Goal: Task Accomplishment & Management: Use online tool/utility

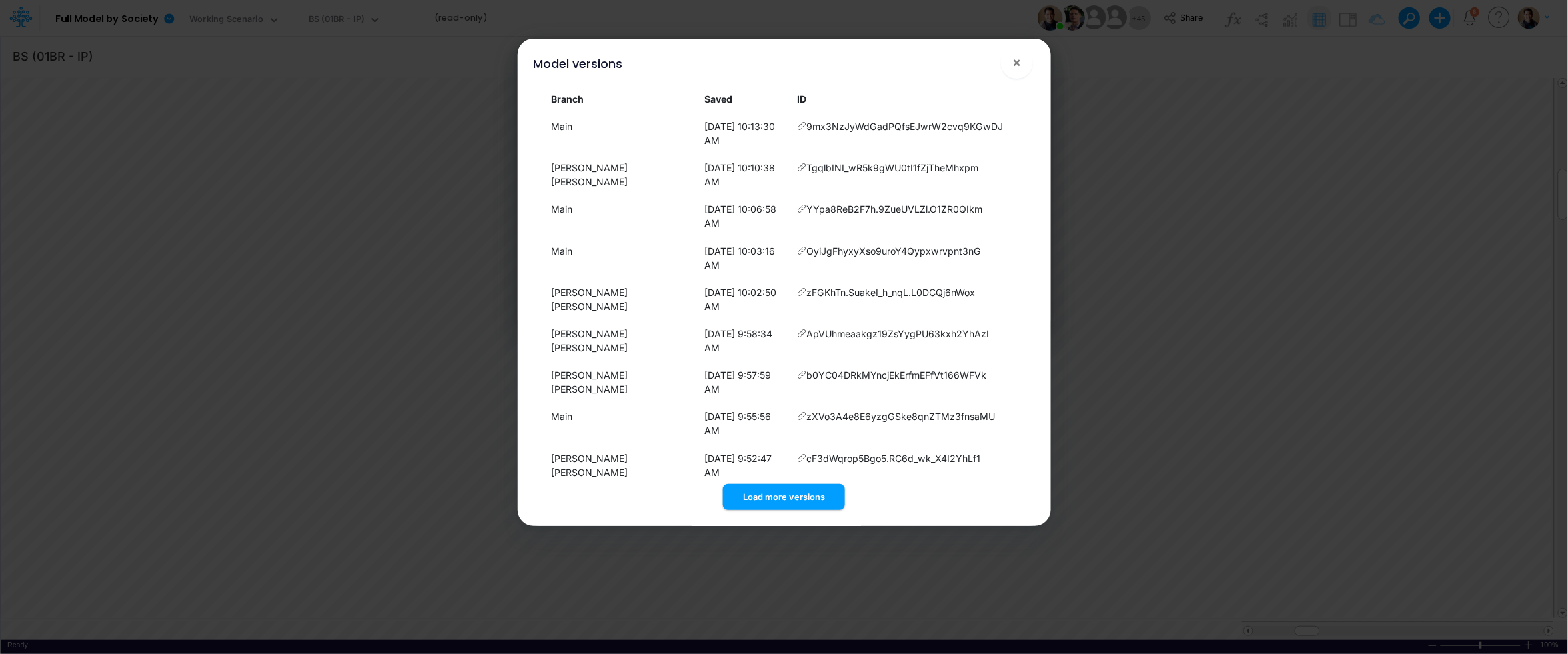
scroll to position [196, 0]
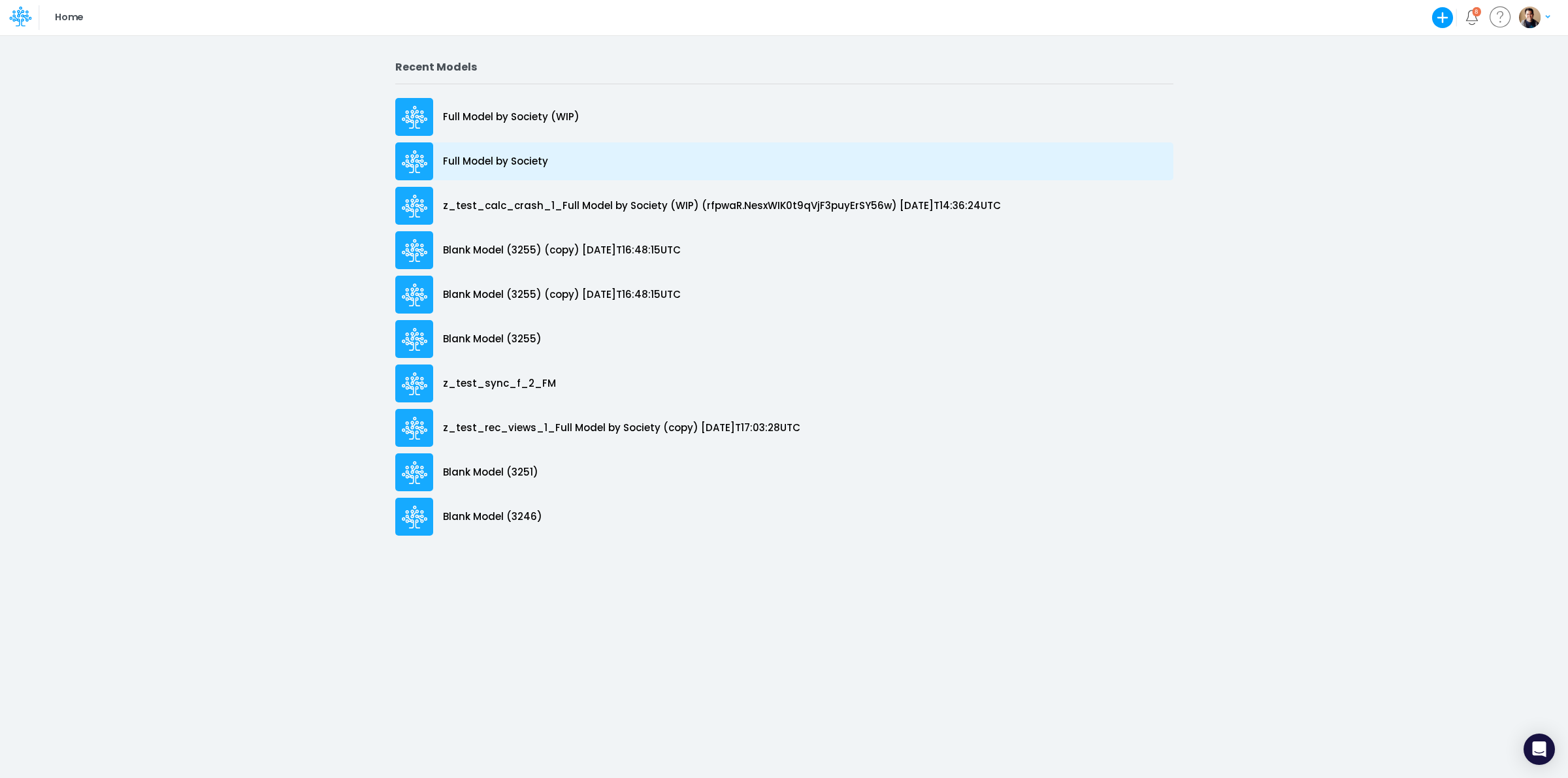
click at [505, 161] on p "Full Model by Society" at bounding box center [496, 161] width 105 height 15
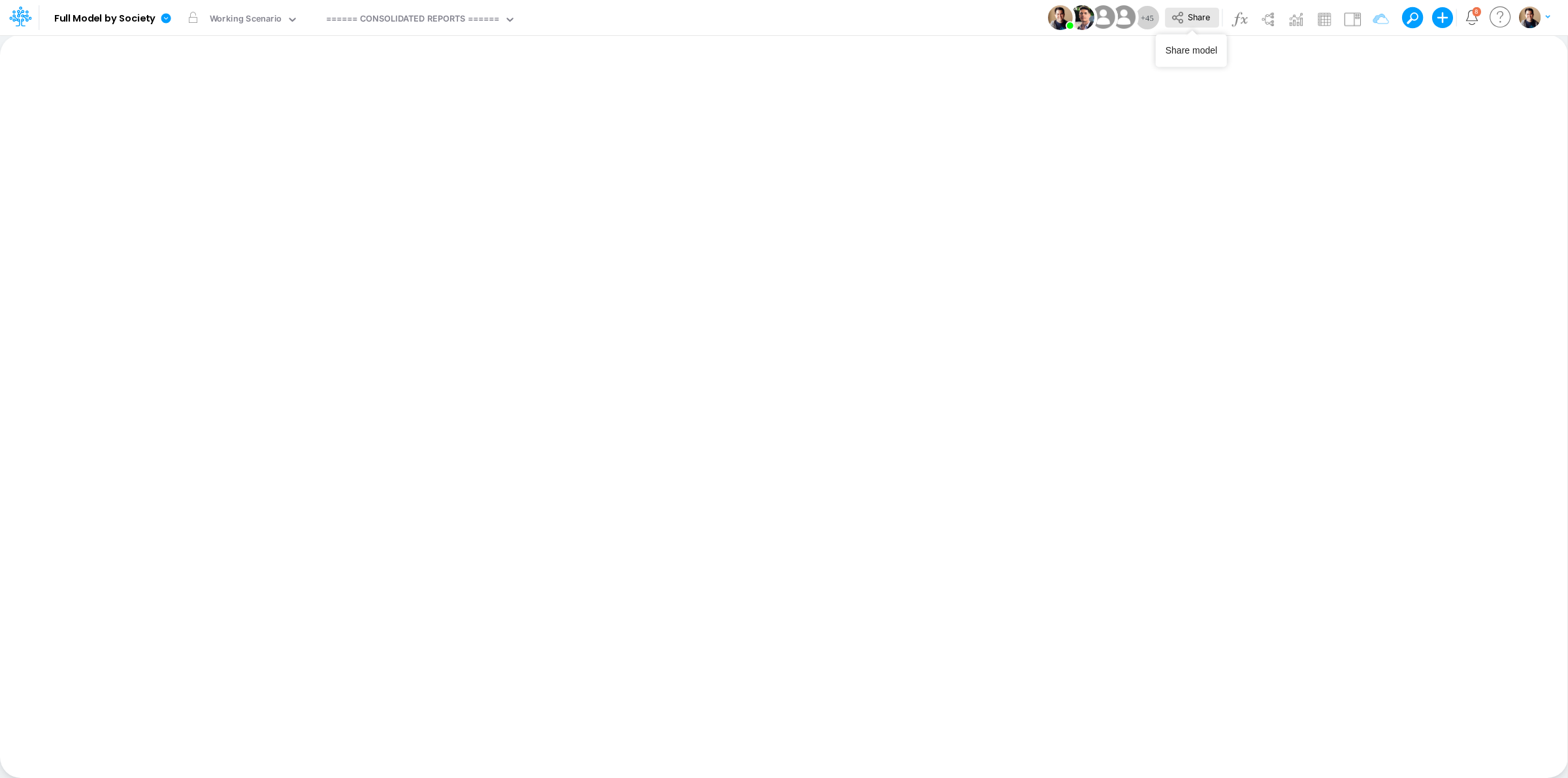
click at [1190, 19] on span "Share" at bounding box center [1199, 17] width 22 height 10
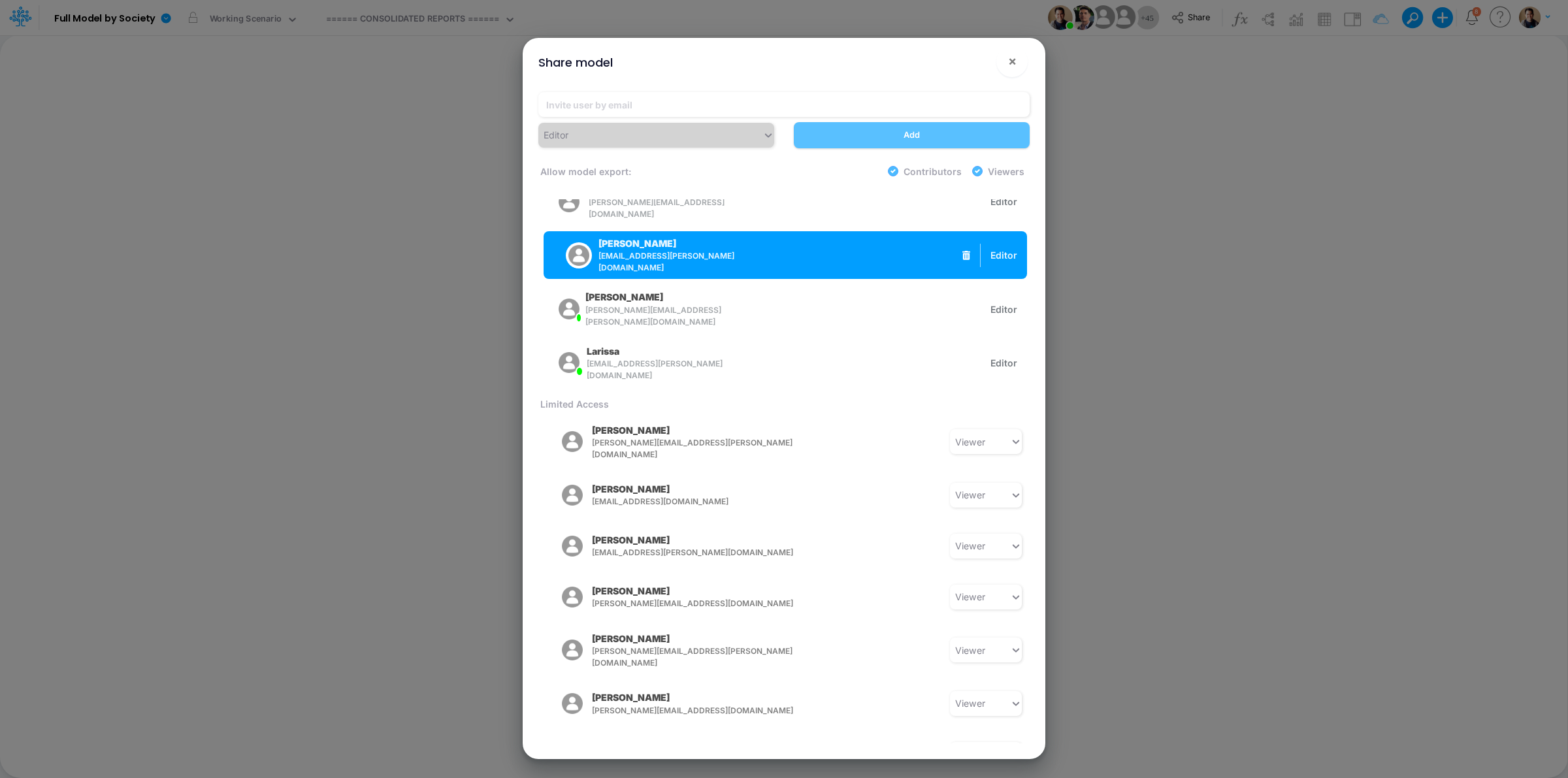
scroll to position [408, 0]
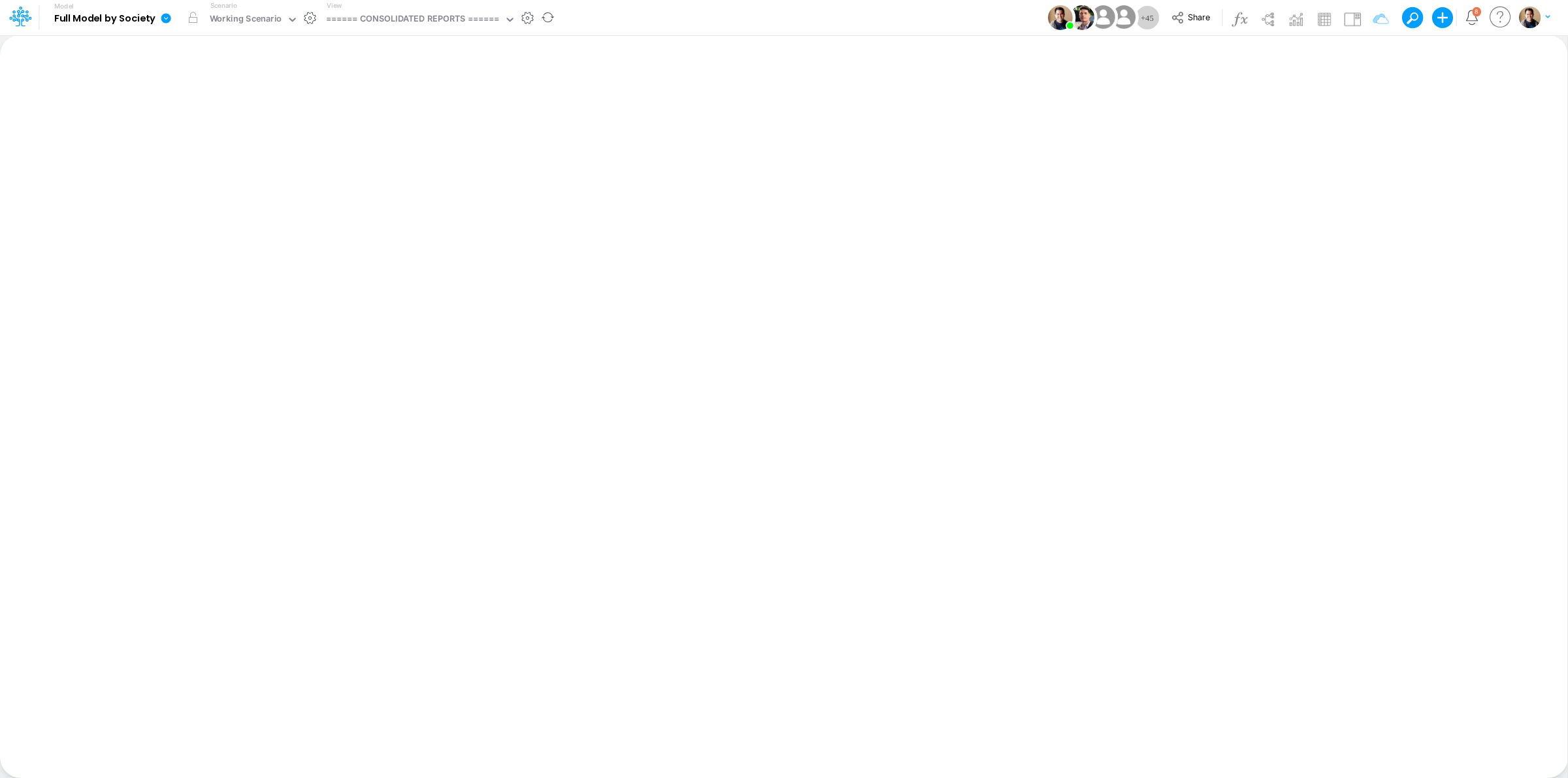
click at [169, 19] on icon at bounding box center [167, 18] width 10 height 10
click at [205, 128] on button "View model info" at bounding box center [232, 135] width 140 height 20
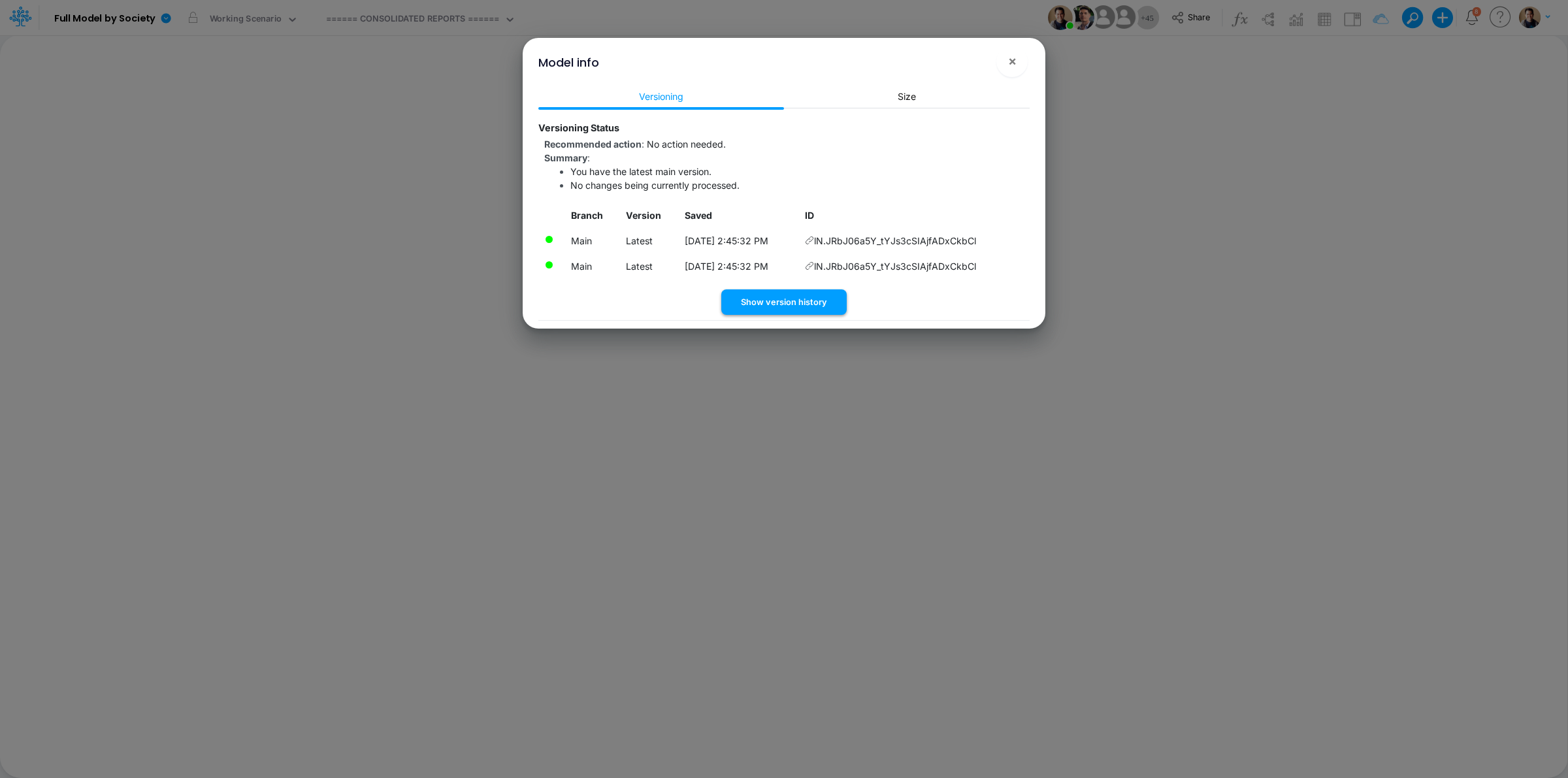
click at [817, 301] on button "Show version history" at bounding box center [784, 302] width 126 height 25
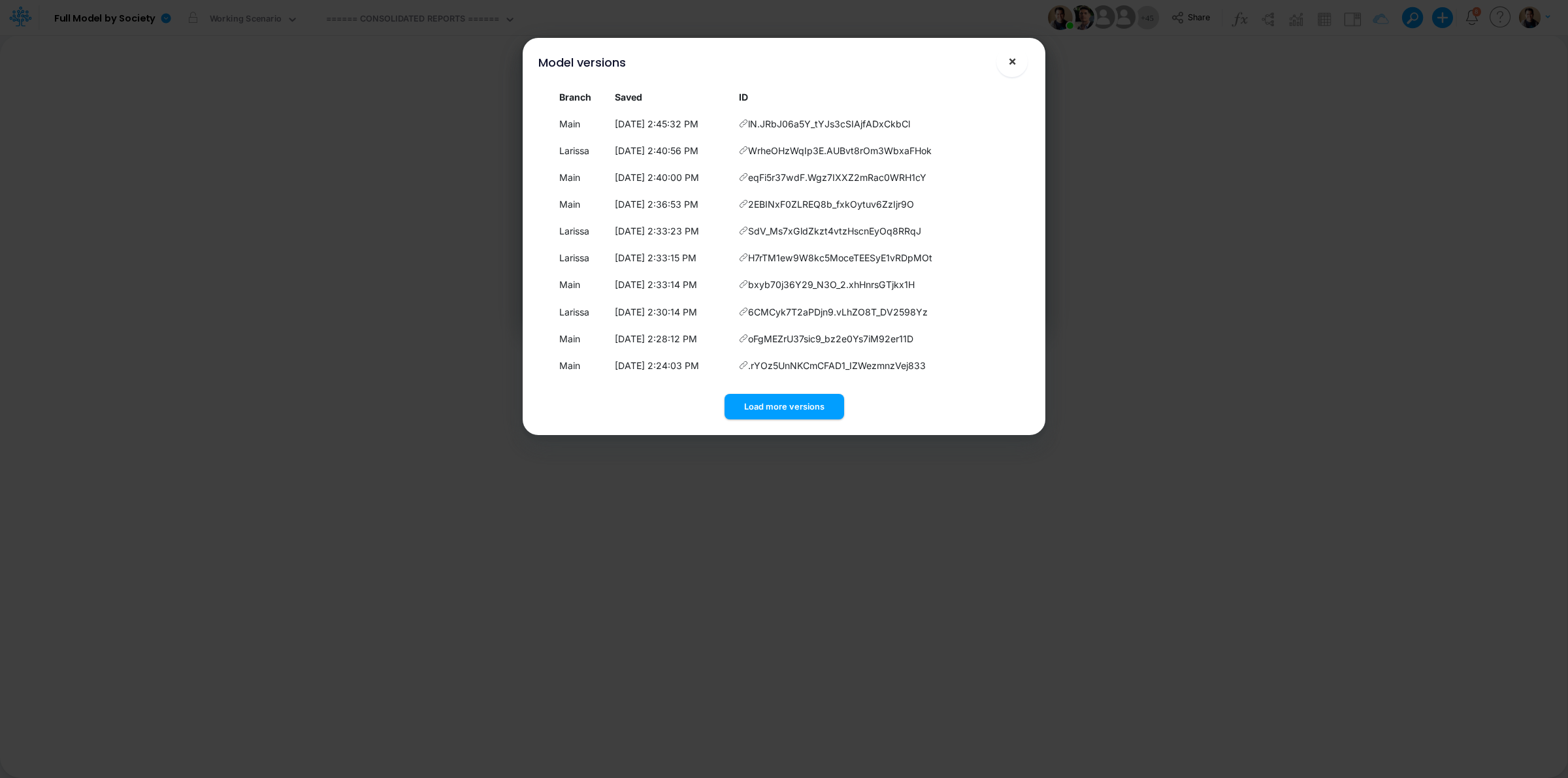
click at [1020, 58] on button "×" at bounding box center [1012, 61] width 31 height 31
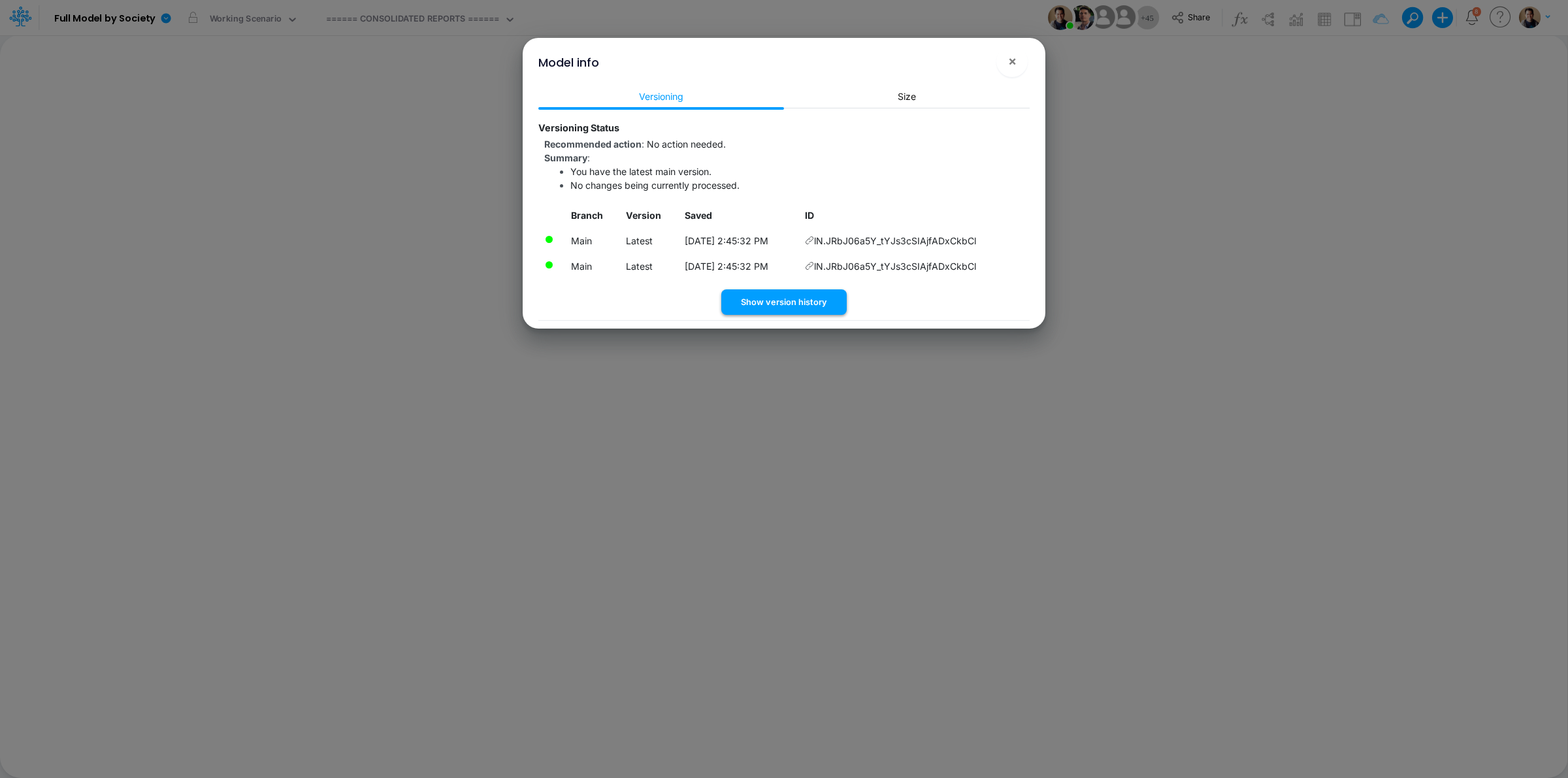
click at [781, 301] on button "Show version history" at bounding box center [784, 302] width 126 height 25
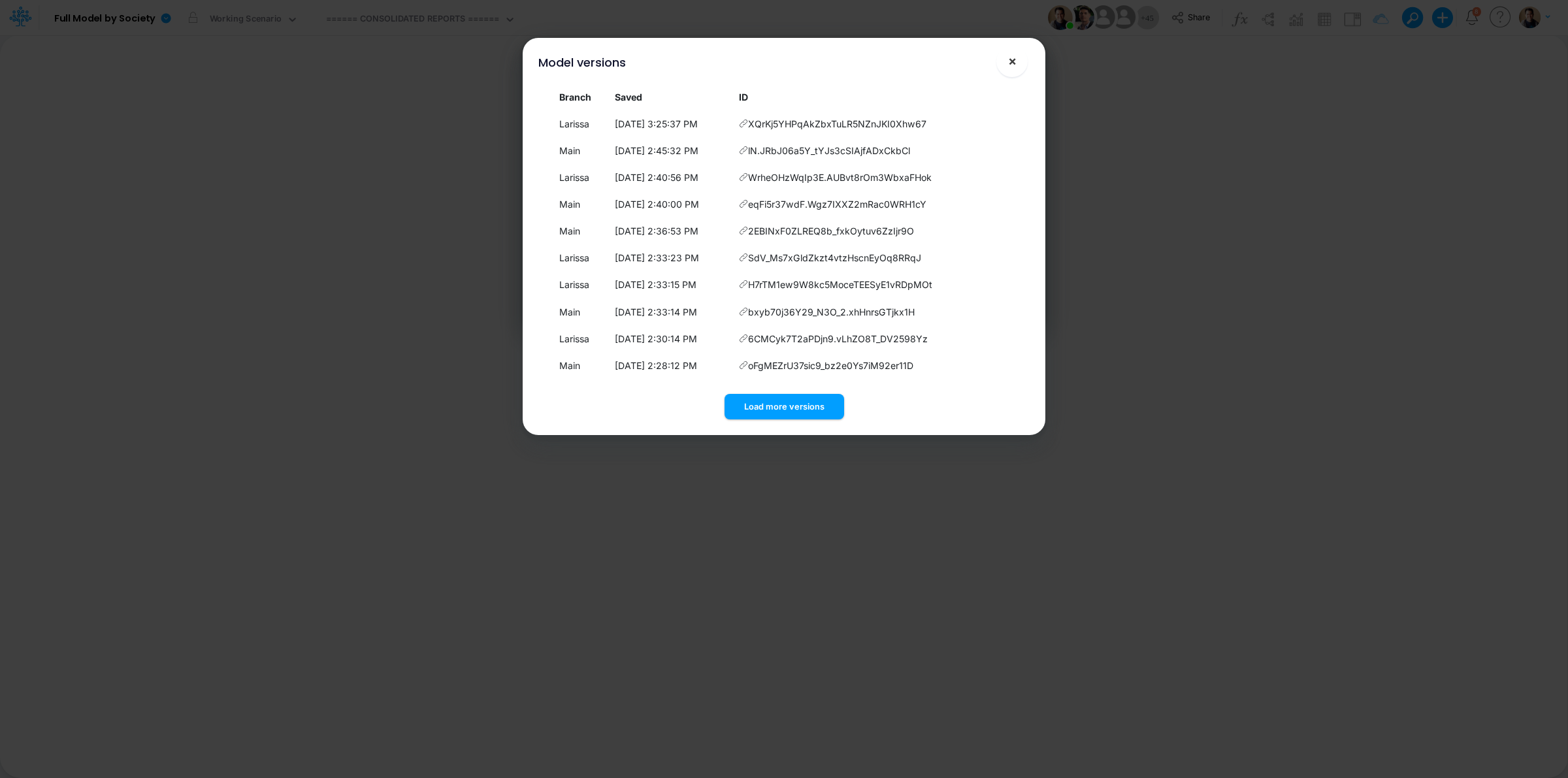
drag, startPoint x: 1014, startPoint y: 62, endPoint x: 972, endPoint y: 48, distance: 44.3
click at [1014, 62] on span "×" at bounding box center [1012, 60] width 9 height 16
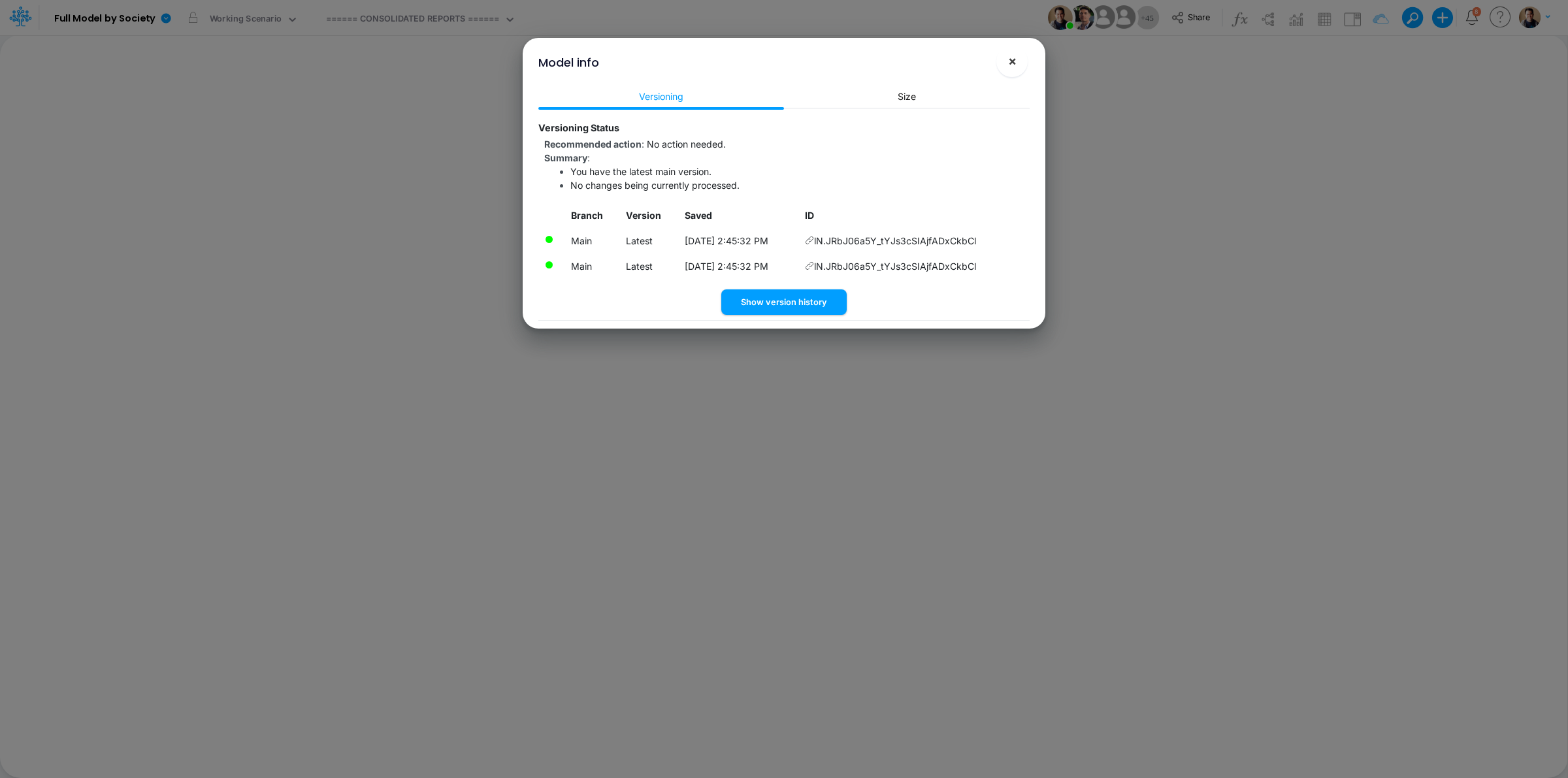
click at [1008, 60] on span "×" at bounding box center [1012, 60] width 9 height 16
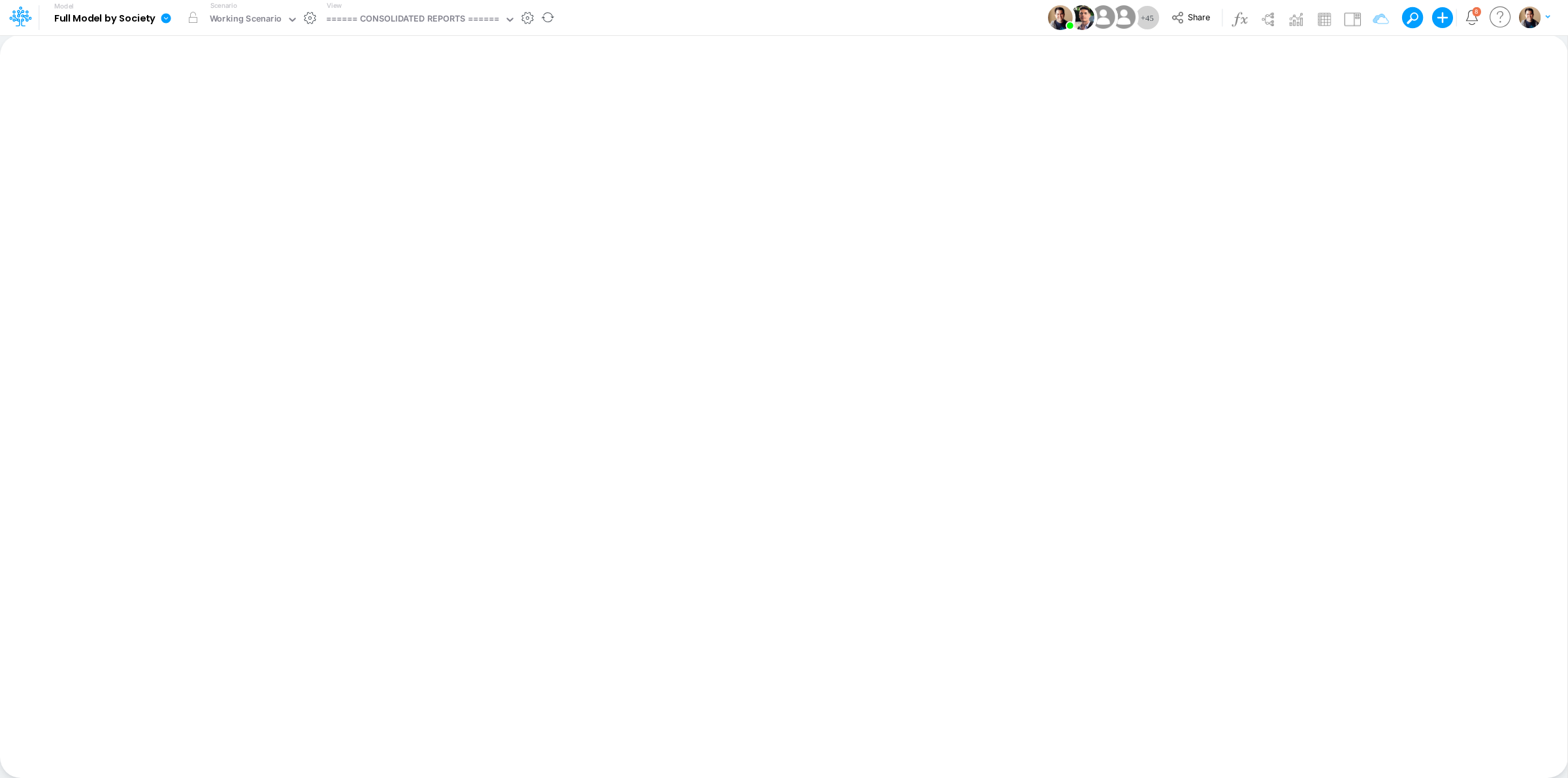
click at [168, 19] on icon at bounding box center [167, 18] width 10 height 10
click at [247, 141] on button "View model info" at bounding box center [232, 135] width 140 height 20
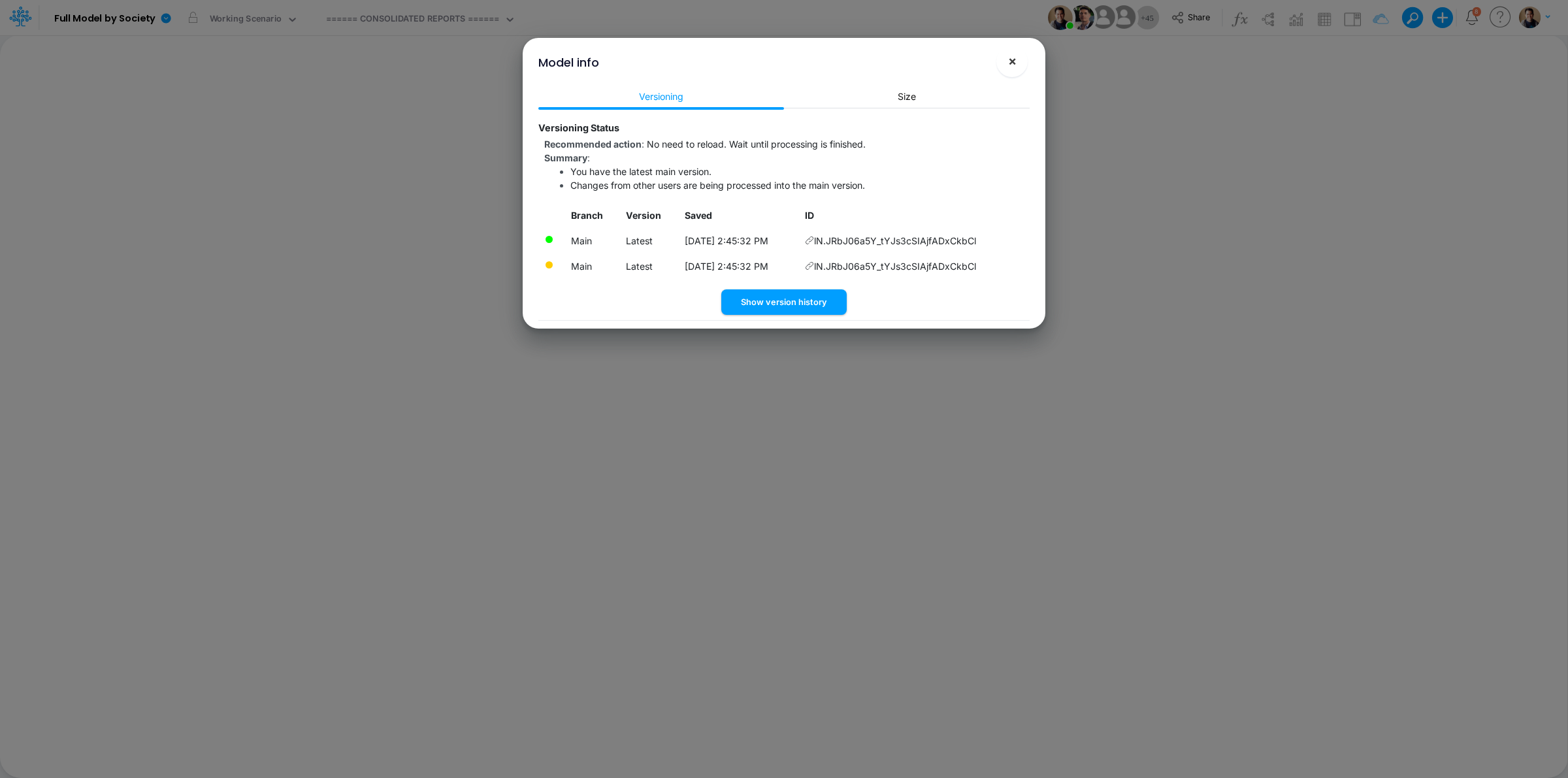
click at [1001, 64] on button "×" at bounding box center [1012, 61] width 31 height 31
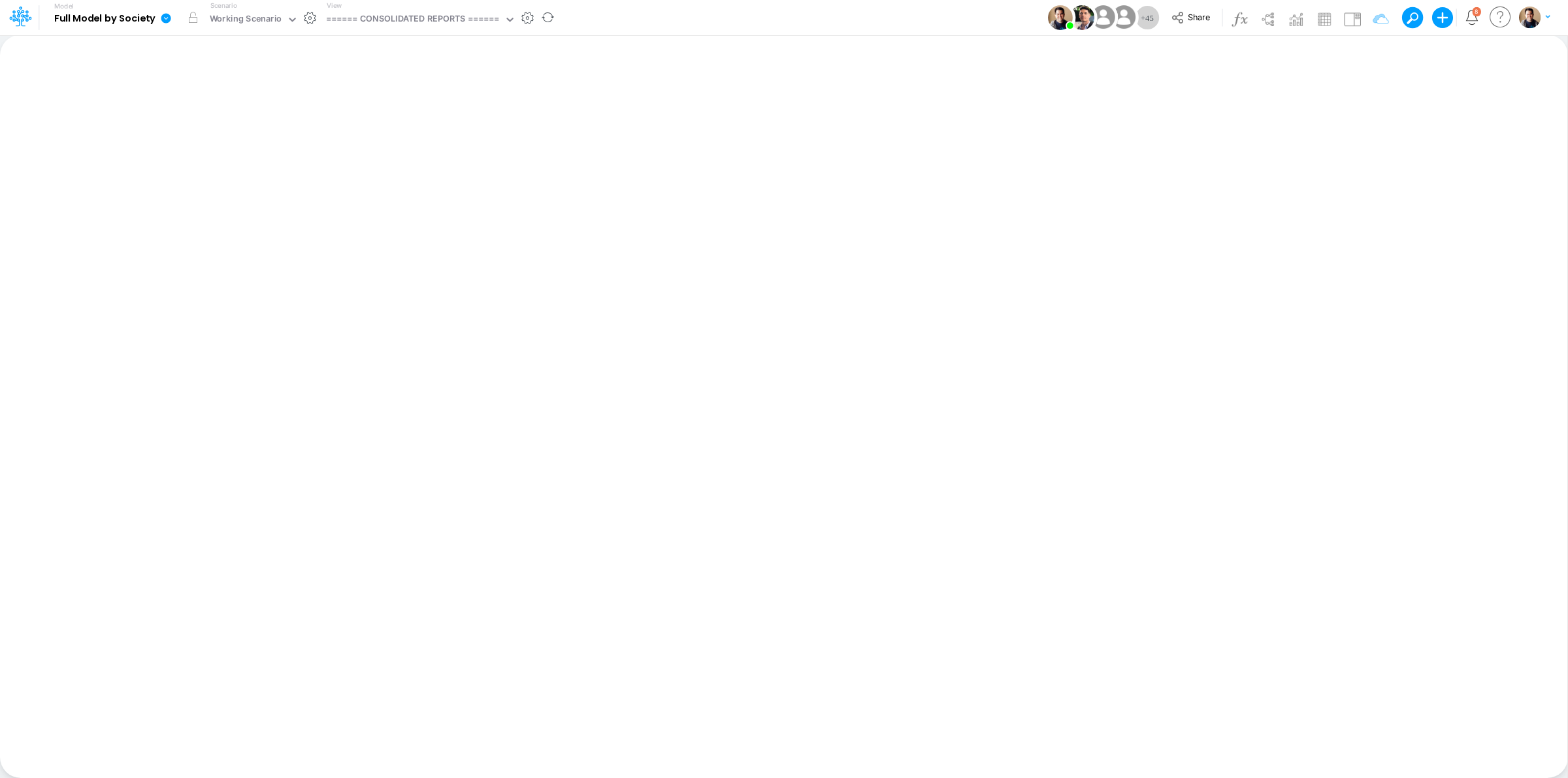
click at [166, 19] on icon at bounding box center [166, 19] width 12 height 12
click at [255, 151] on button "Sync Scenarios" at bounding box center [232, 156] width 140 height 20
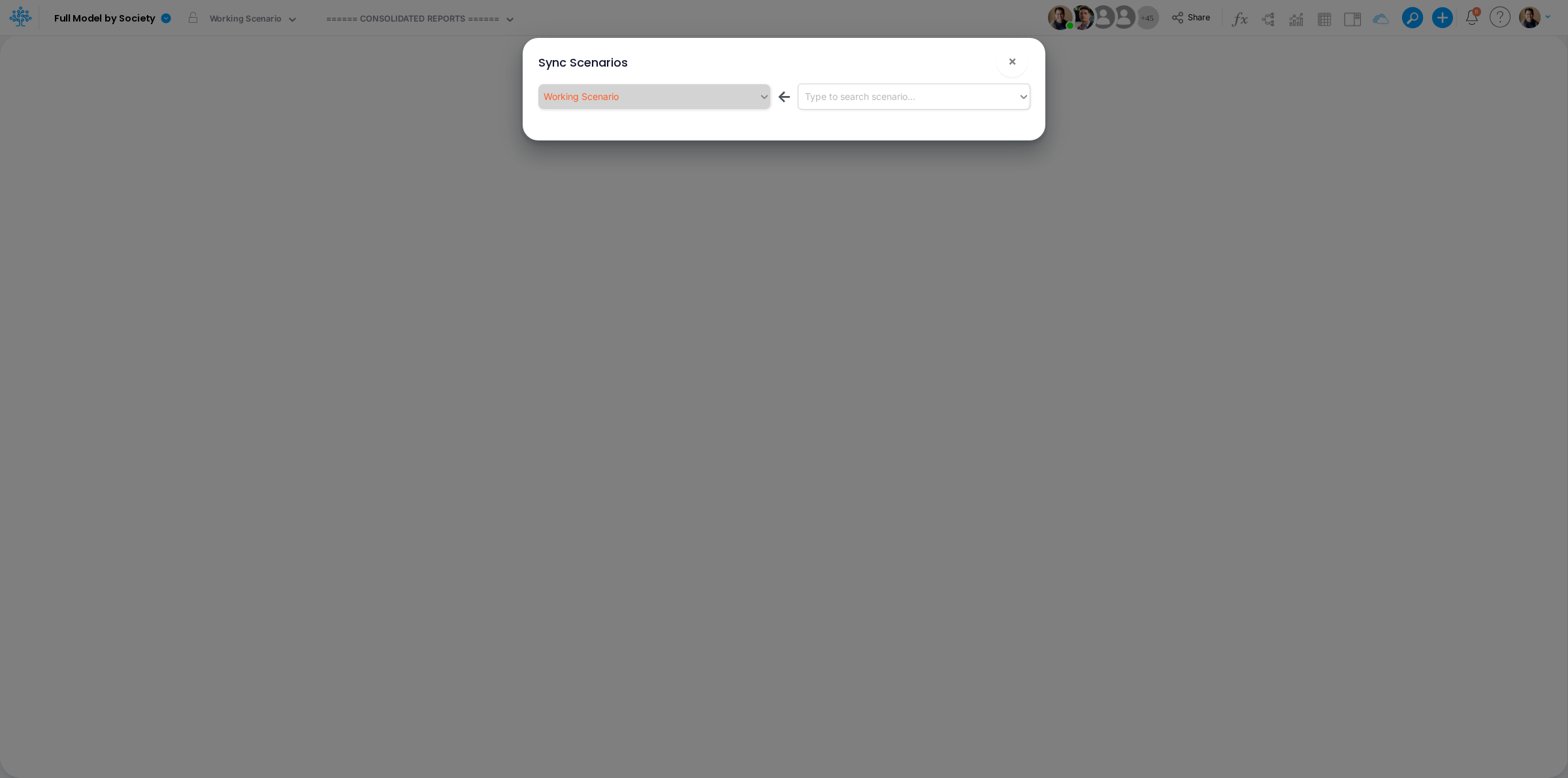
click at [889, 95] on div "Type to search scenario..." at bounding box center [859, 96] width 110 height 14
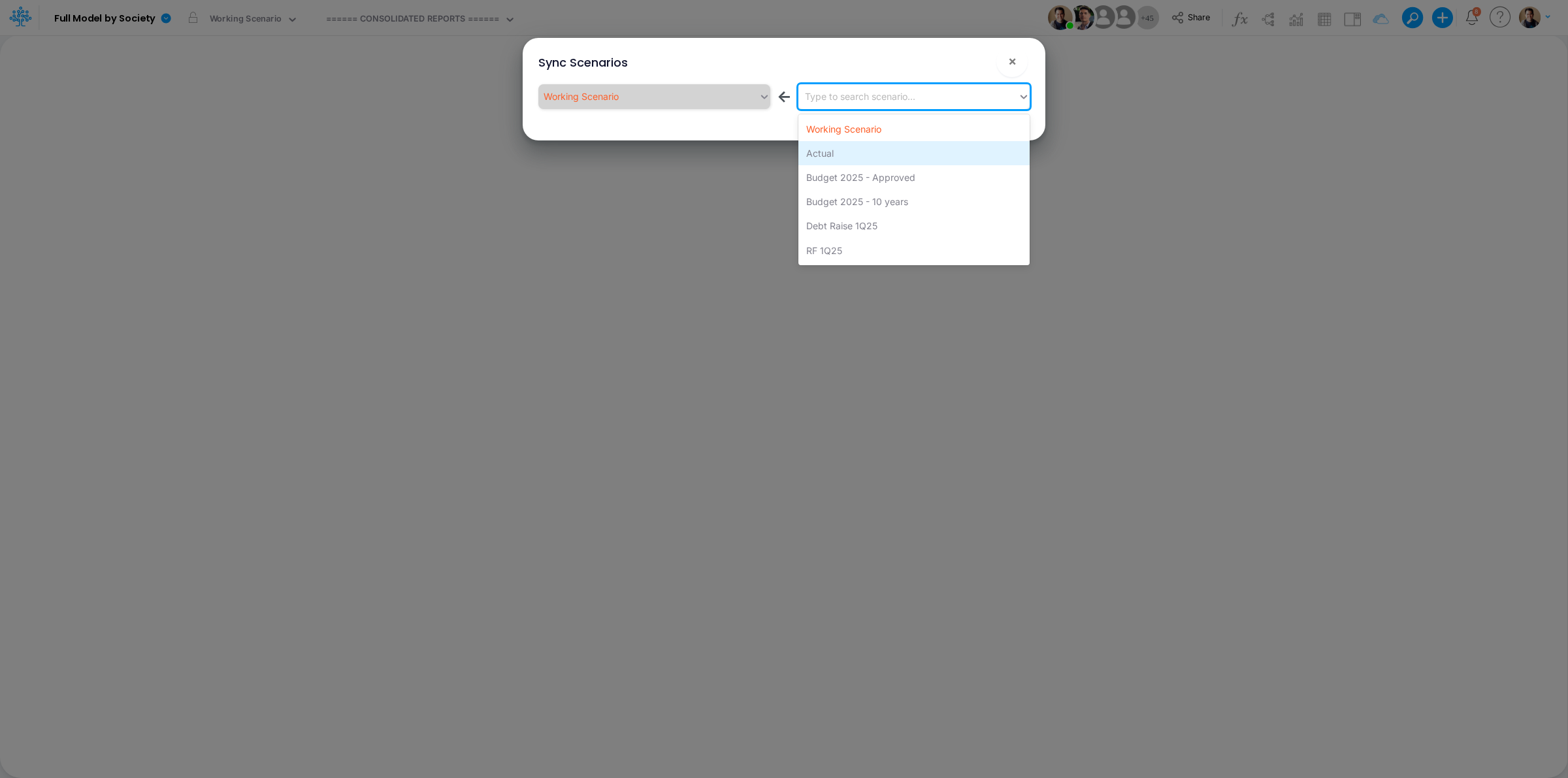
click at [873, 154] on div "Actual" at bounding box center [914, 153] width 231 height 24
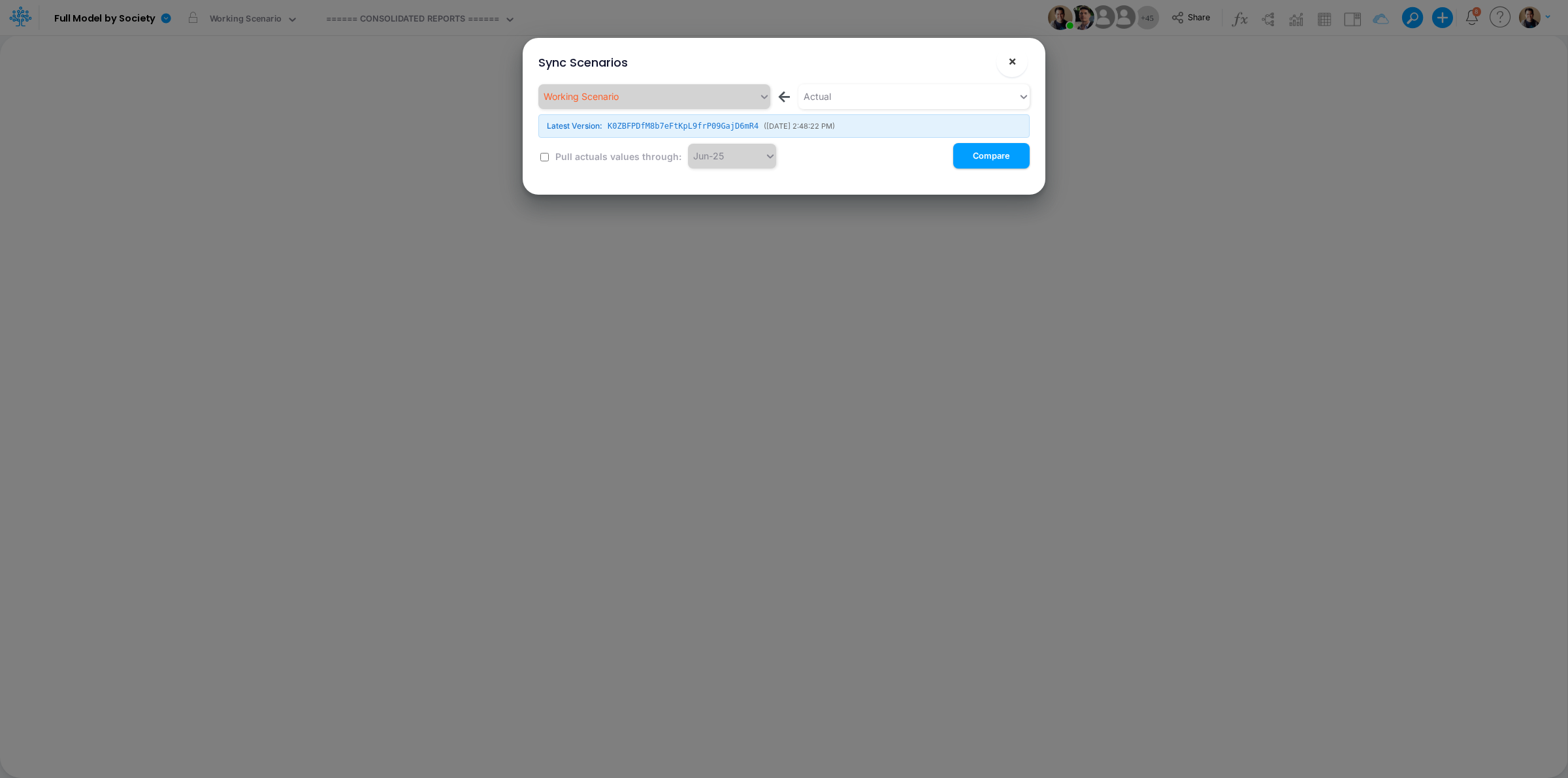
click at [1008, 62] on span "×" at bounding box center [1012, 60] width 9 height 16
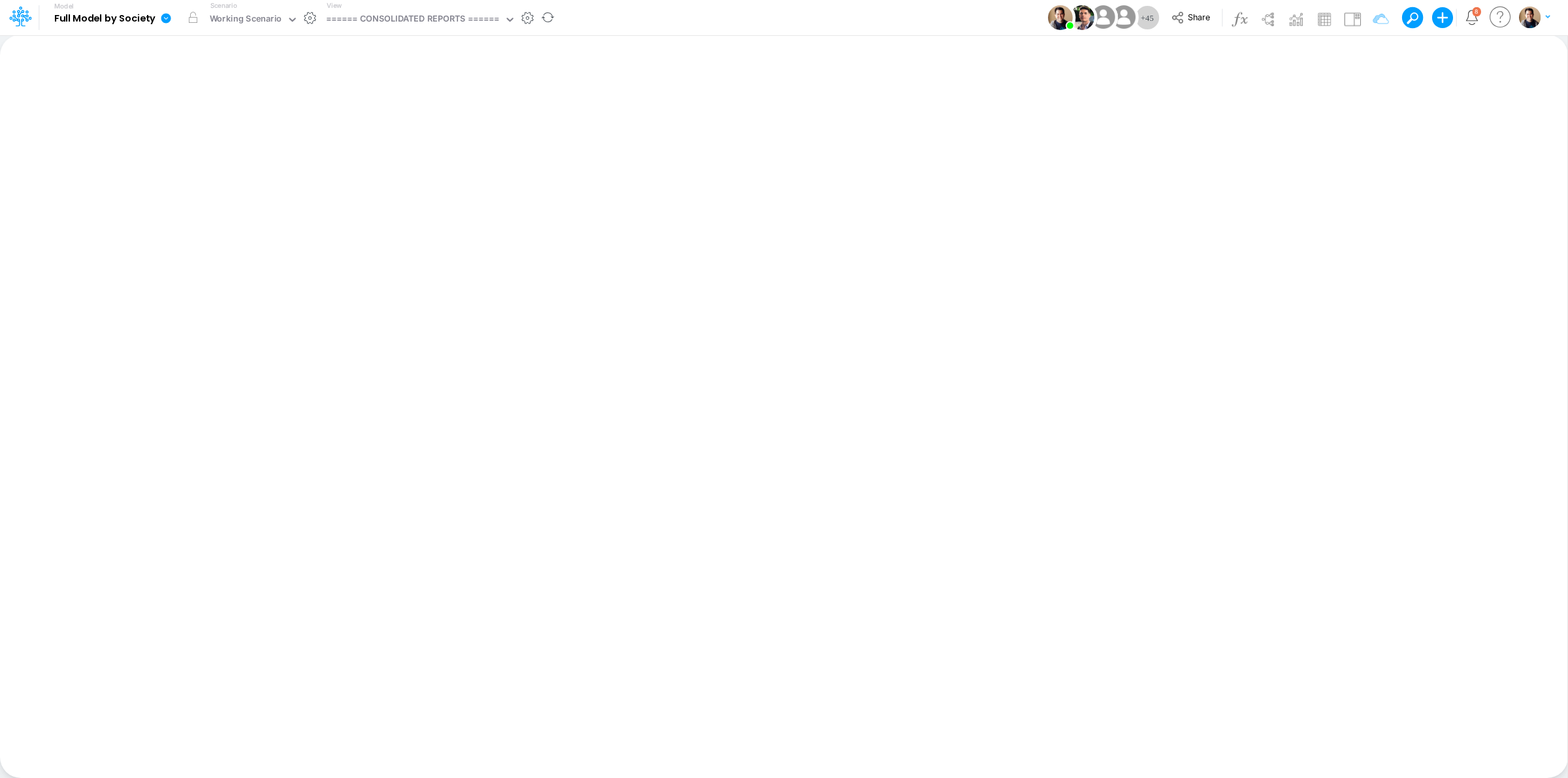
click at [158, 14] on link at bounding box center [168, 18] width 26 height 34
click at [213, 154] on button "Sync Scenarios" at bounding box center [232, 156] width 140 height 20
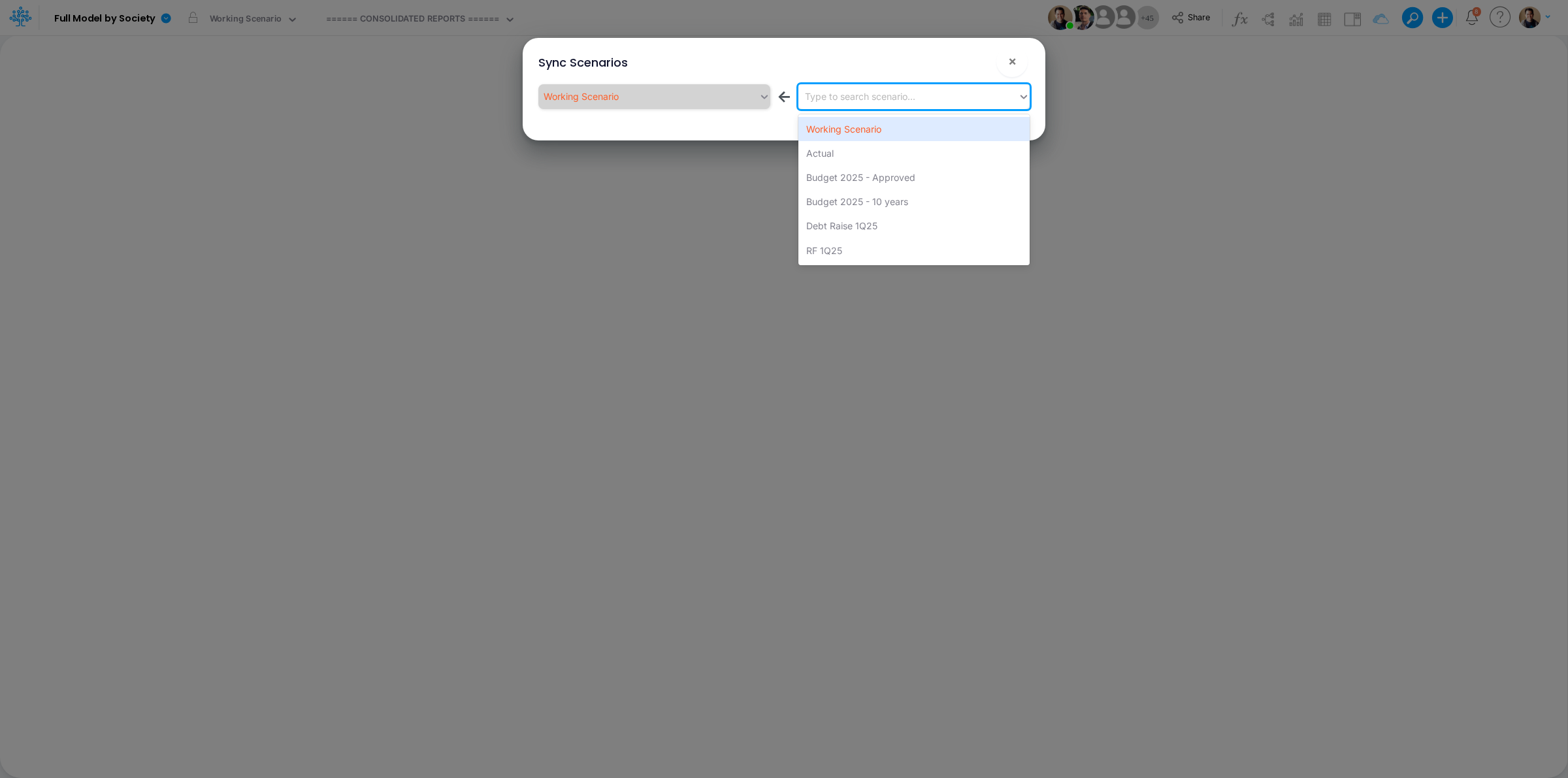
click at [894, 94] on div "Type to search scenario..." at bounding box center [859, 96] width 110 height 14
click at [877, 147] on div "Actual" at bounding box center [914, 153] width 231 height 24
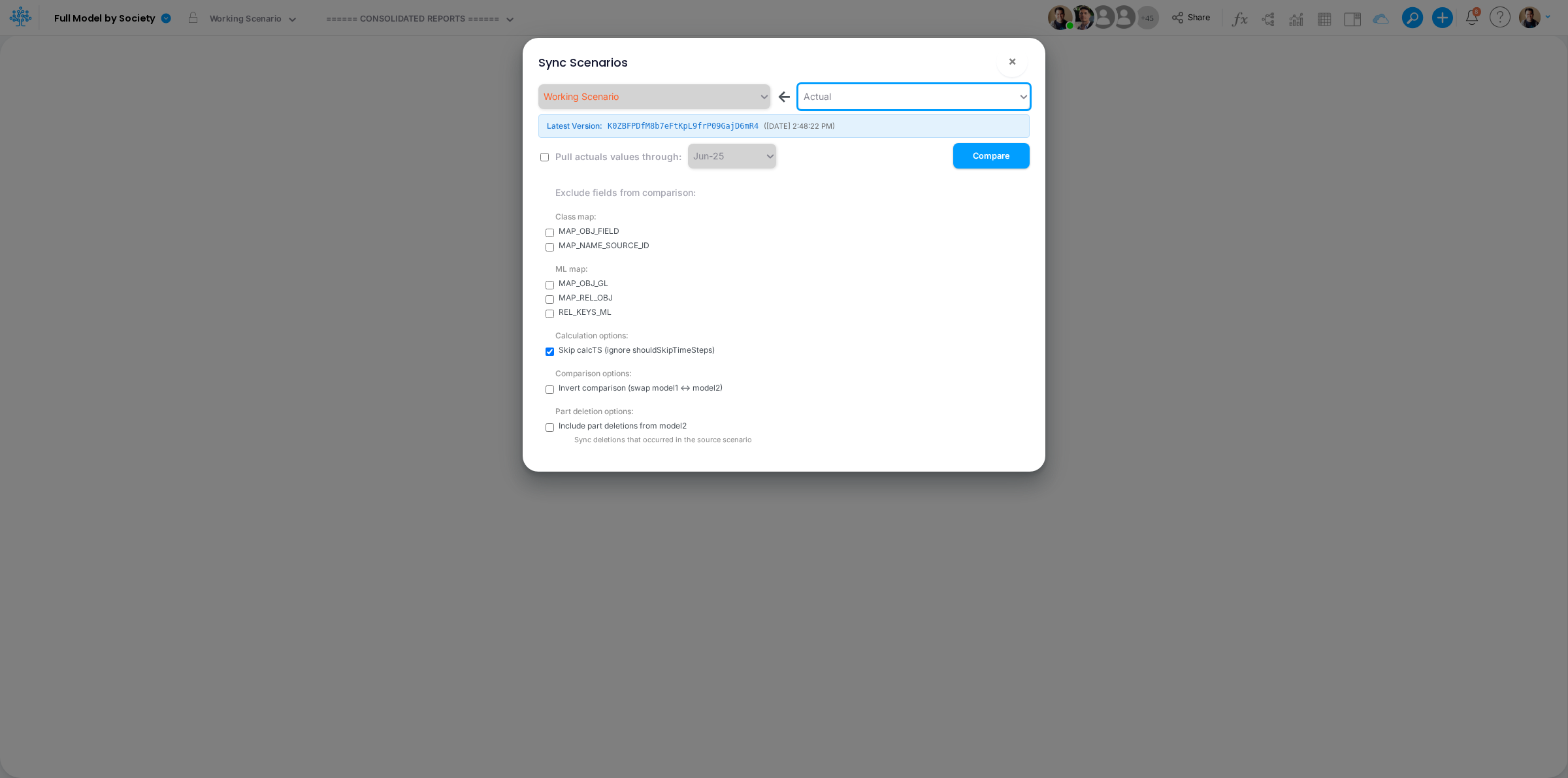
click at [541, 162] on input "checkbox" at bounding box center [544, 157] width 9 height 9
checkbox input "true"
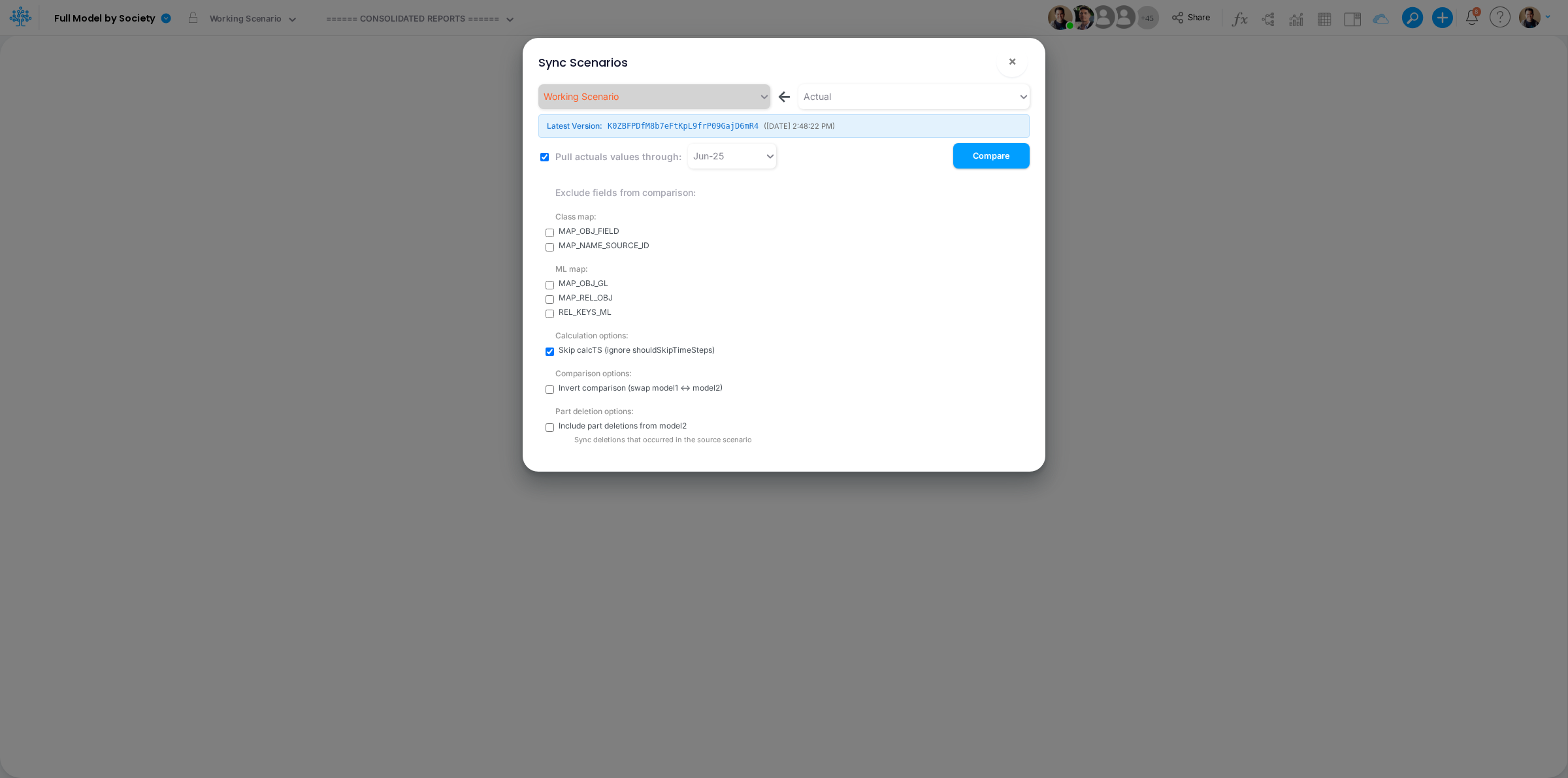
click at [546, 427] on input "checkbox" at bounding box center [549, 427] width 9 height 9
checkbox input "true"
click at [545, 157] on input "checkbox" at bounding box center [544, 157] width 9 height 9
checkbox input "false"
click at [987, 160] on button "Compare" at bounding box center [991, 156] width 76 height 25
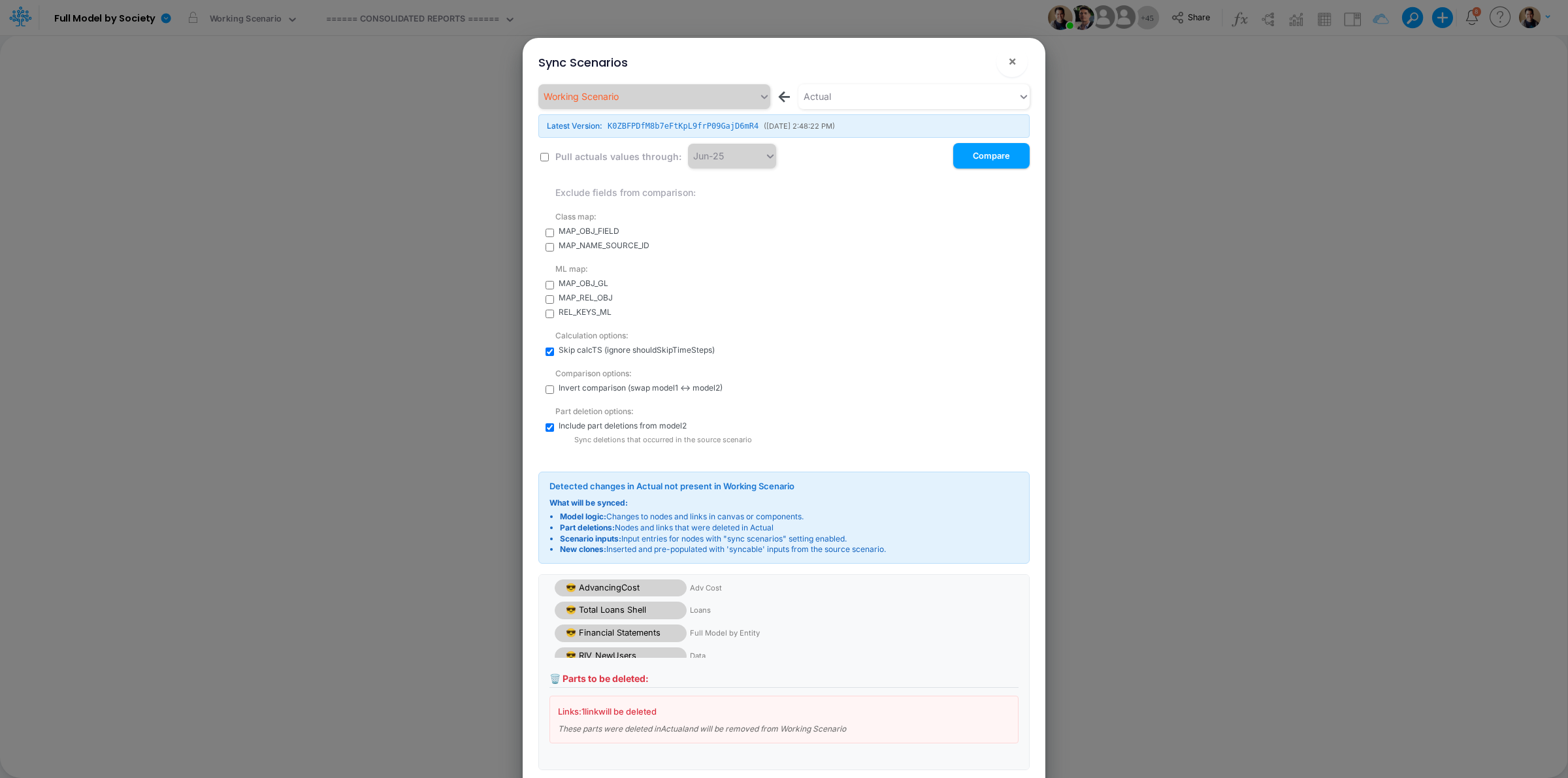
scroll to position [40, 0]
click at [1017, 62] on button "×" at bounding box center [1012, 61] width 31 height 31
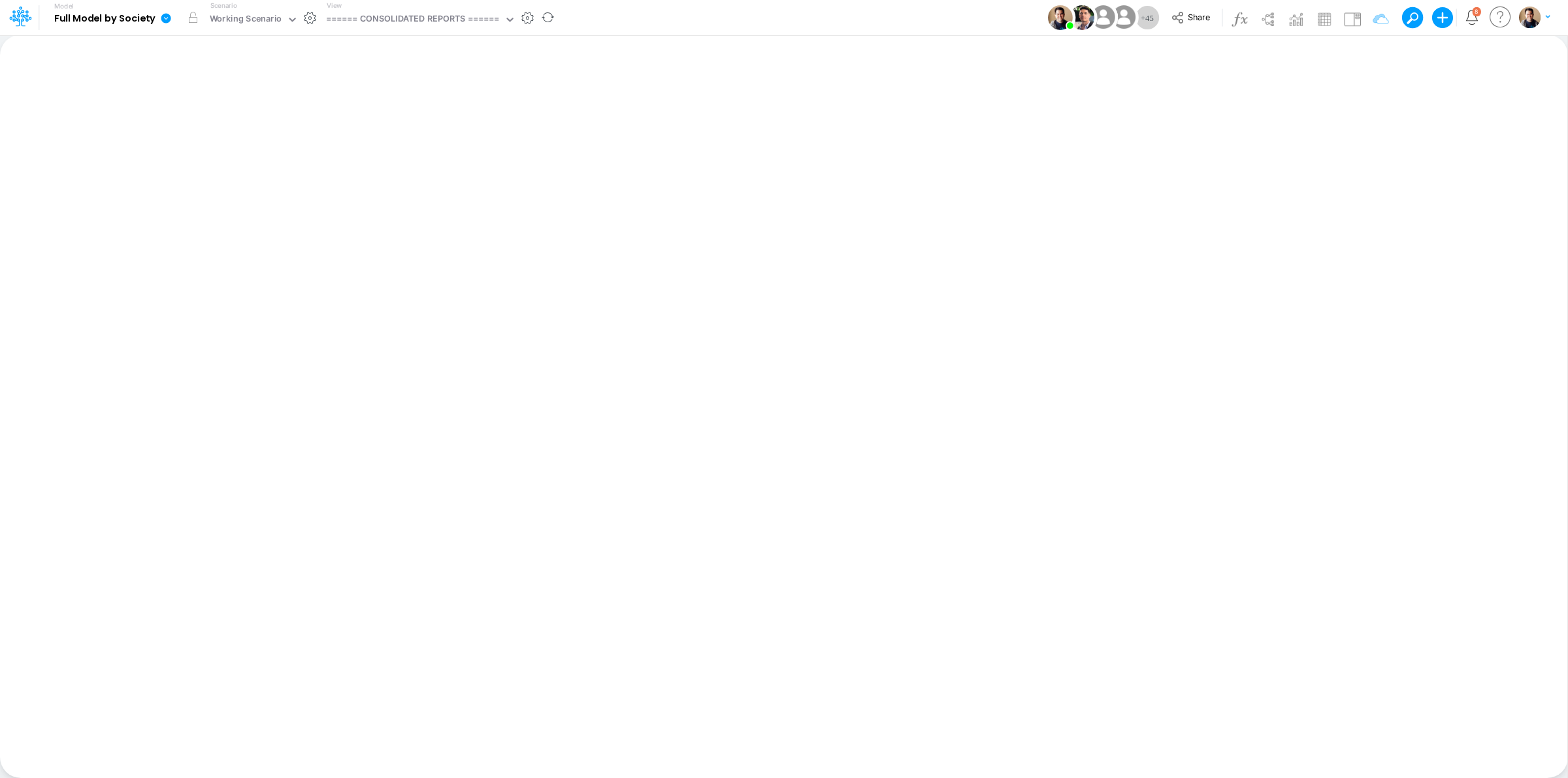
click at [166, 15] on icon at bounding box center [167, 18] width 10 height 10
click at [209, 130] on button "View model info" at bounding box center [232, 135] width 140 height 20
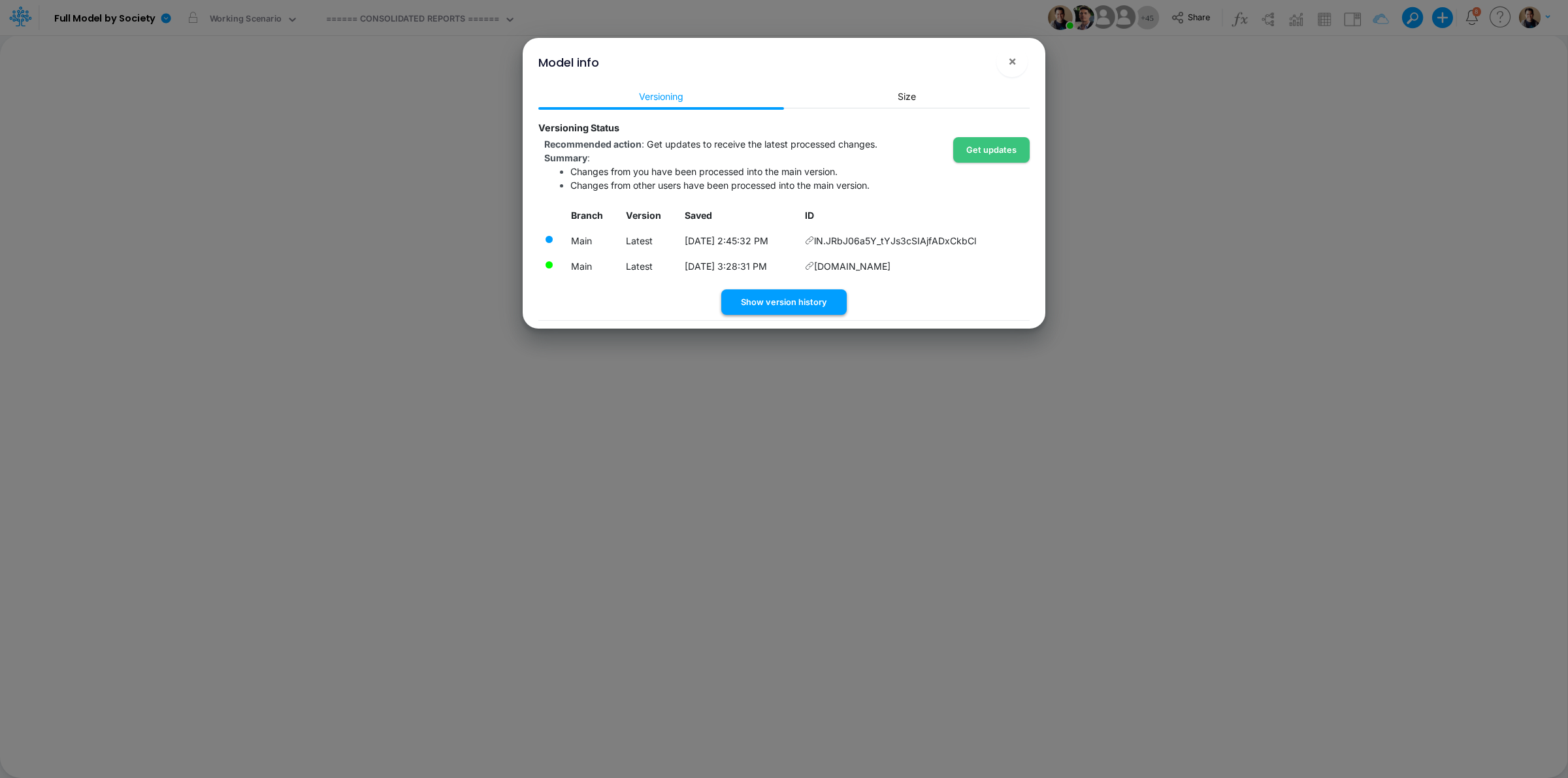
click at [791, 301] on button "Show version history" at bounding box center [784, 302] width 126 height 25
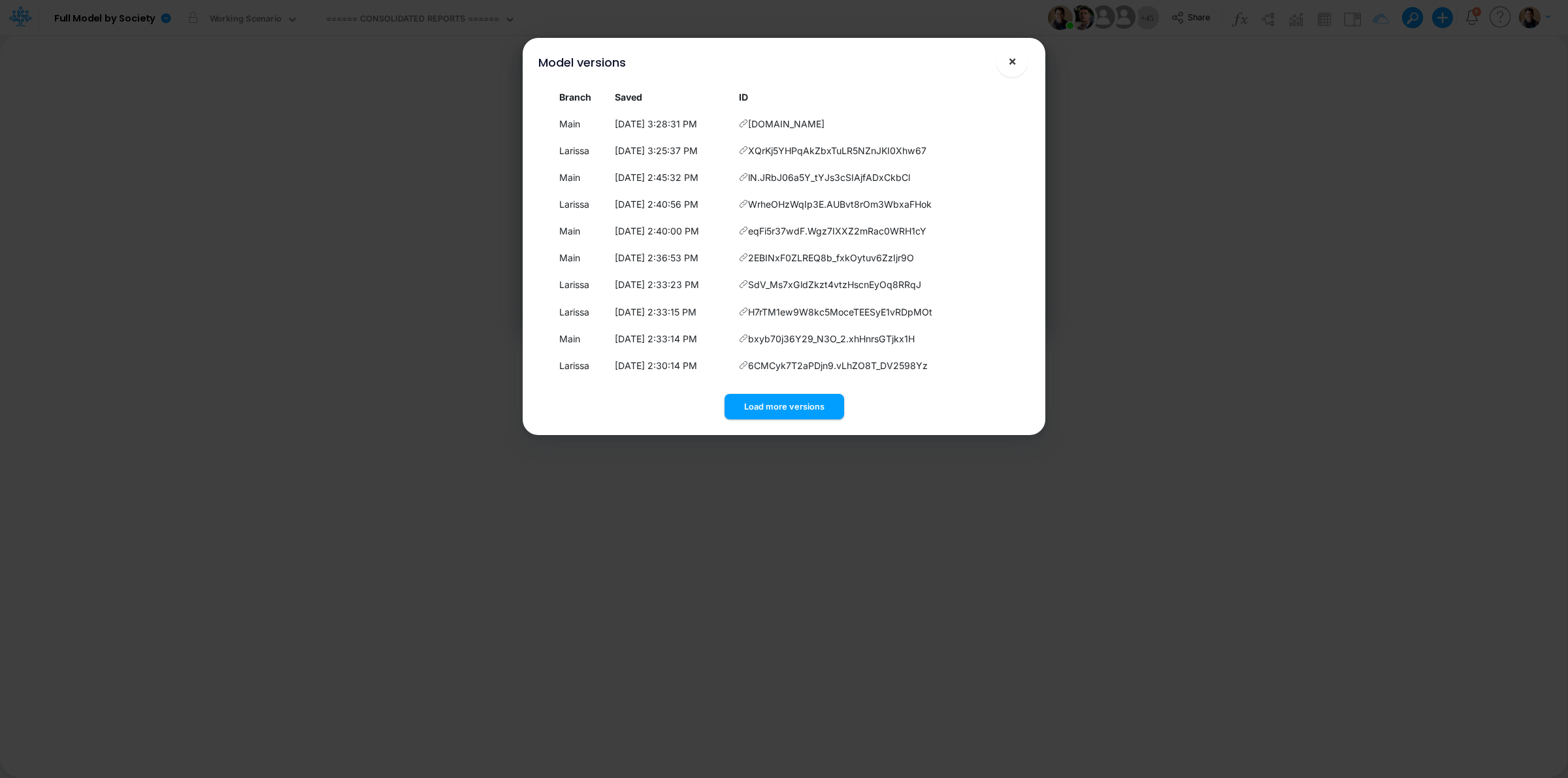
click at [1011, 60] on span "×" at bounding box center [1012, 60] width 9 height 16
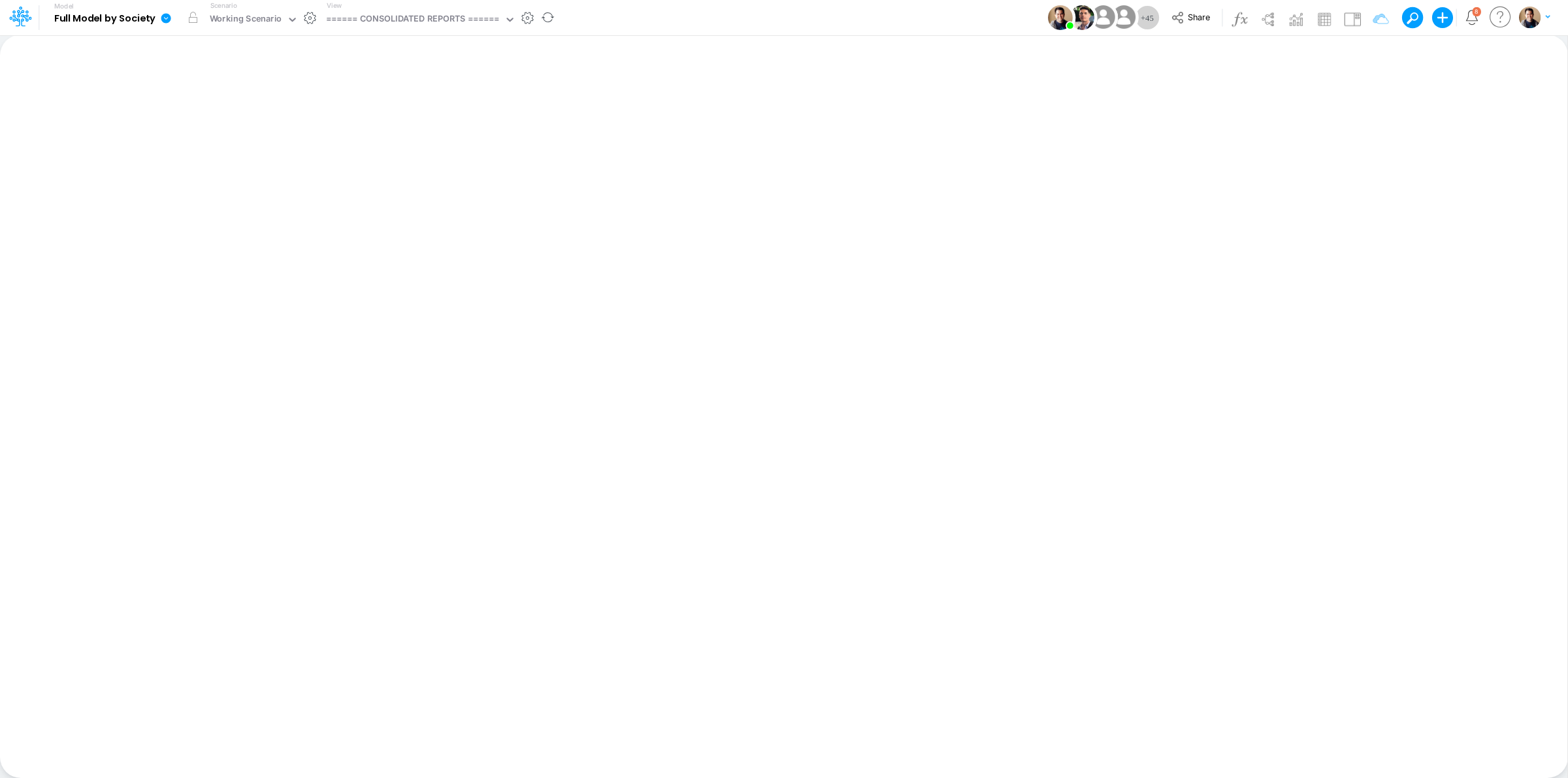
click at [168, 18] on icon at bounding box center [166, 19] width 12 height 12
click at [223, 137] on button "View model info" at bounding box center [232, 135] width 140 height 20
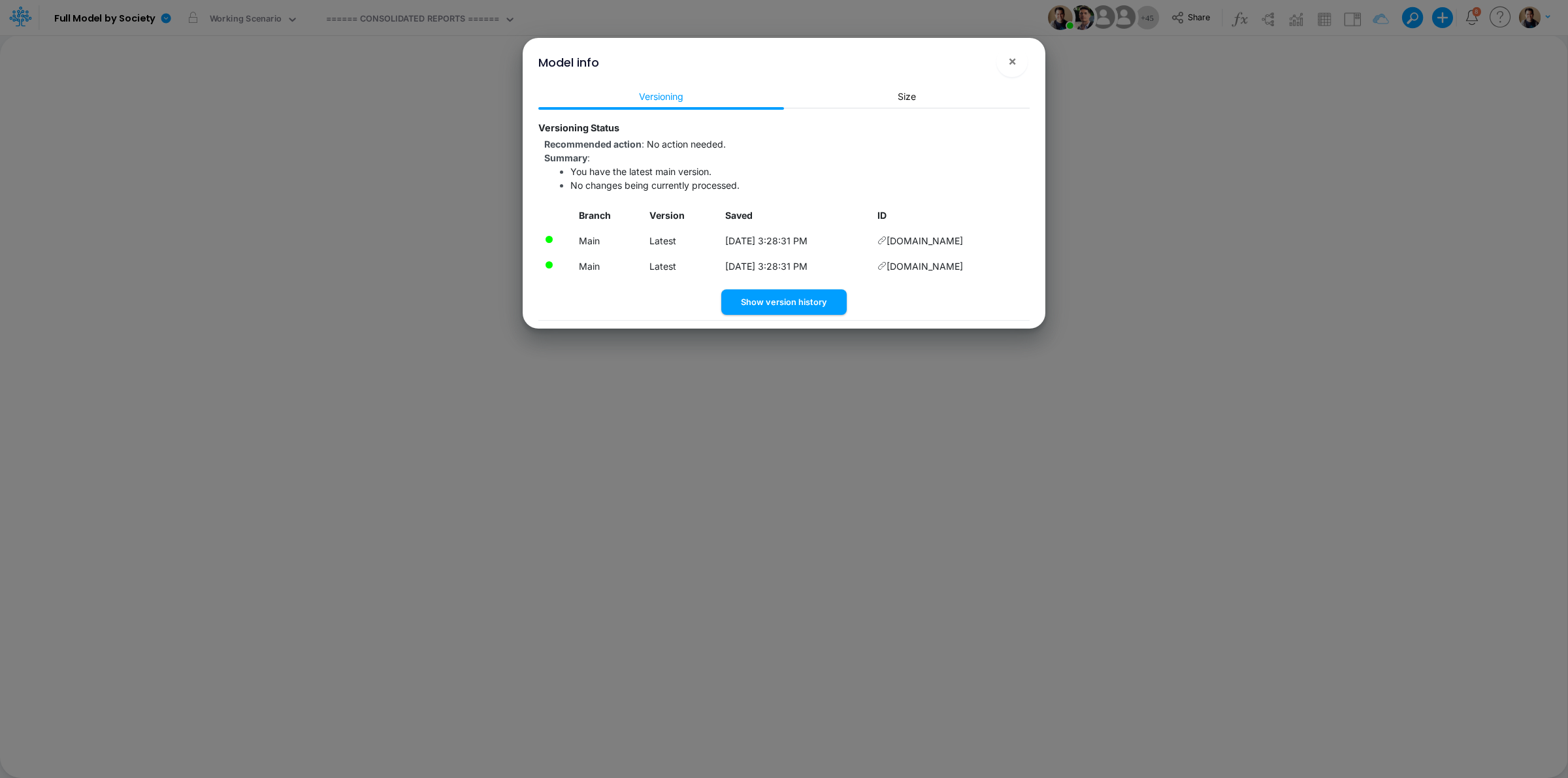
click at [167, 17] on div "Model info × Versioning Size Versioning Status Recommended action : No action n…" at bounding box center [784, 389] width 1568 height 778
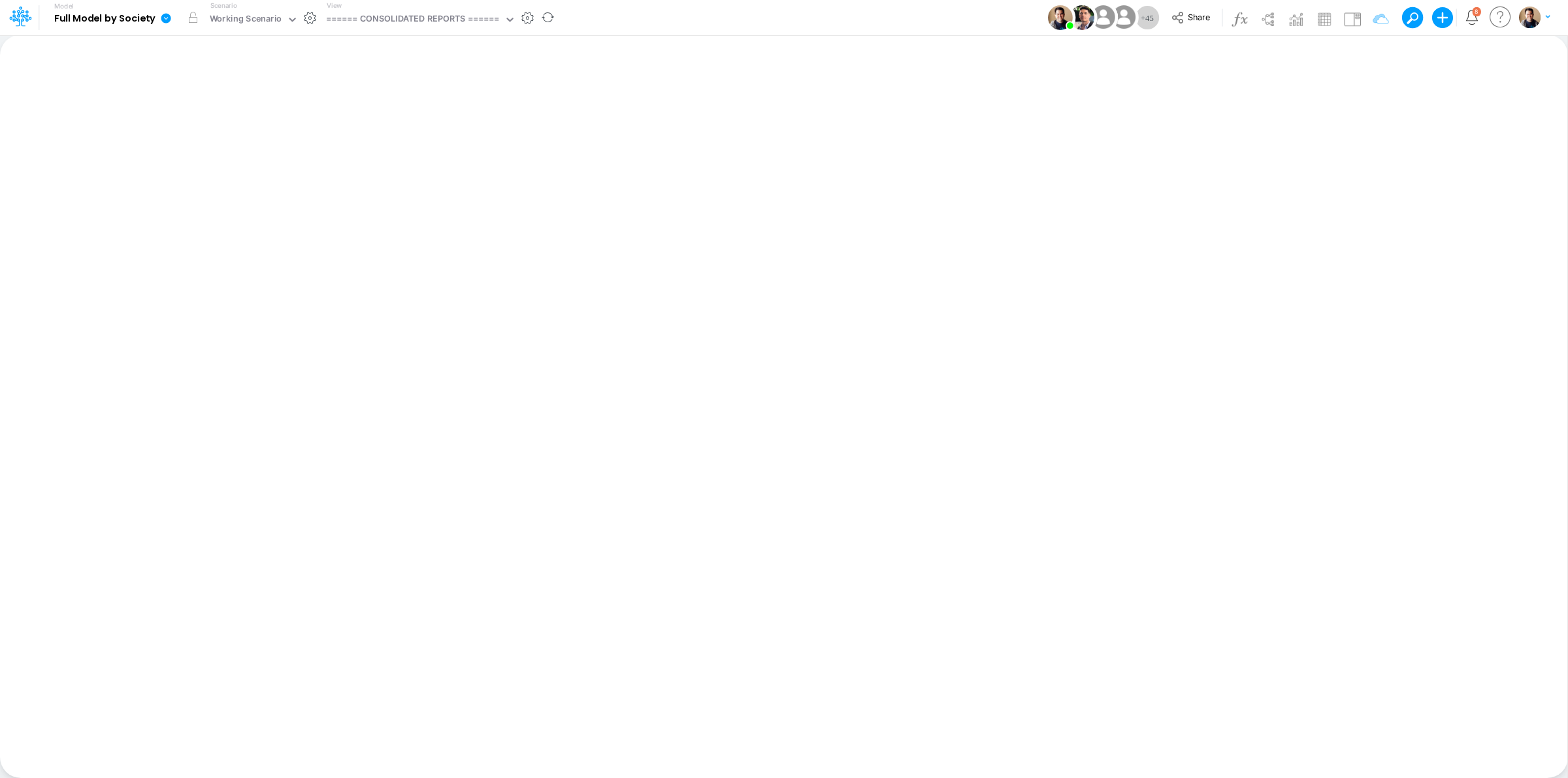
click at [165, 20] on icon at bounding box center [167, 18] width 10 height 10
click at [240, 150] on button "Sync Scenarios" at bounding box center [232, 156] width 140 height 20
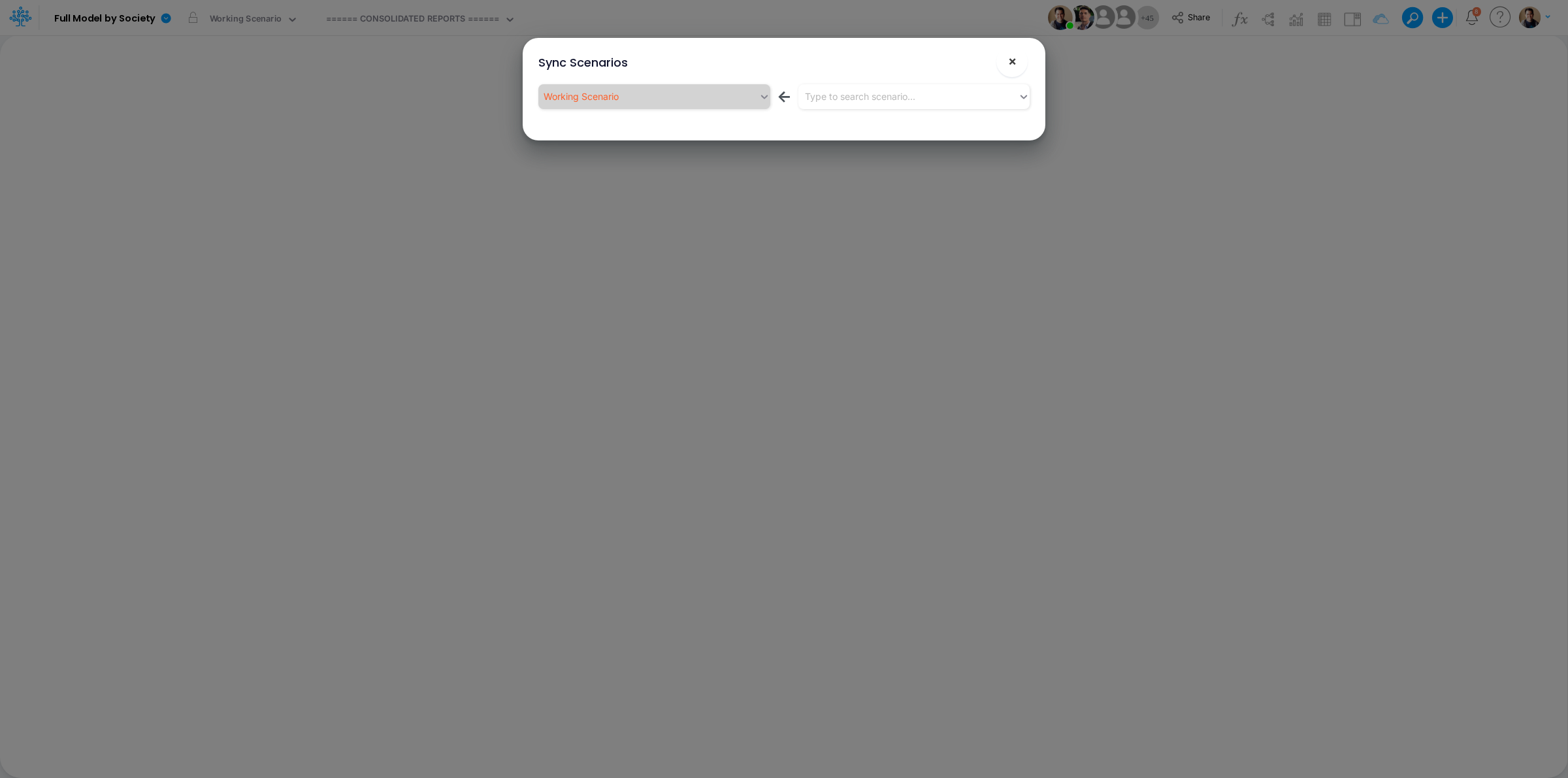
click at [1013, 59] on span "×" at bounding box center [1012, 60] width 9 height 16
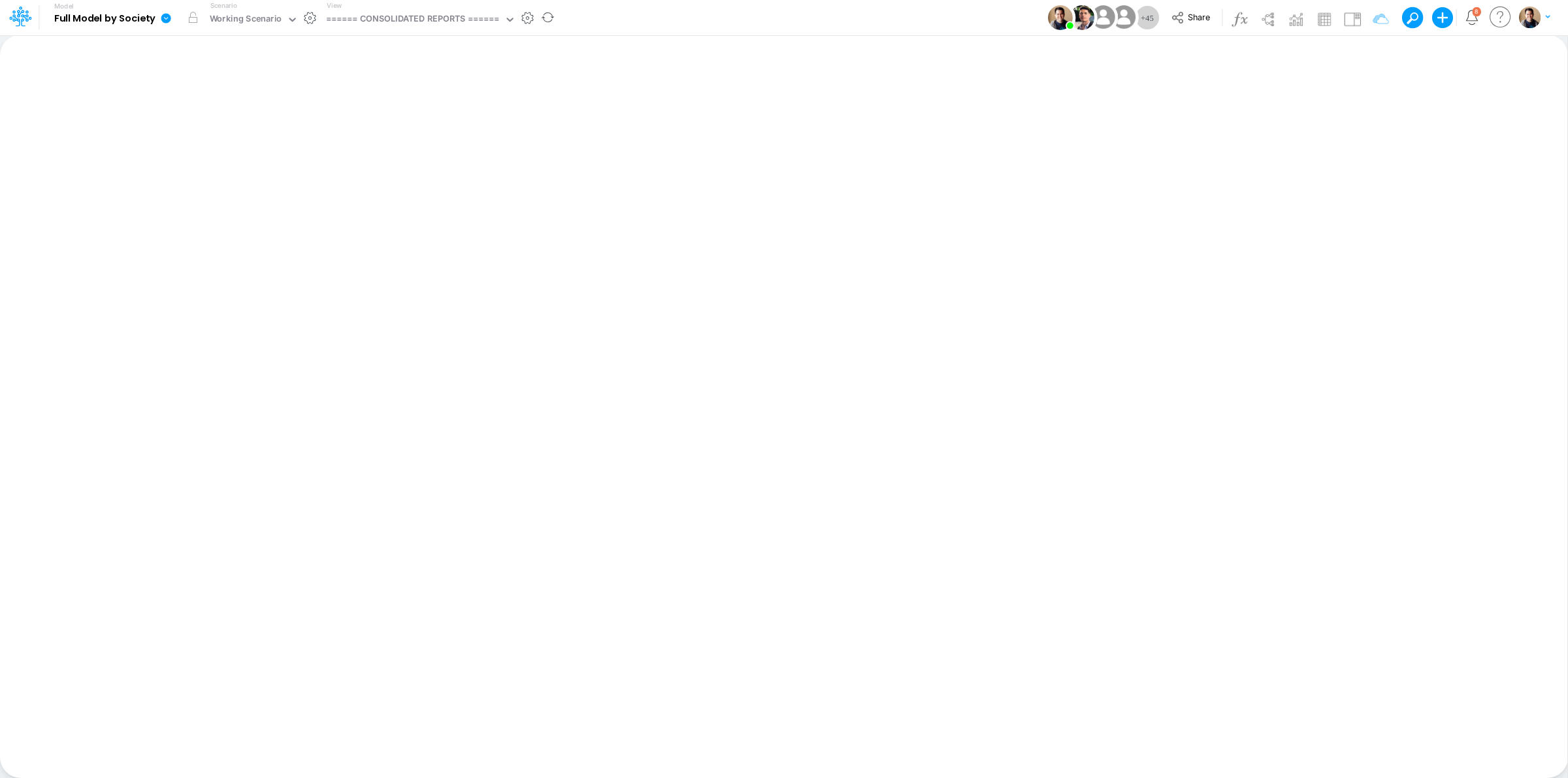
drag, startPoint x: 164, startPoint y: 15, endPoint x: 200, endPoint y: 64, distance: 60.8
click at [164, 15] on icon at bounding box center [167, 18] width 10 height 10
click at [252, 158] on button "Sync Scenarios" at bounding box center [232, 156] width 140 height 20
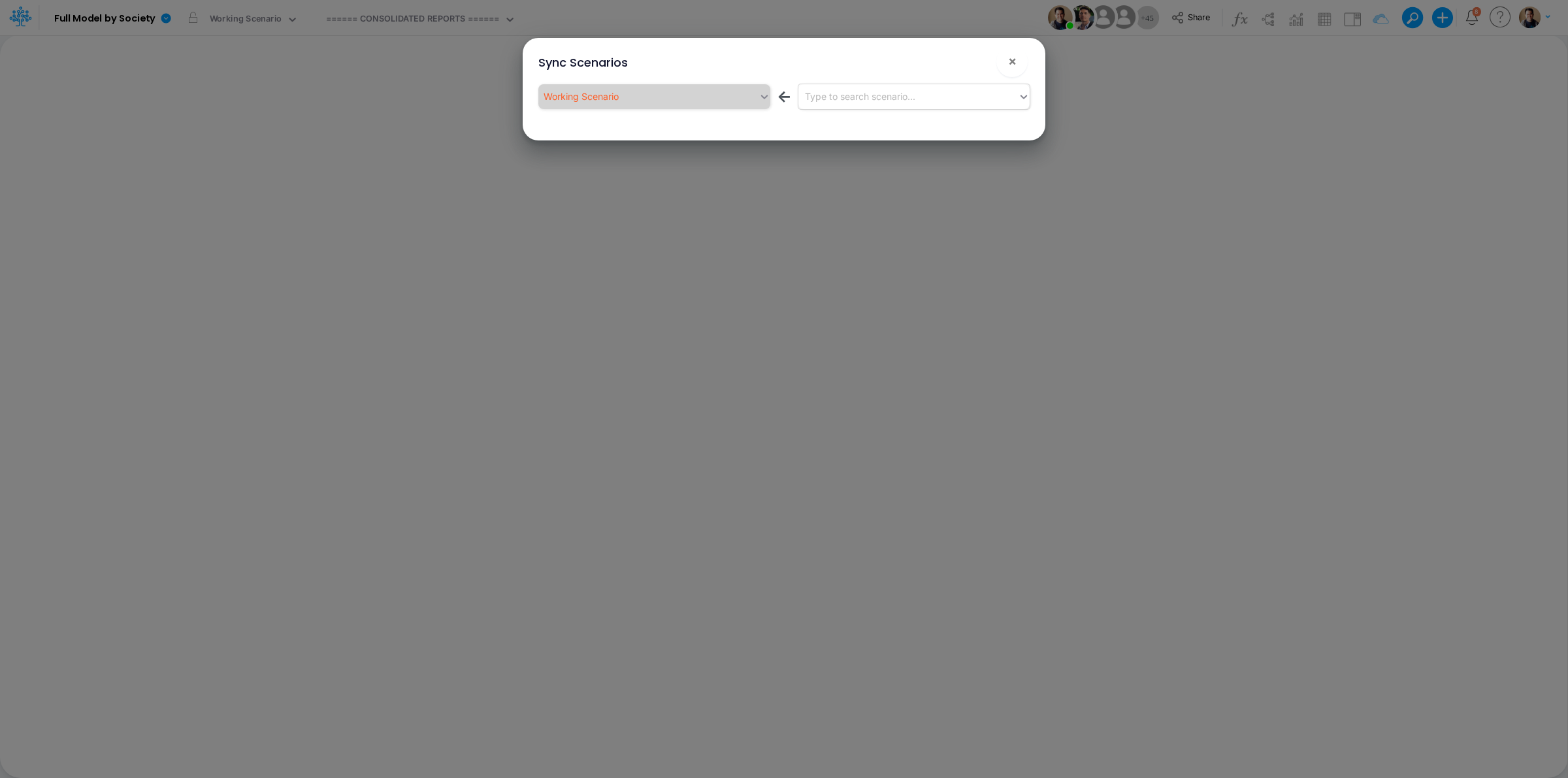
click at [866, 93] on div "Type to search scenario..." at bounding box center [859, 96] width 110 height 14
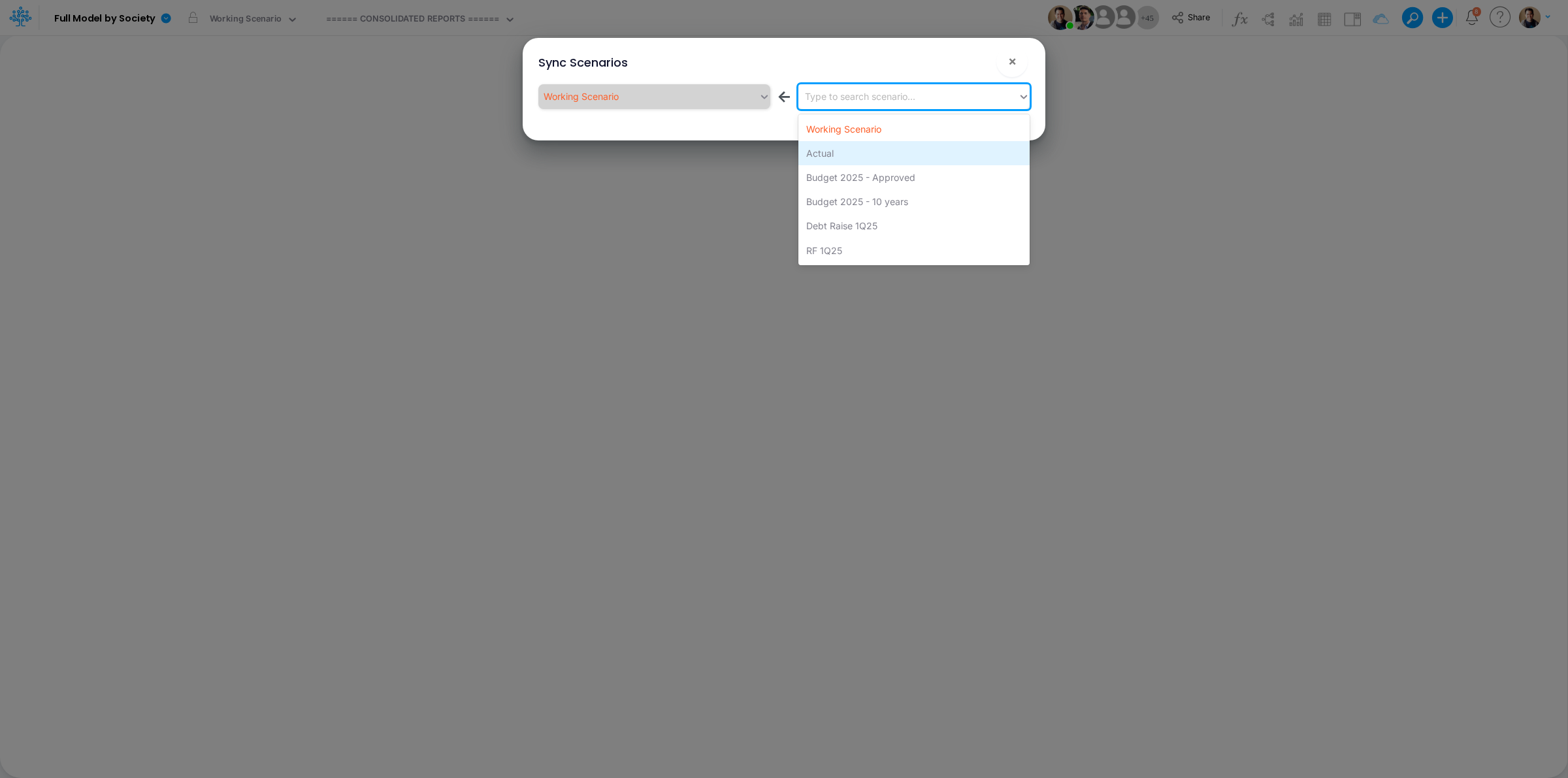
click at [860, 151] on div "Actual" at bounding box center [914, 153] width 231 height 24
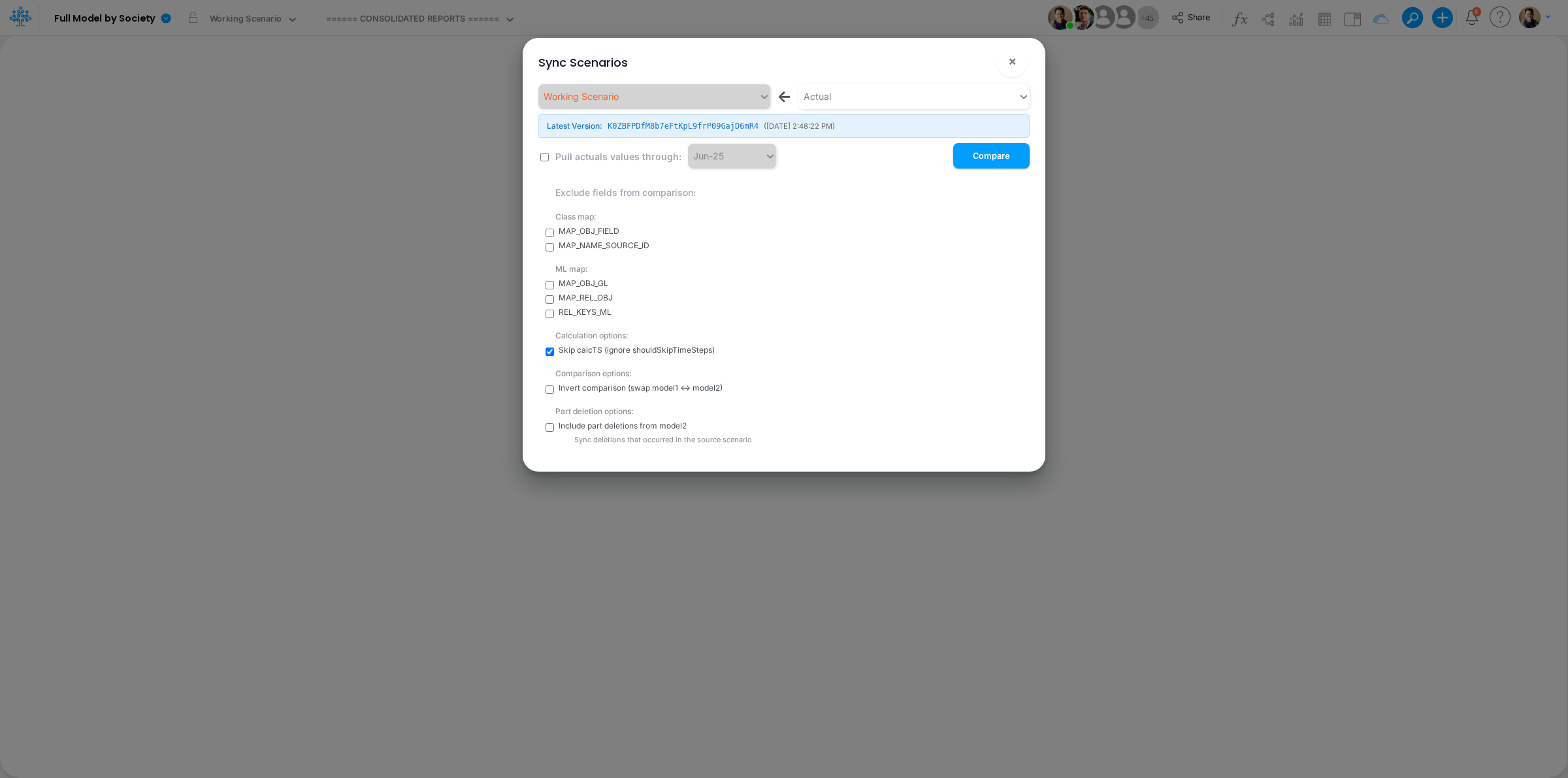
click at [547, 159] on input "checkbox" at bounding box center [544, 157] width 9 height 9
checkbox input "true"
click at [545, 426] on input "checkbox" at bounding box center [549, 427] width 9 height 9
checkbox input "true"
click at [997, 161] on button "Compare" at bounding box center [991, 156] width 76 height 25
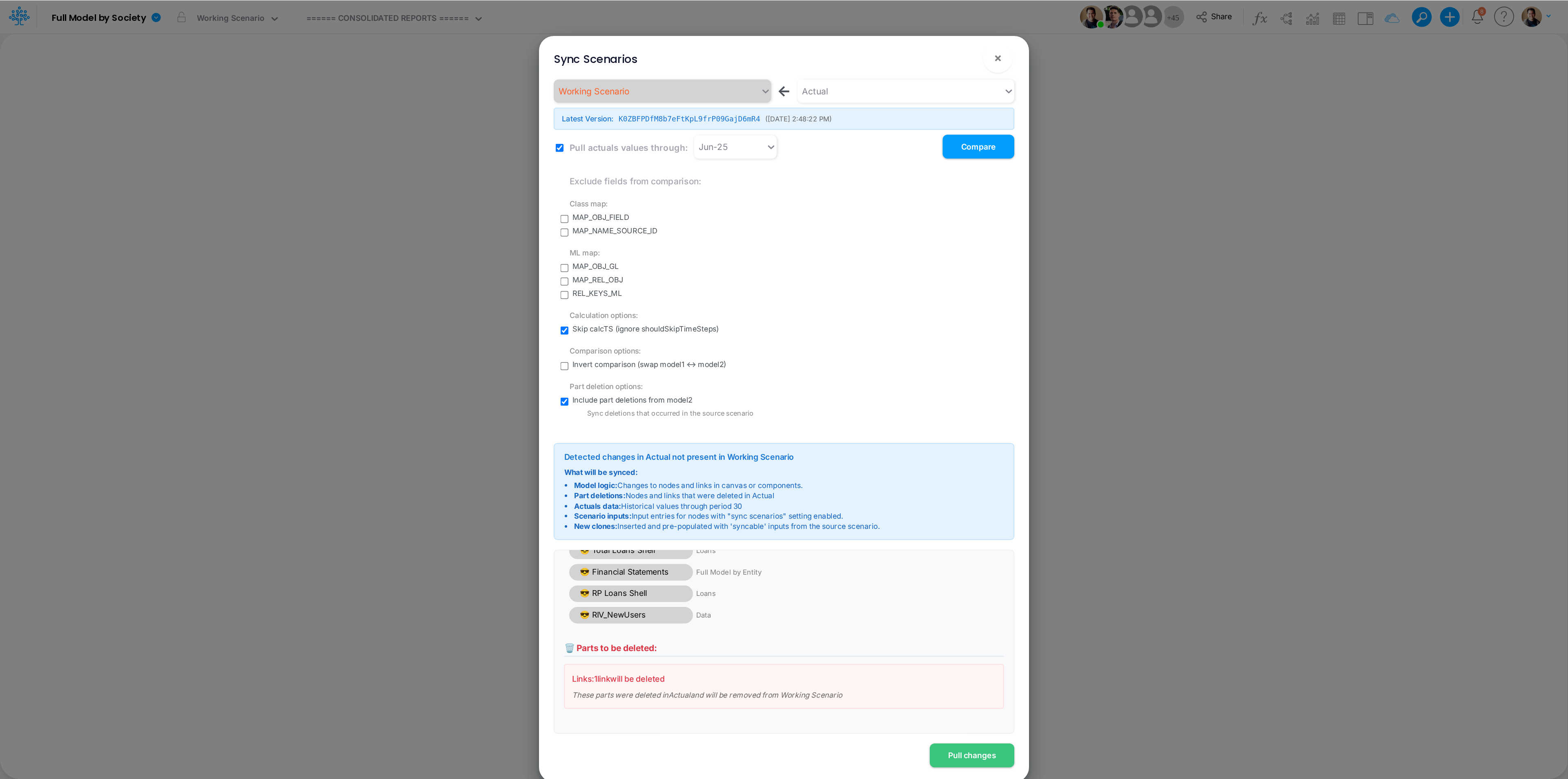
scroll to position [25, 0]
click at [649, 486] on button "Pull changes" at bounding box center [648, 503] width 57 height 16
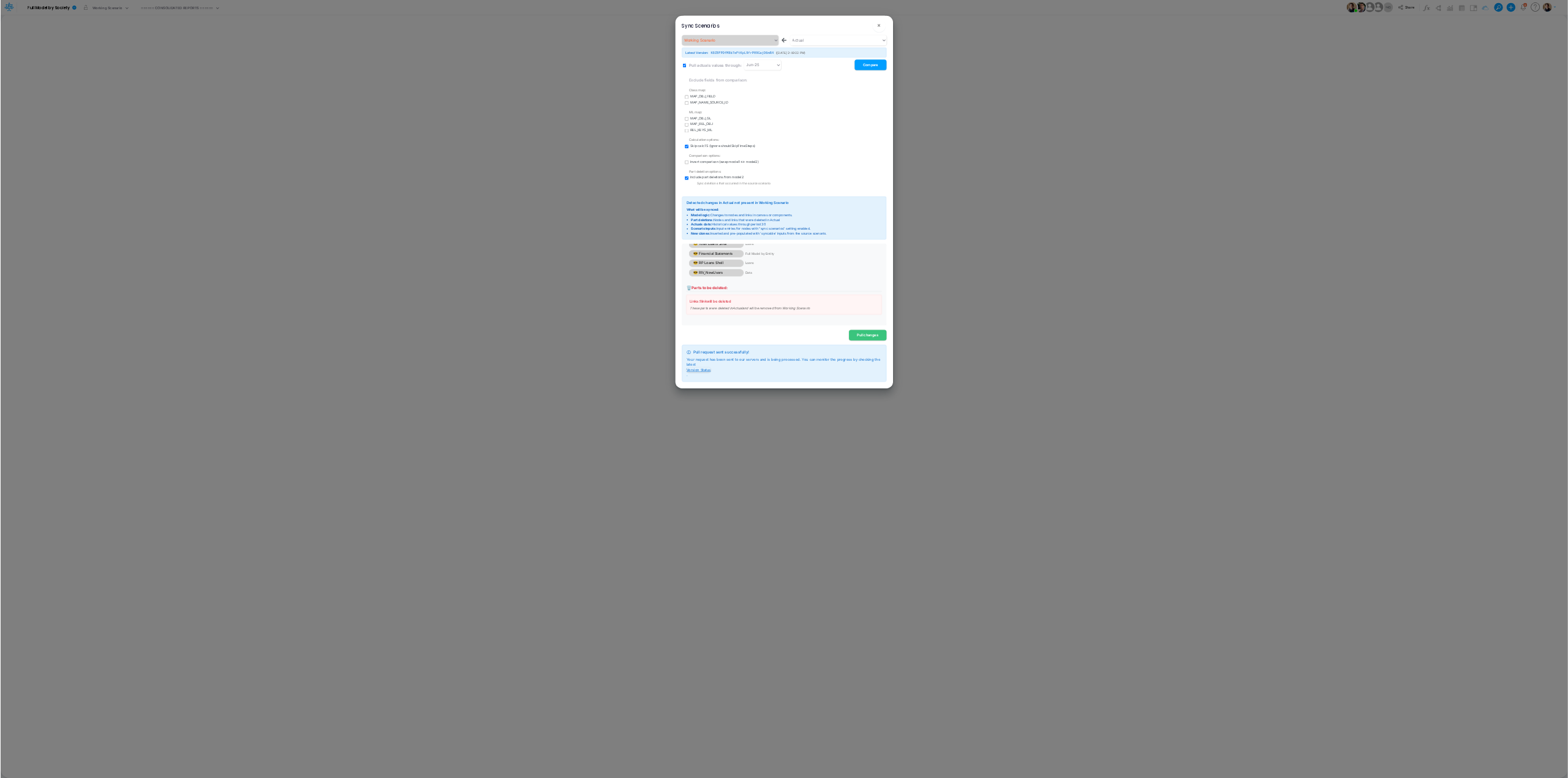
scroll to position [39, 0]
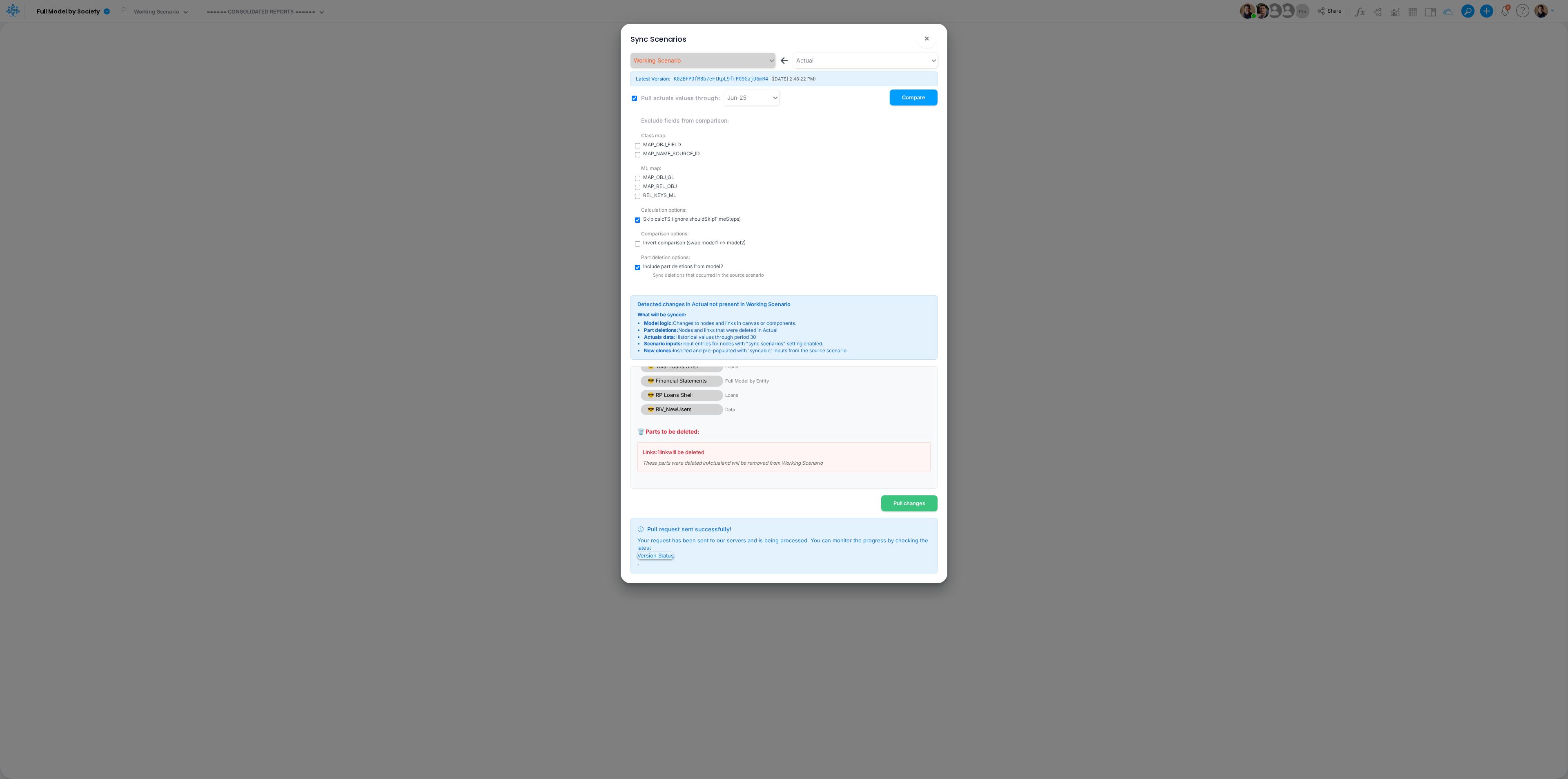
click at [662, 486] on button "Version Status" at bounding box center [656, 555] width 37 height 7
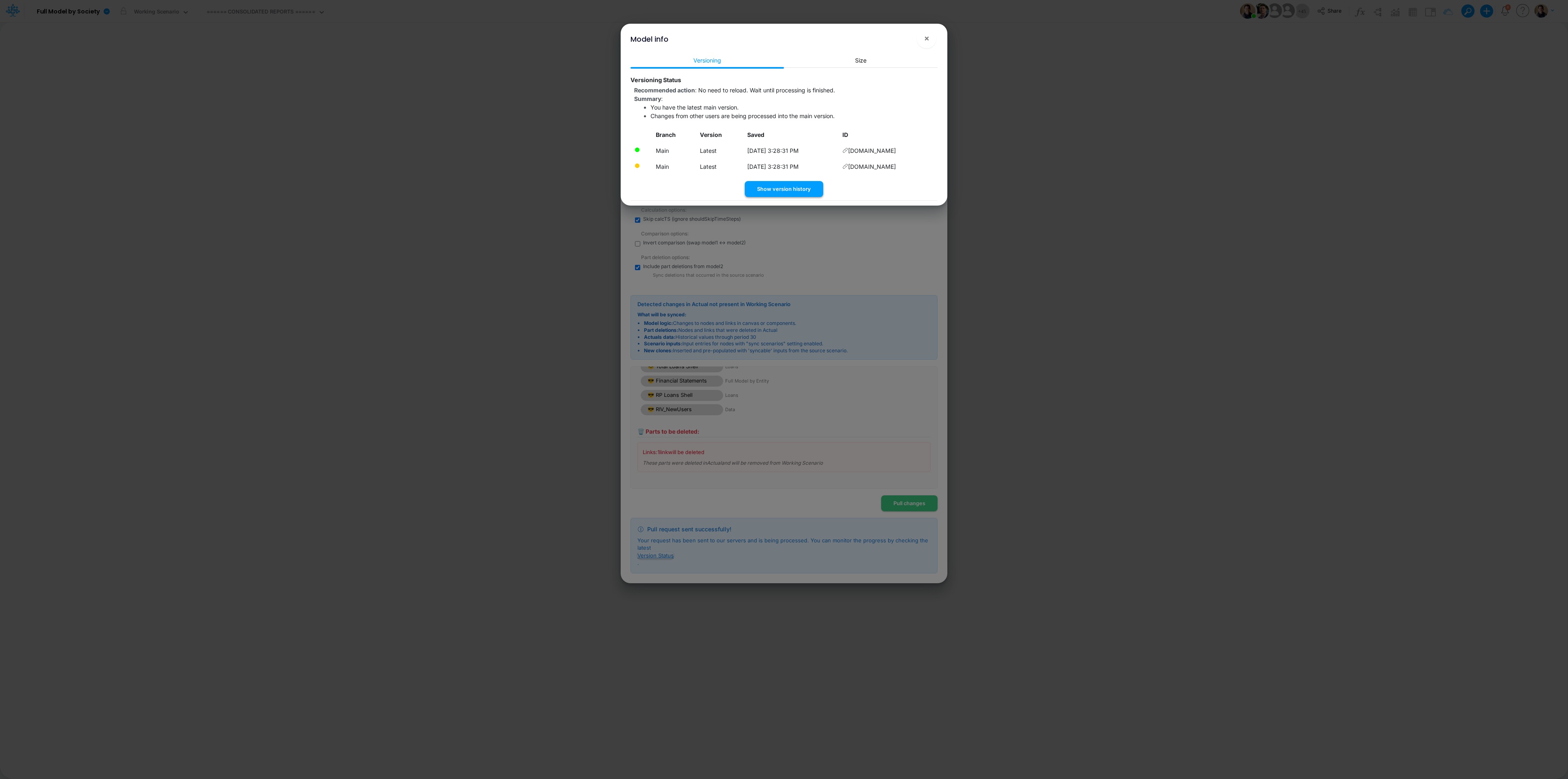
click at [791, 197] on button "Show version history" at bounding box center [784, 189] width 79 height 16
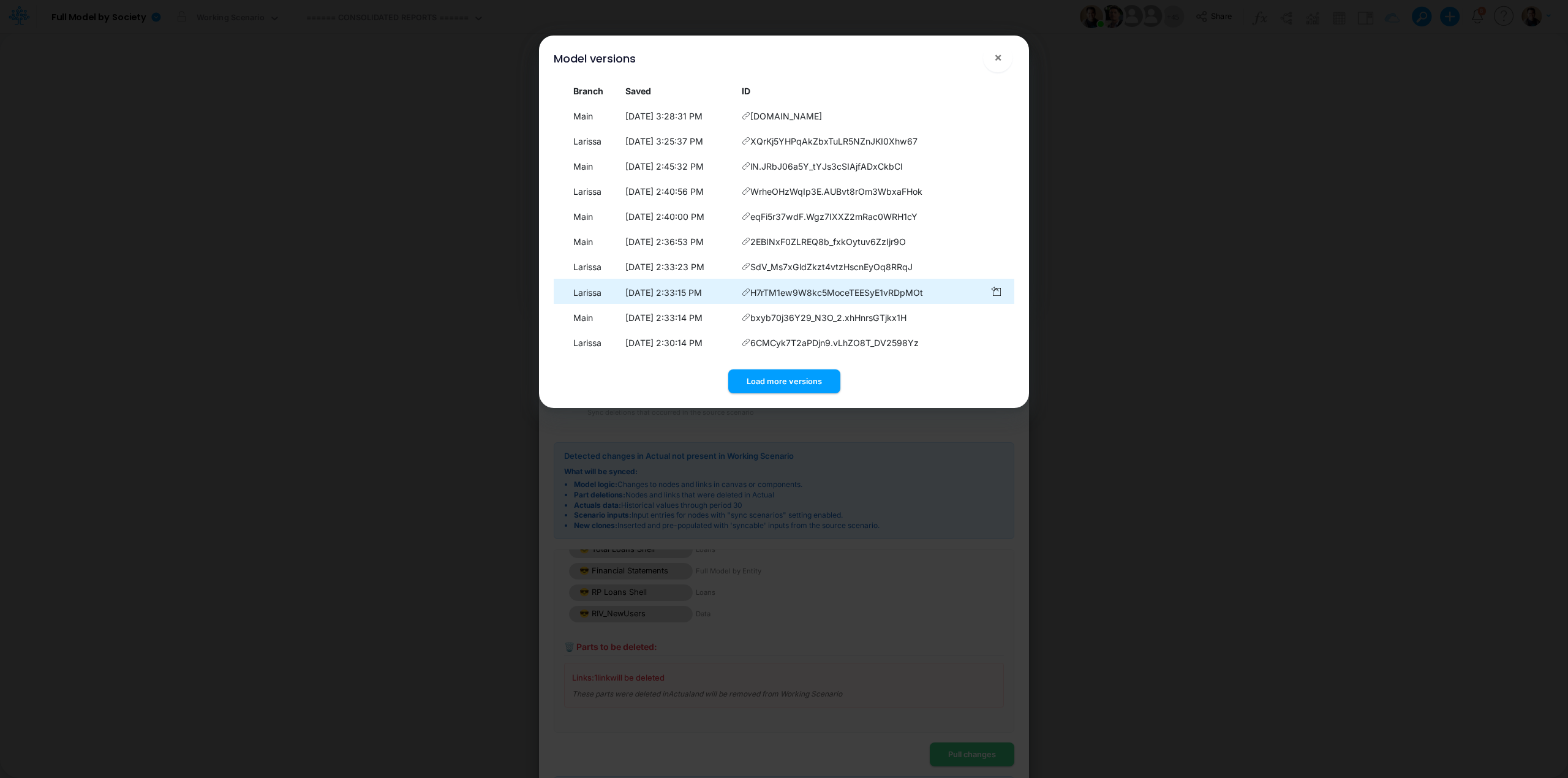
scroll to position [38, 0]
click at [1010, 55] on button "×" at bounding box center [998, 58] width 29 height 29
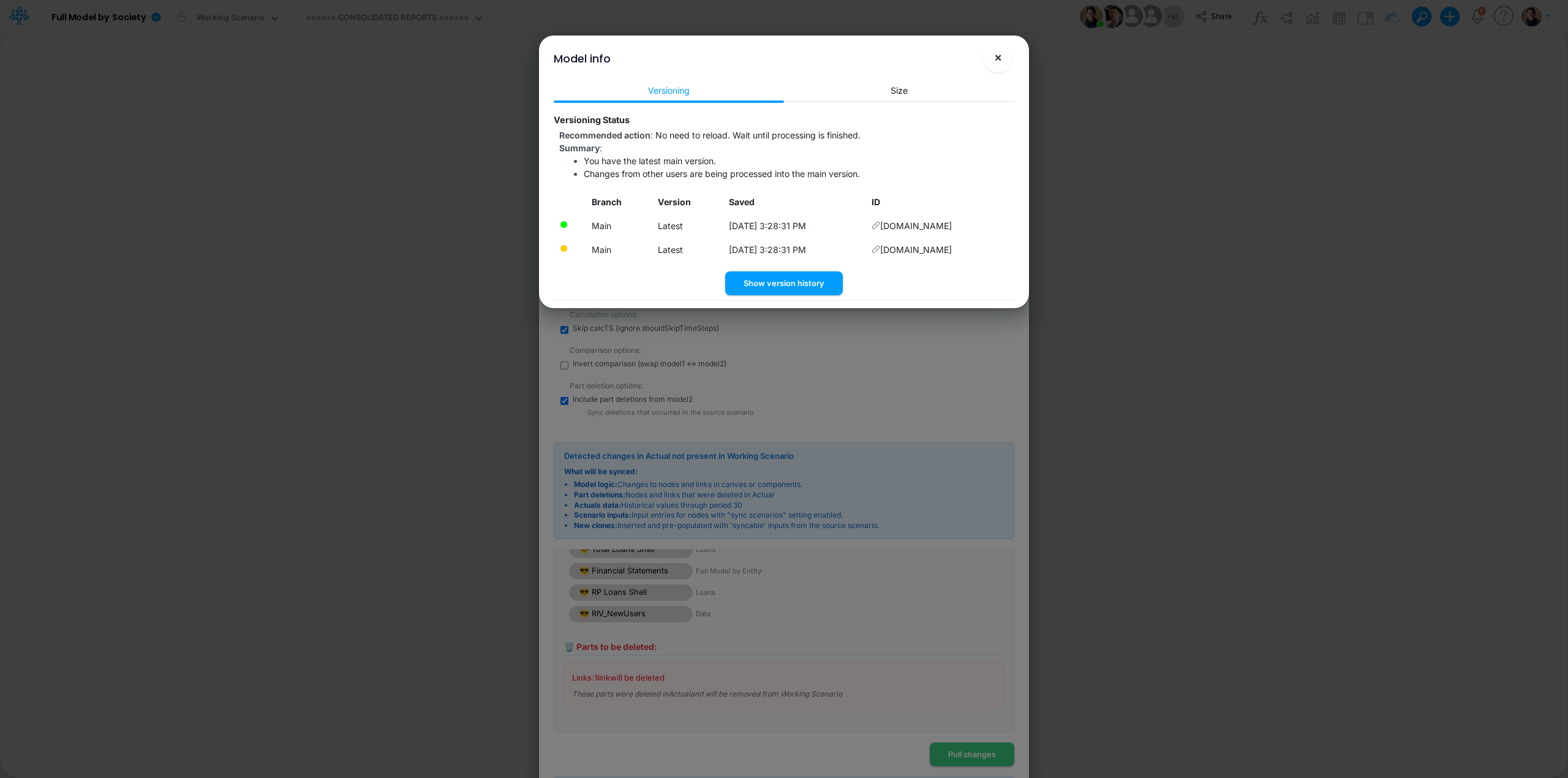
click at [1007, 54] on button "×" at bounding box center [998, 58] width 29 height 29
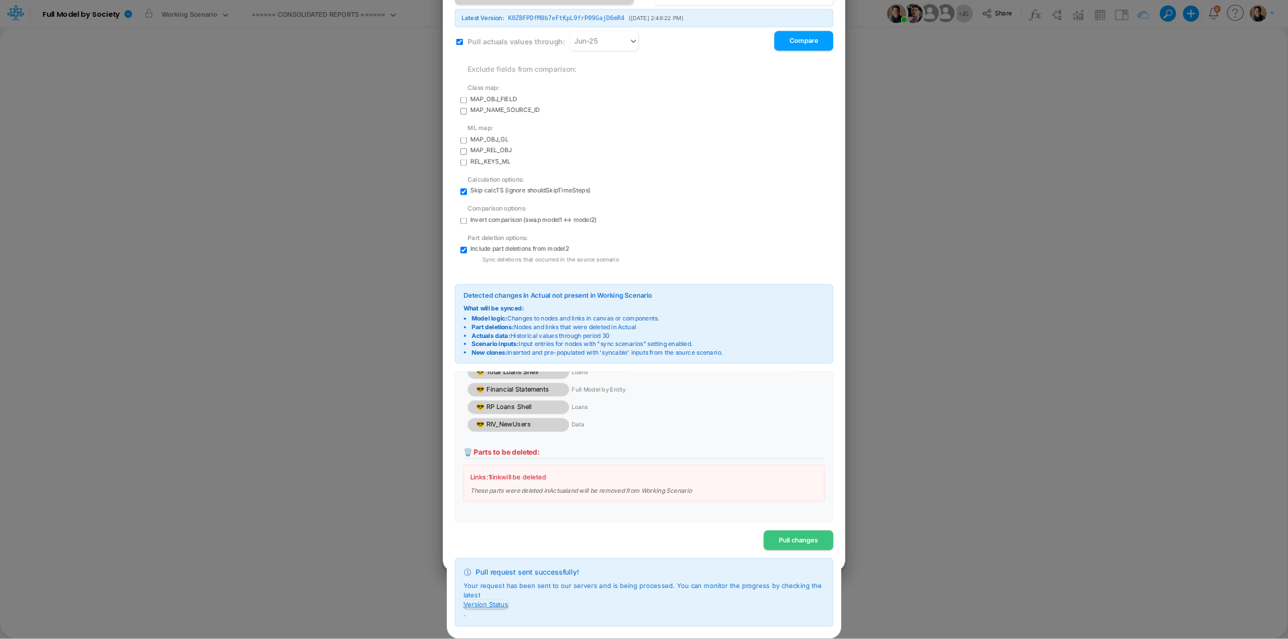
scroll to position [43, 0]
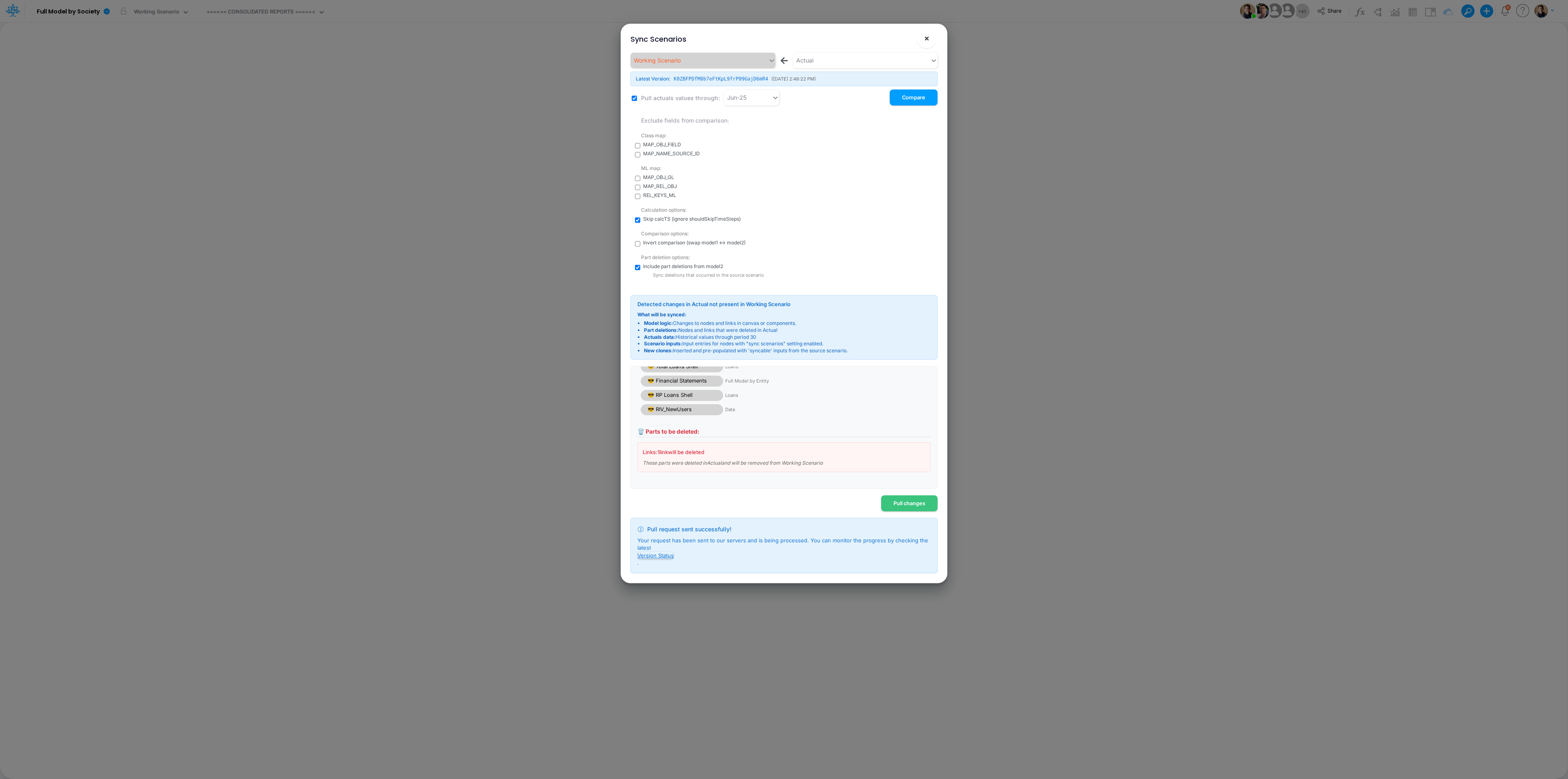
click at [928, 34] on span "×" at bounding box center [926, 38] width 5 height 10
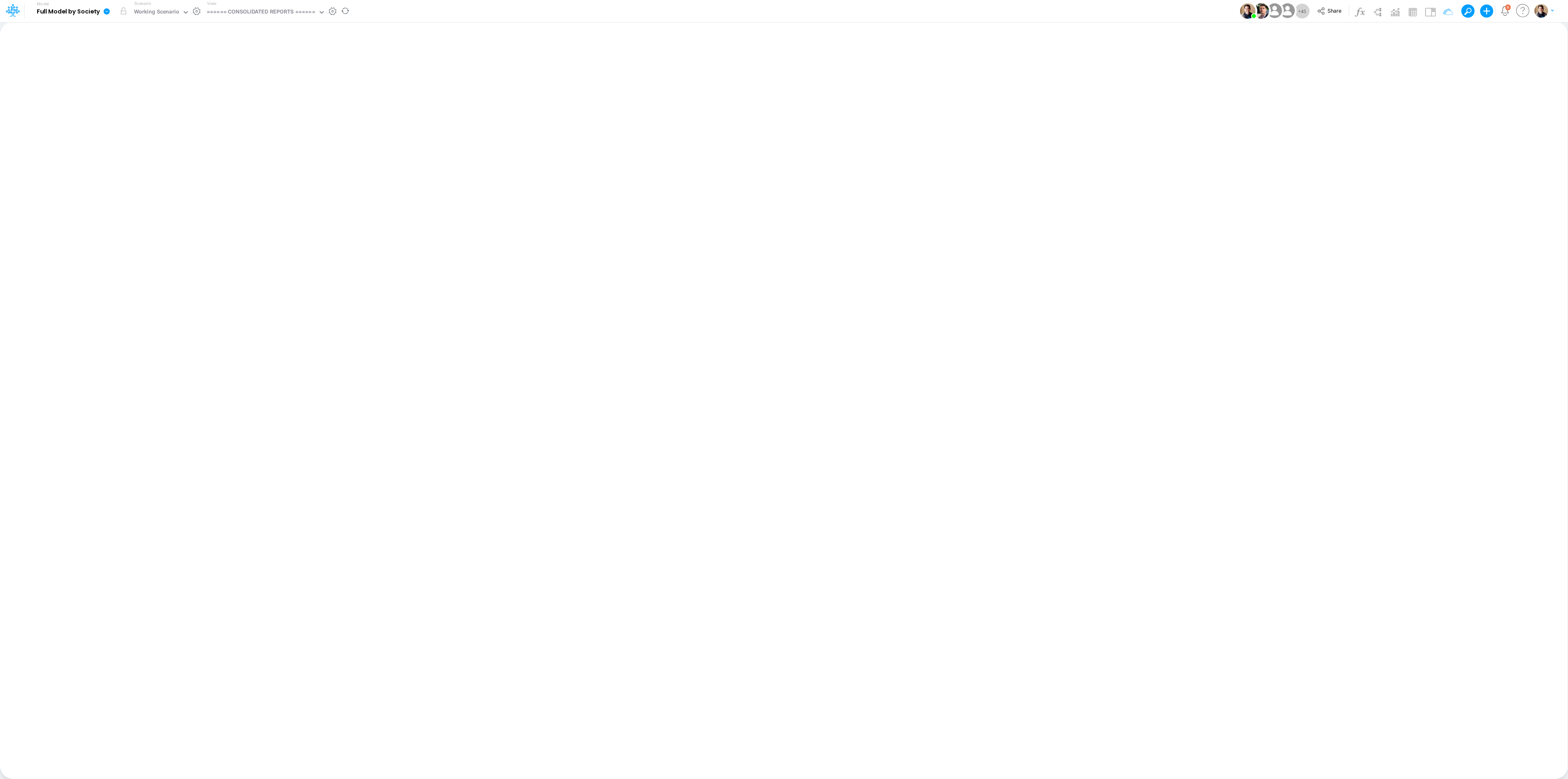
click at [102, 12] on link at bounding box center [108, 11] width 16 height 21
click at [162, 86] on button "View model info" at bounding box center [148, 85] width 88 height 13
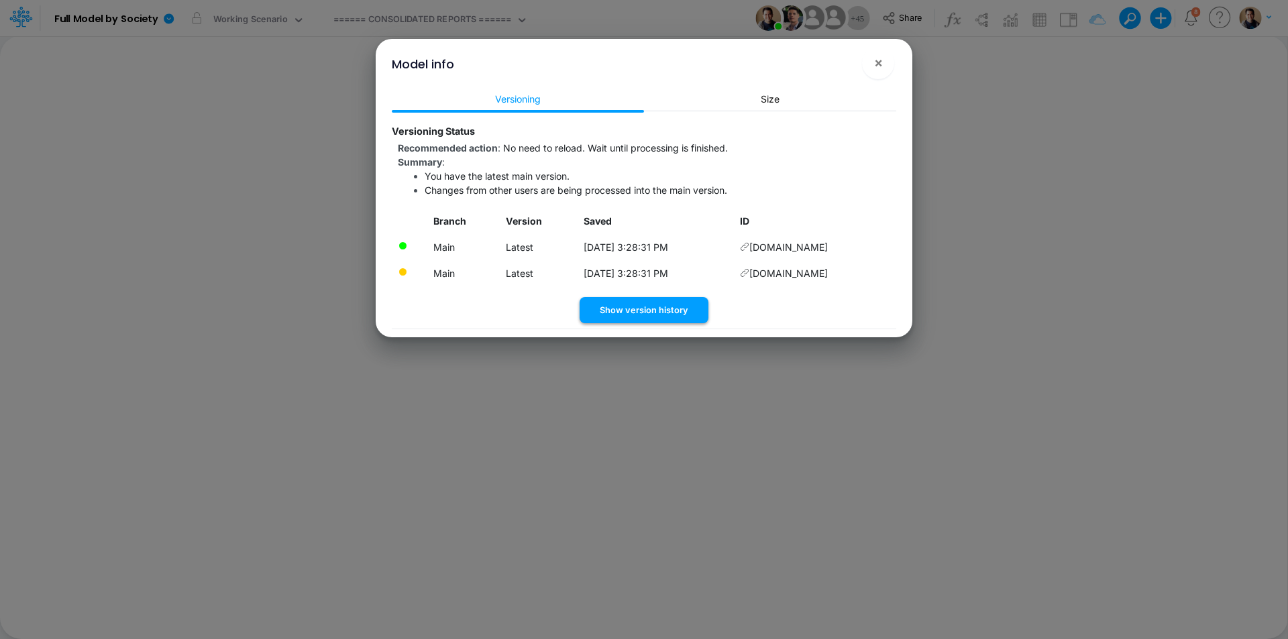
click at [669, 313] on button "Show version history" at bounding box center [644, 310] width 129 height 26
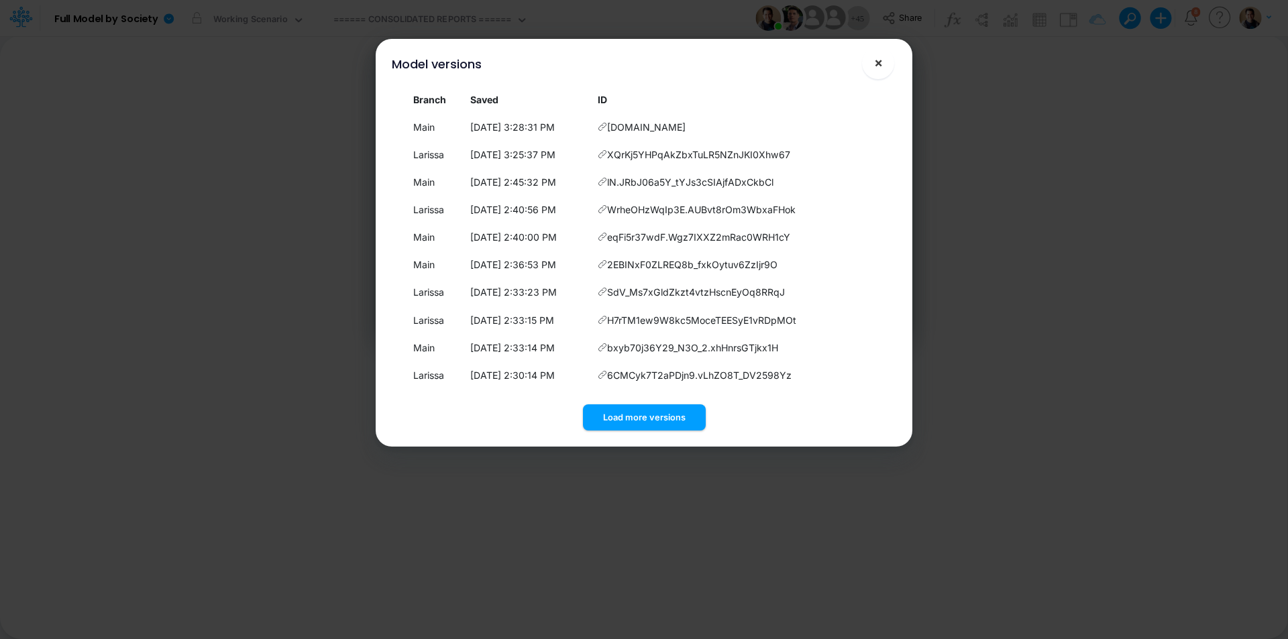
click at [879, 59] on span "×" at bounding box center [878, 62] width 9 height 16
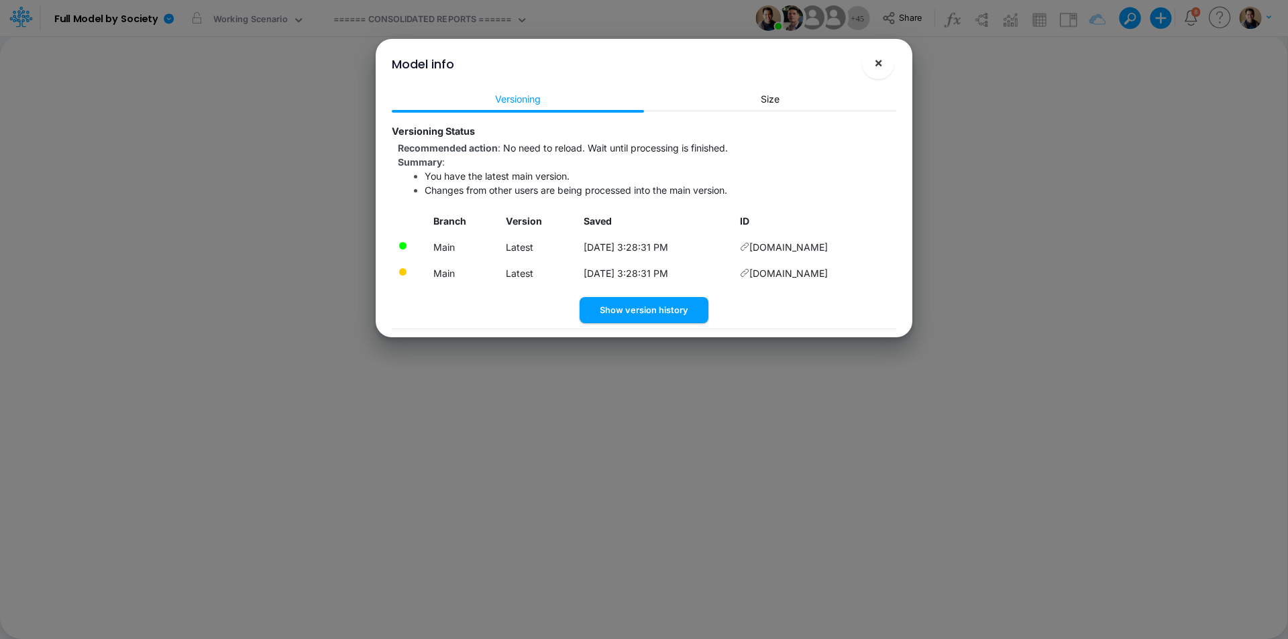
click at [883, 52] on button "×" at bounding box center [878, 63] width 32 height 32
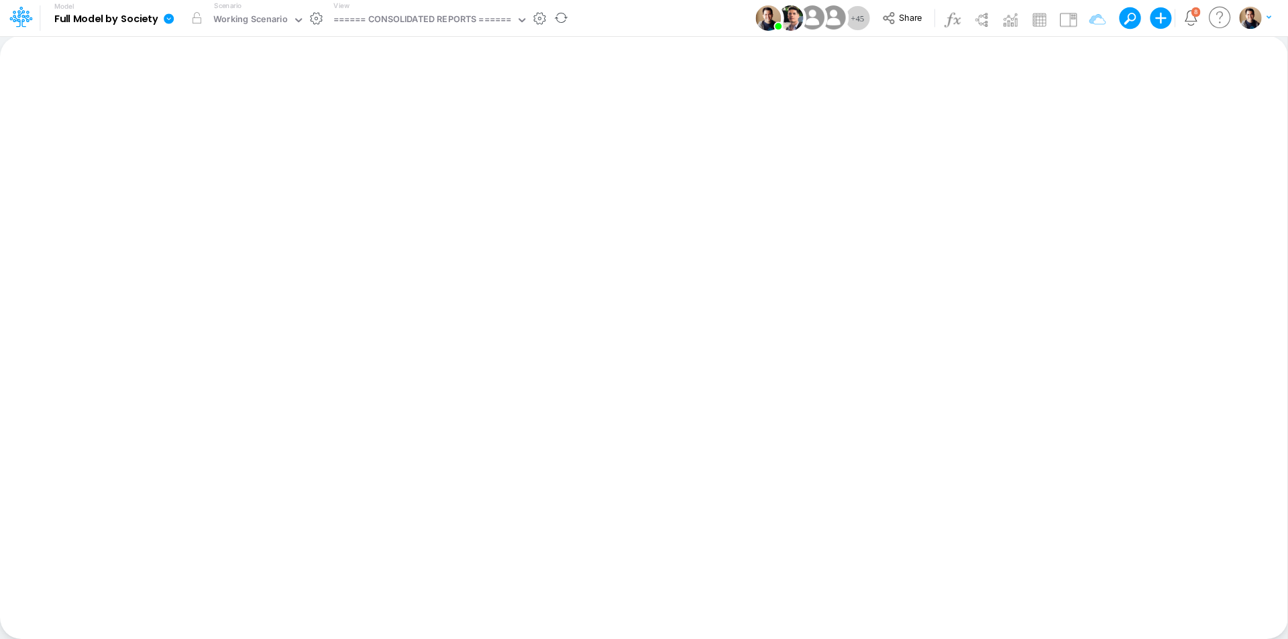
click at [166, 22] on icon at bounding box center [169, 18] width 10 height 10
click at [260, 140] on button "View model info" at bounding box center [236, 139] width 144 height 21
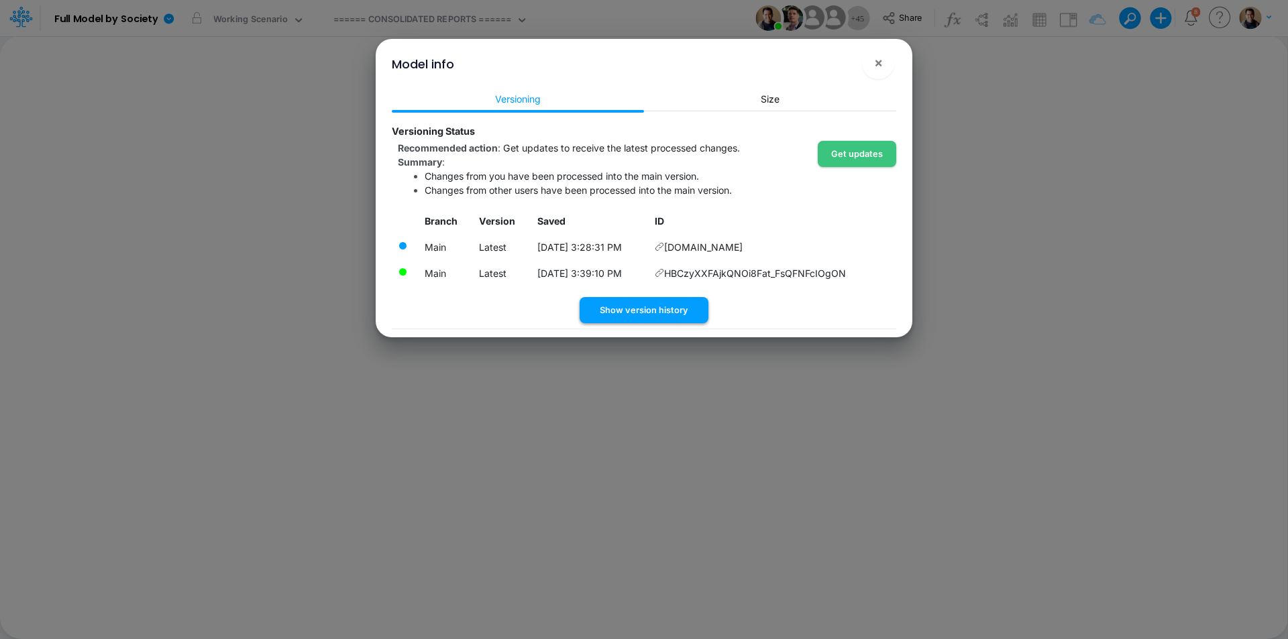
click at [639, 311] on button "Show version history" at bounding box center [644, 310] width 129 height 26
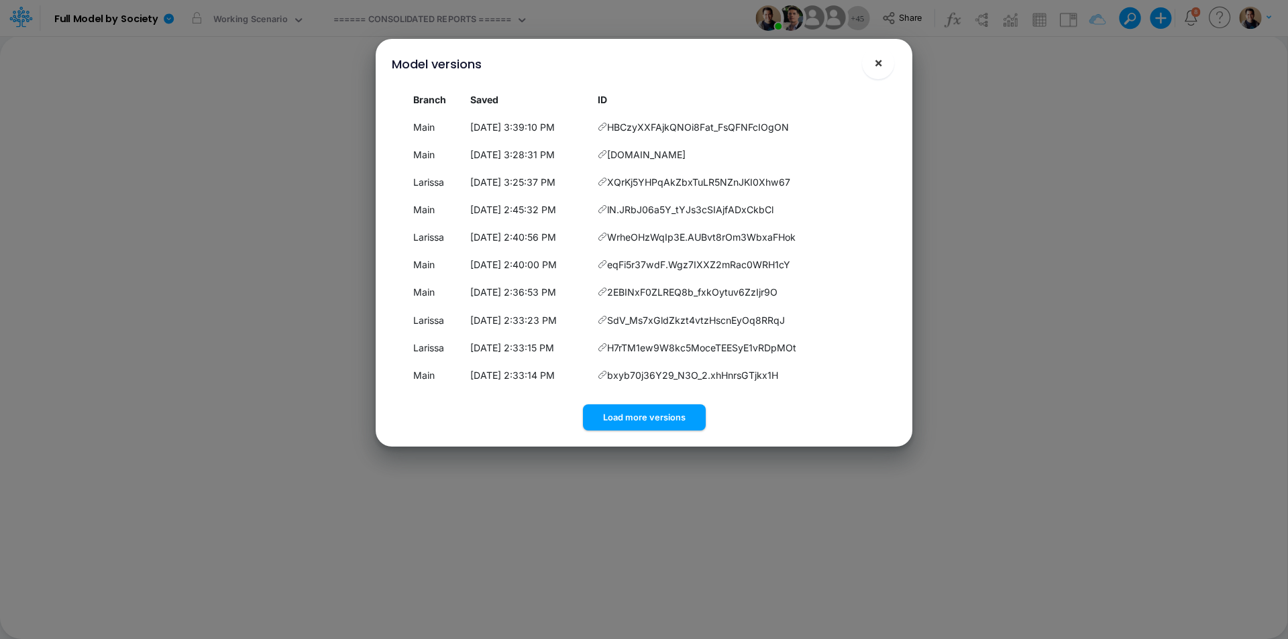
click at [875, 63] on span "×" at bounding box center [878, 62] width 9 height 16
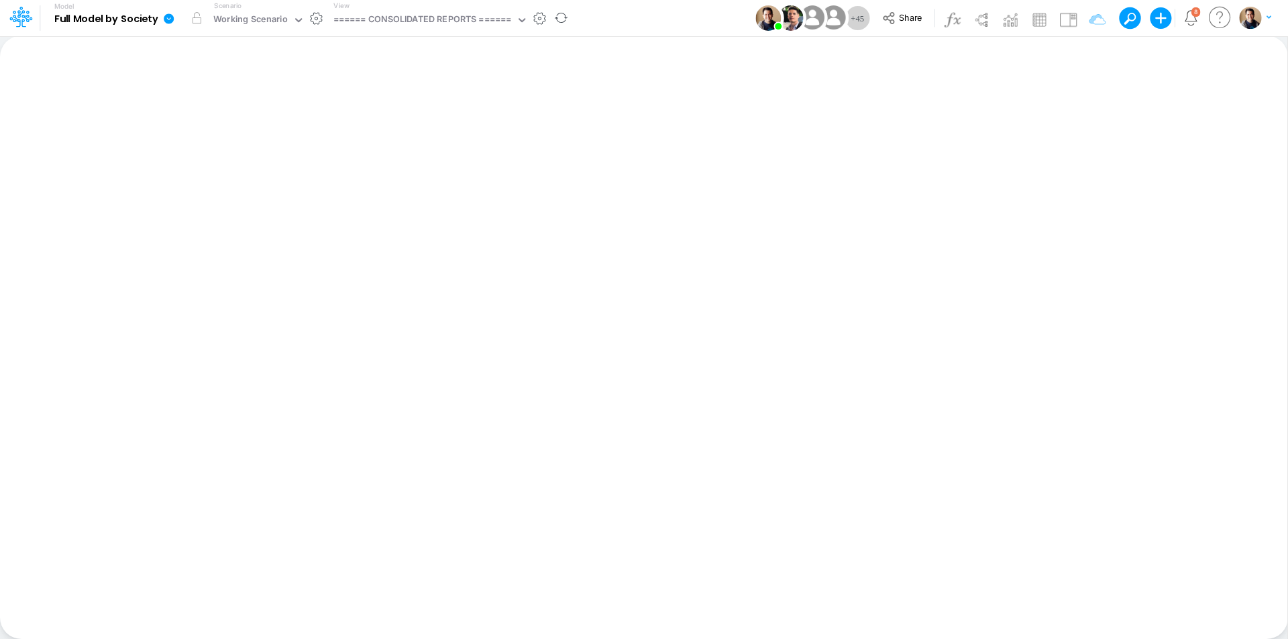
click at [168, 21] on icon at bounding box center [169, 18] width 10 height 10
click at [221, 138] on button "View model info" at bounding box center [236, 139] width 144 height 21
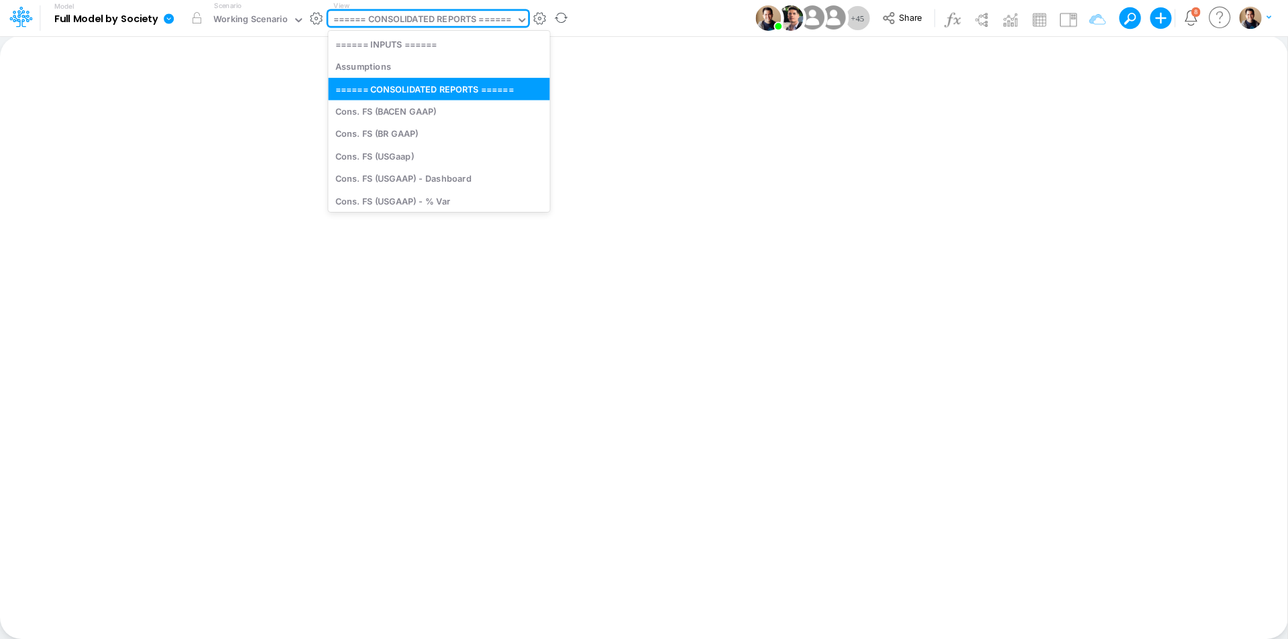
click at [449, 20] on div "====== CONSOLIDATED REPORTS ======" at bounding box center [422, 20] width 178 height 15
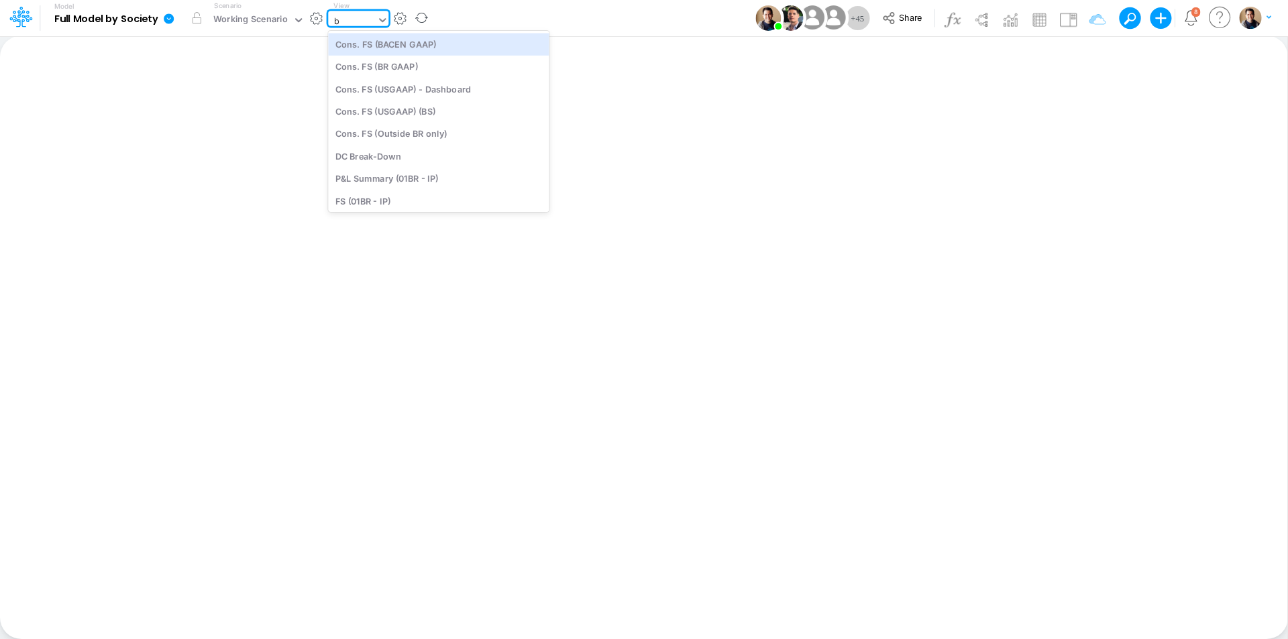
type input "bs"
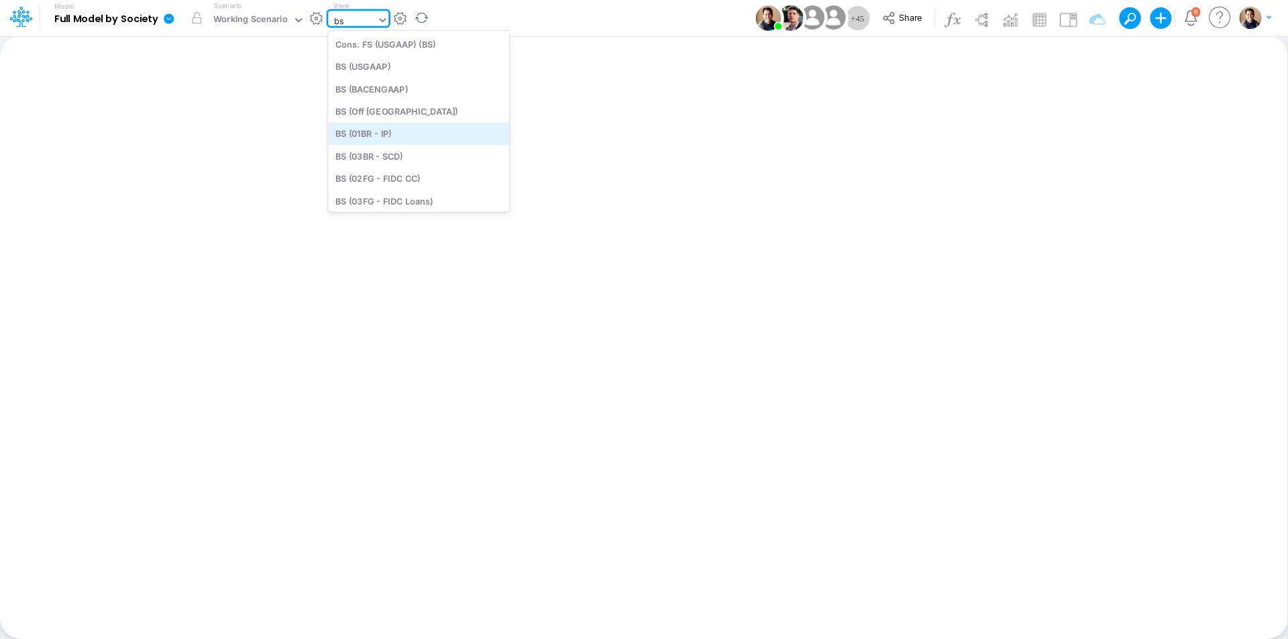
click at [431, 133] on div "BS (01BR - IP)" at bounding box center [418, 134] width 181 height 22
type input "BS (01BR - IP)"
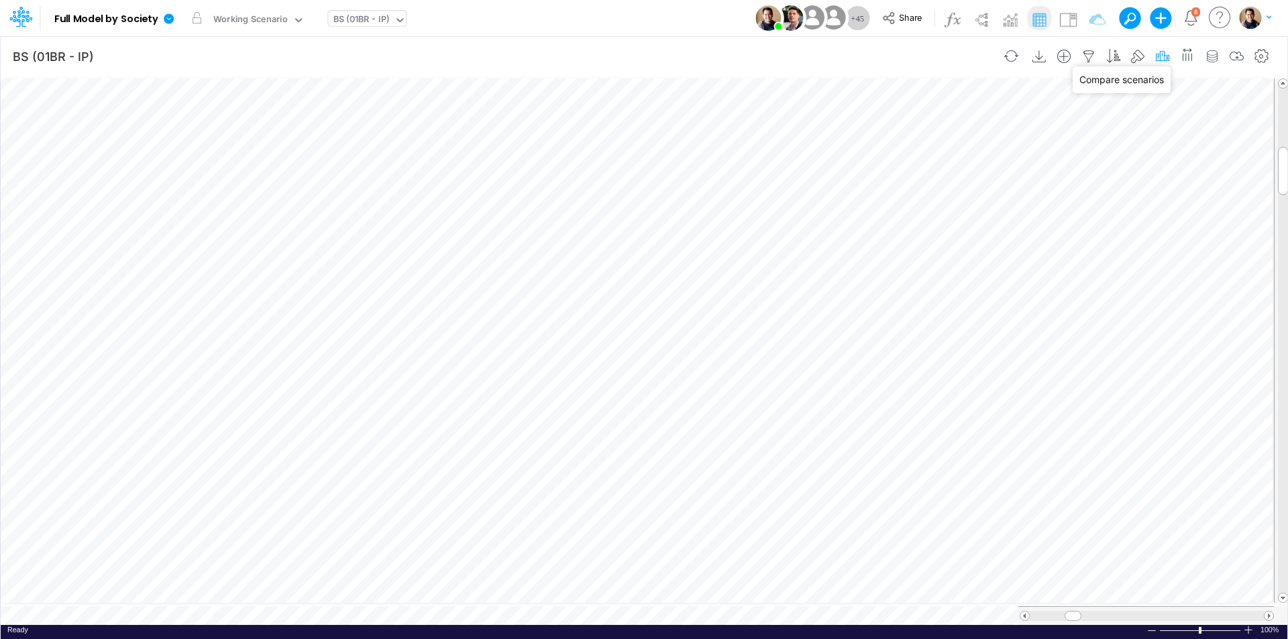
click at [1165, 54] on icon "button" at bounding box center [1162, 57] width 20 height 14
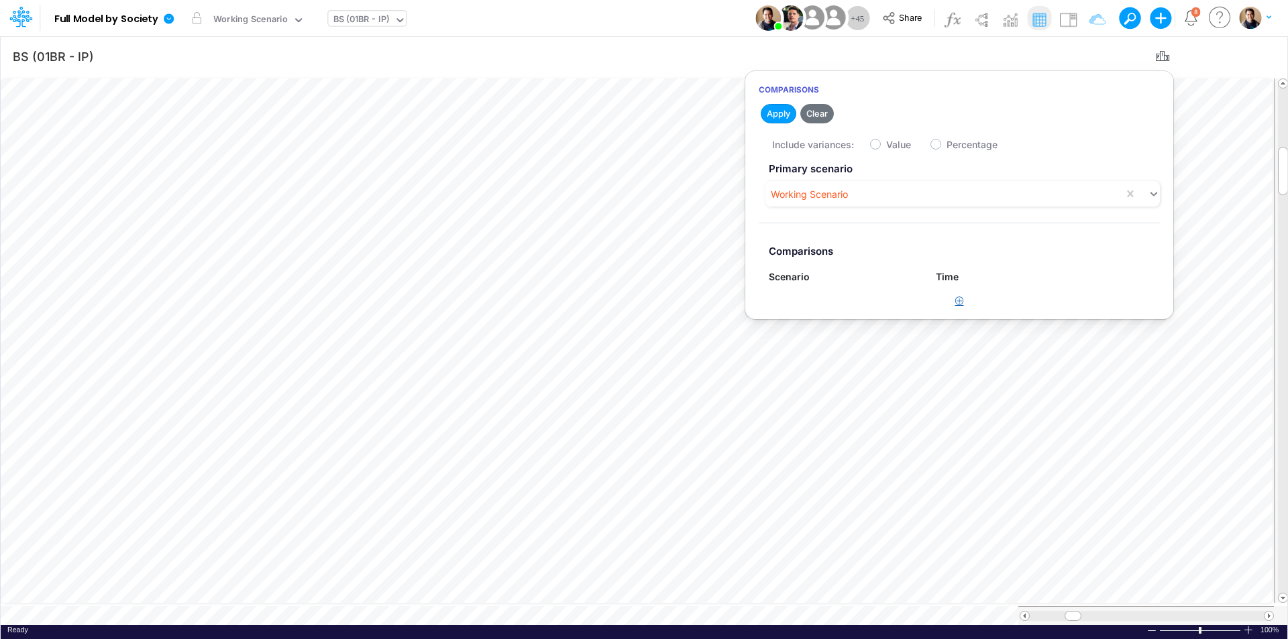
click at [959, 298] on icon "button" at bounding box center [959, 301] width 9 height 9
click at [845, 298] on div "Type to search..." at bounding box center [837, 307] width 137 height 22
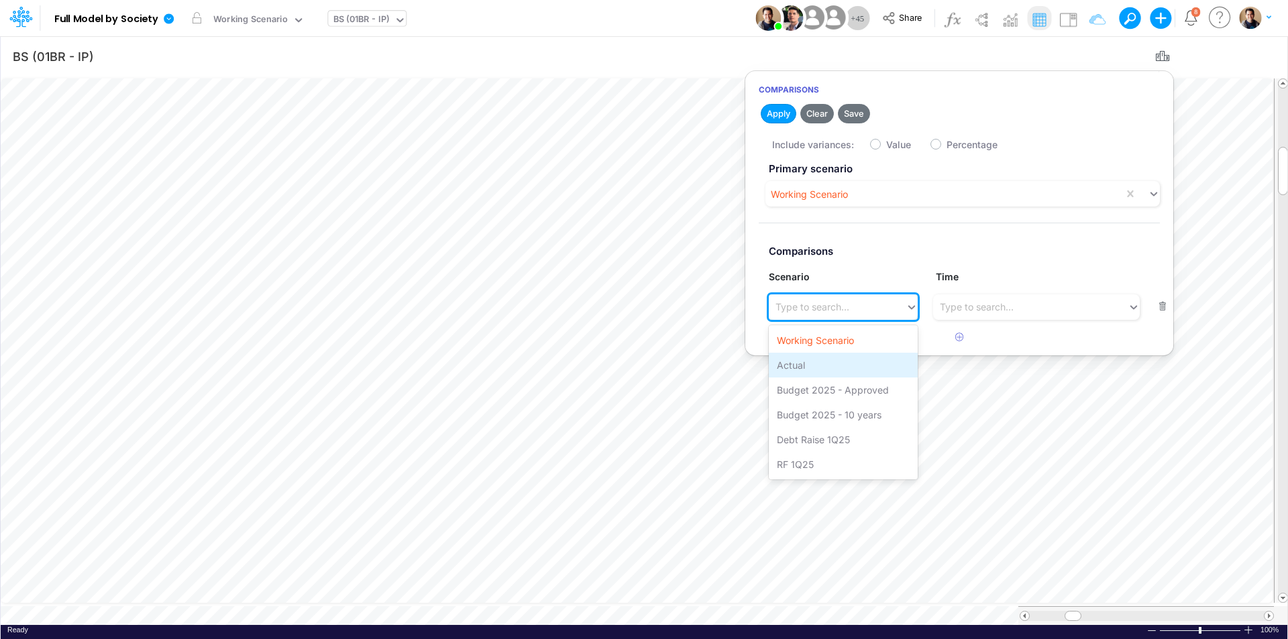
click at [835, 368] on div "Actual" at bounding box center [843, 365] width 149 height 25
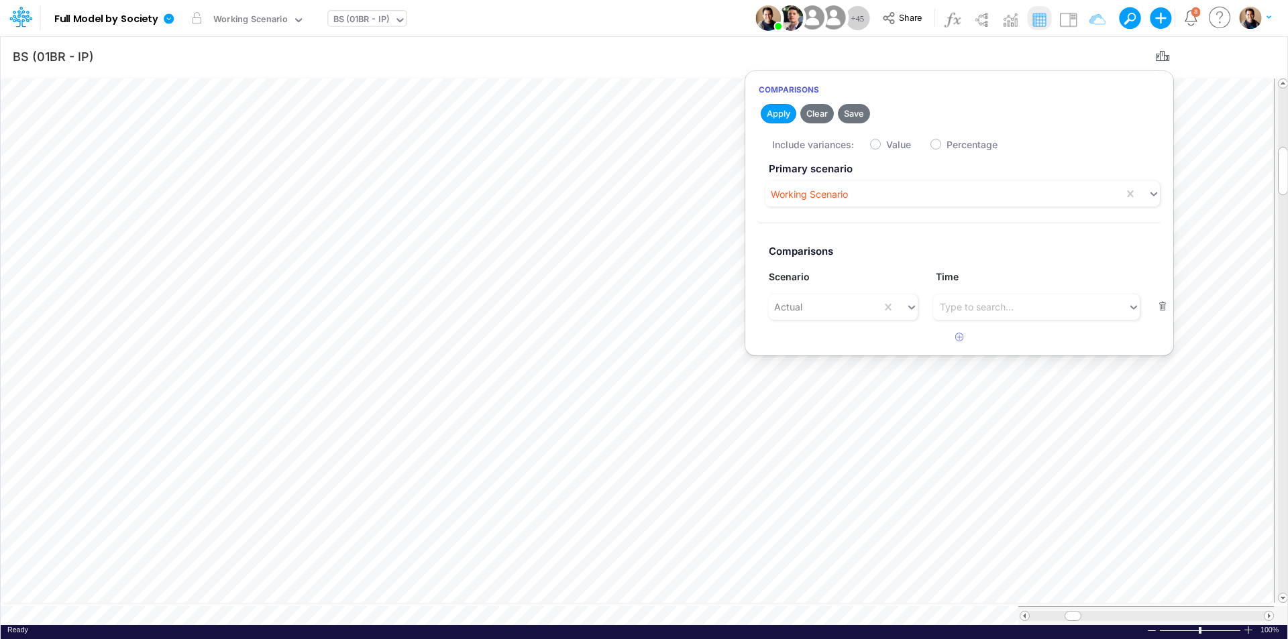
click at [886, 142] on label "Value" at bounding box center [898, 145] width 25 height 14
click at [886, 142] on input "Value" at bounding box center [890, 141] width 9 height 9
checkbox input "true"
click at [780, 109] on button "Apply" at bounding box center [779, 113] width 36 height 19
click at [1165, 52] on icon "button" at bounding box center [1162, 57] width 20 height 14
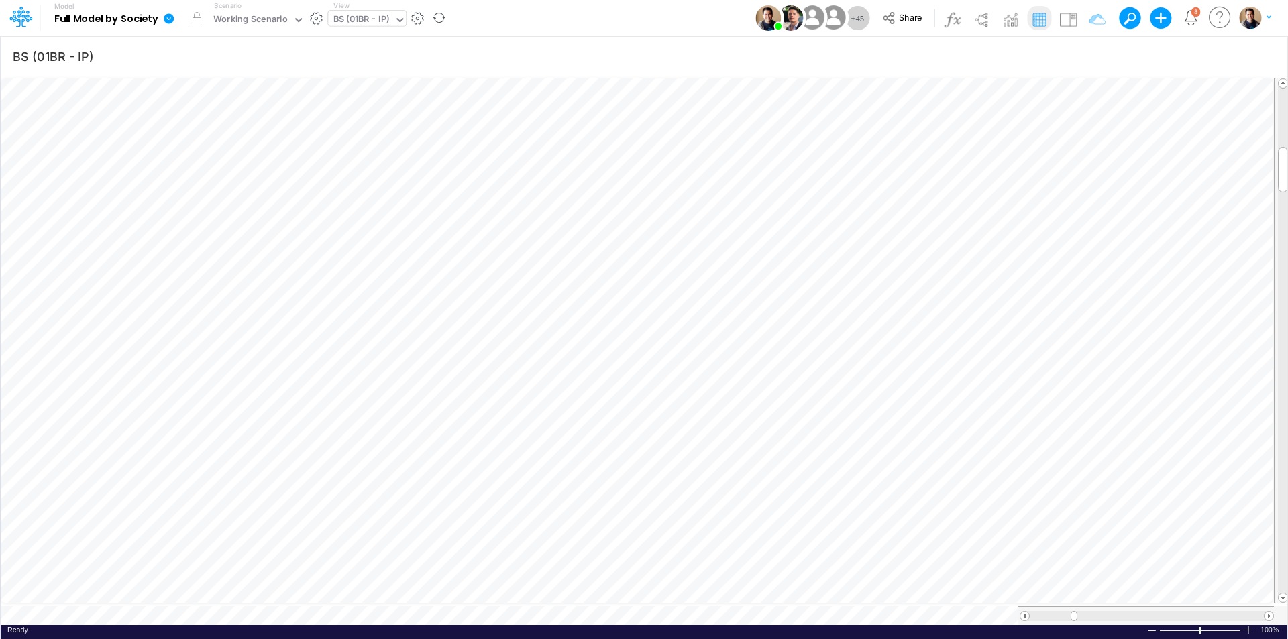
click at [165, 17] on icon at bounding box center [169, 18] width 10 height 10
click at [221, 139] on button "View model info" at bounding box center [236, 139] width 144 height 21
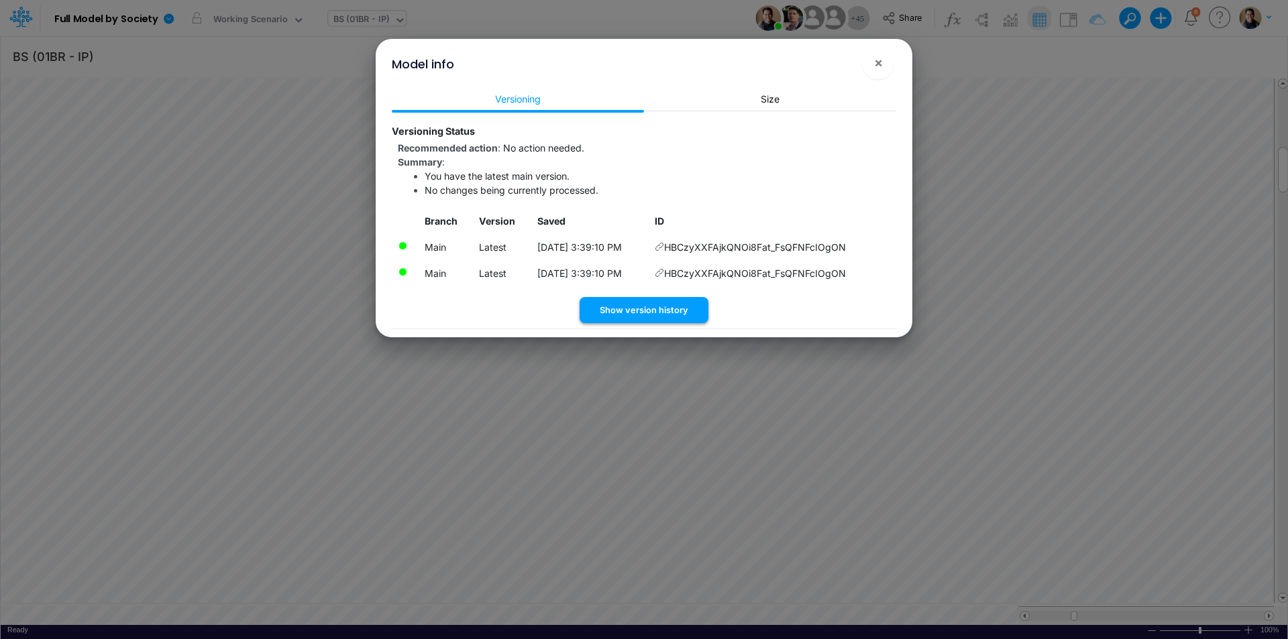
click at [669, 306] on button "Show version history" at bounding box center [644, 310] width 129 height 26
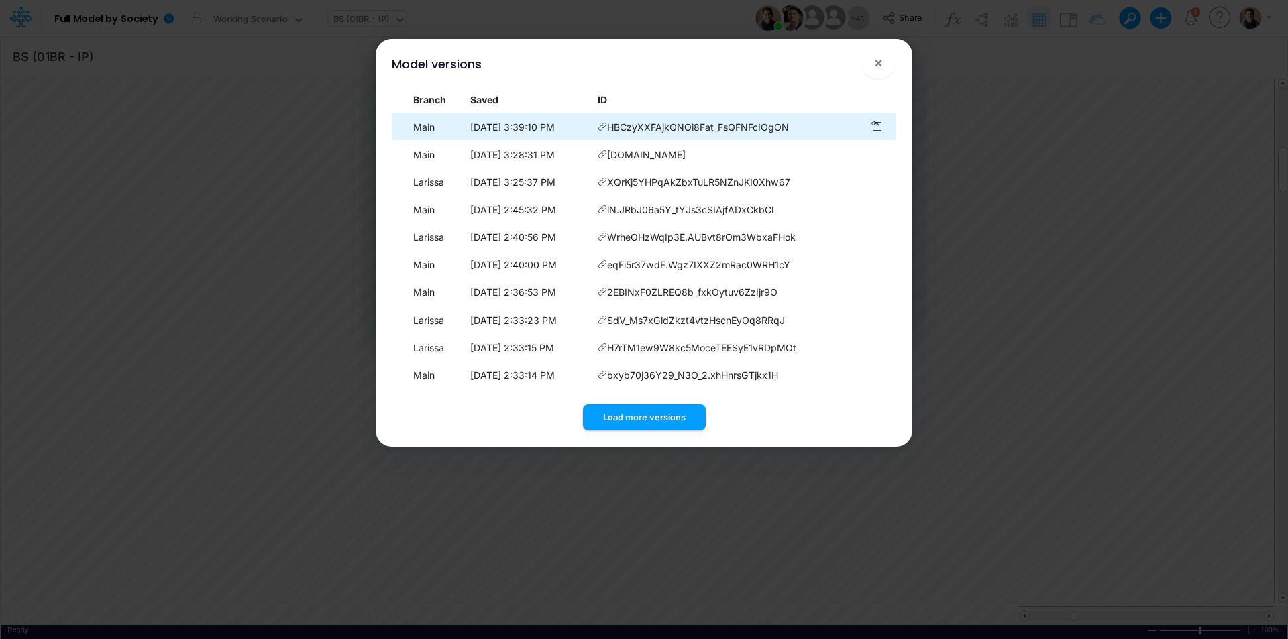
click at [607, 128] on icon at bounding box center [602, 126] width 9 height 9
click at [607, 127] on icon at bounding box center [602, 126] width 9 height 9
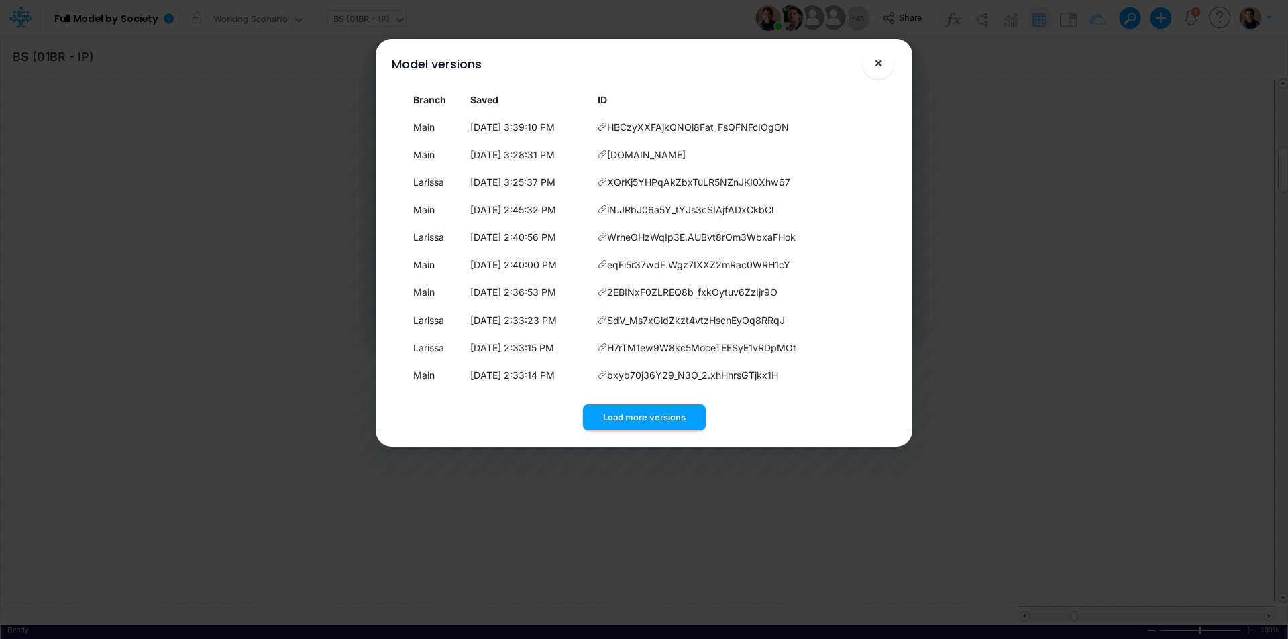
click at [877, 62] on span "×" at bounding box center [878, 62] width 9 height 16
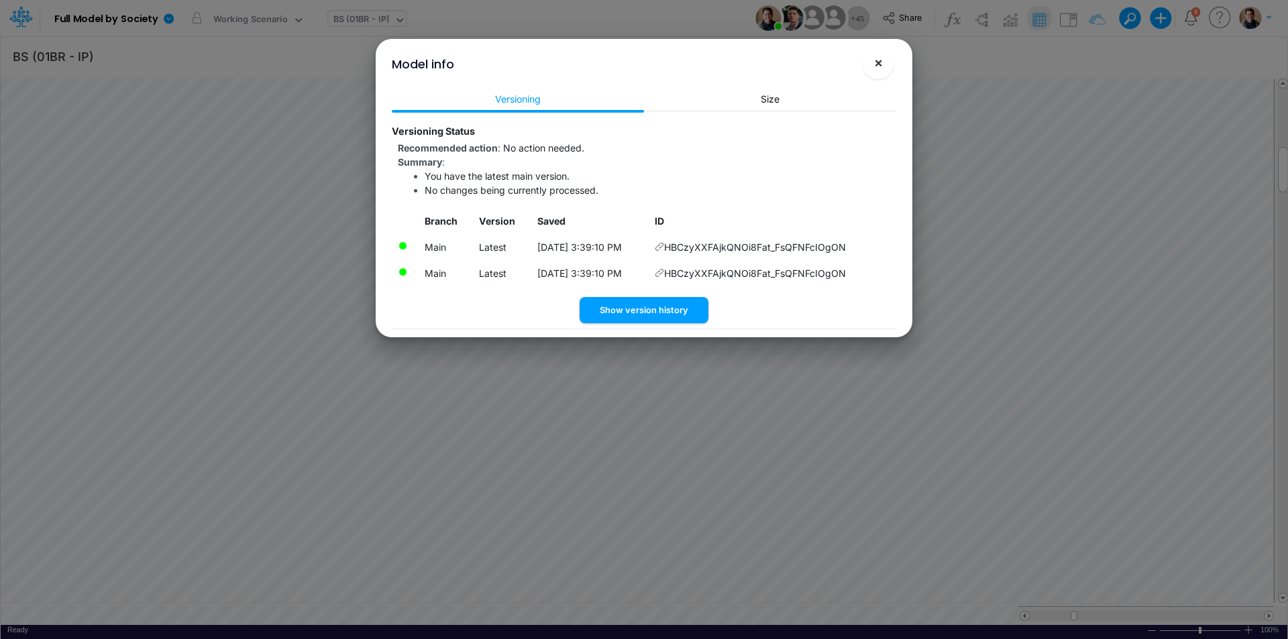
click at [874, 62] on span "×" at bounding box center [878, 62] width 9 height 16
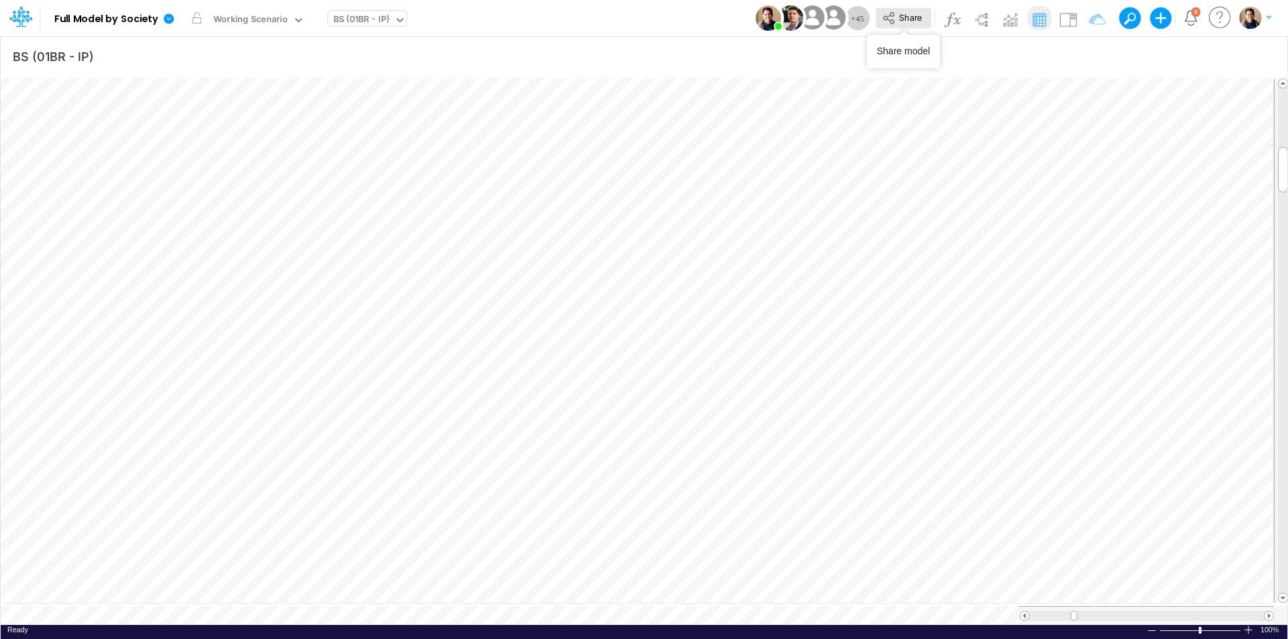
click at [900, 15] on span "Share" at bounding box center [910, 17] width 23 height 10
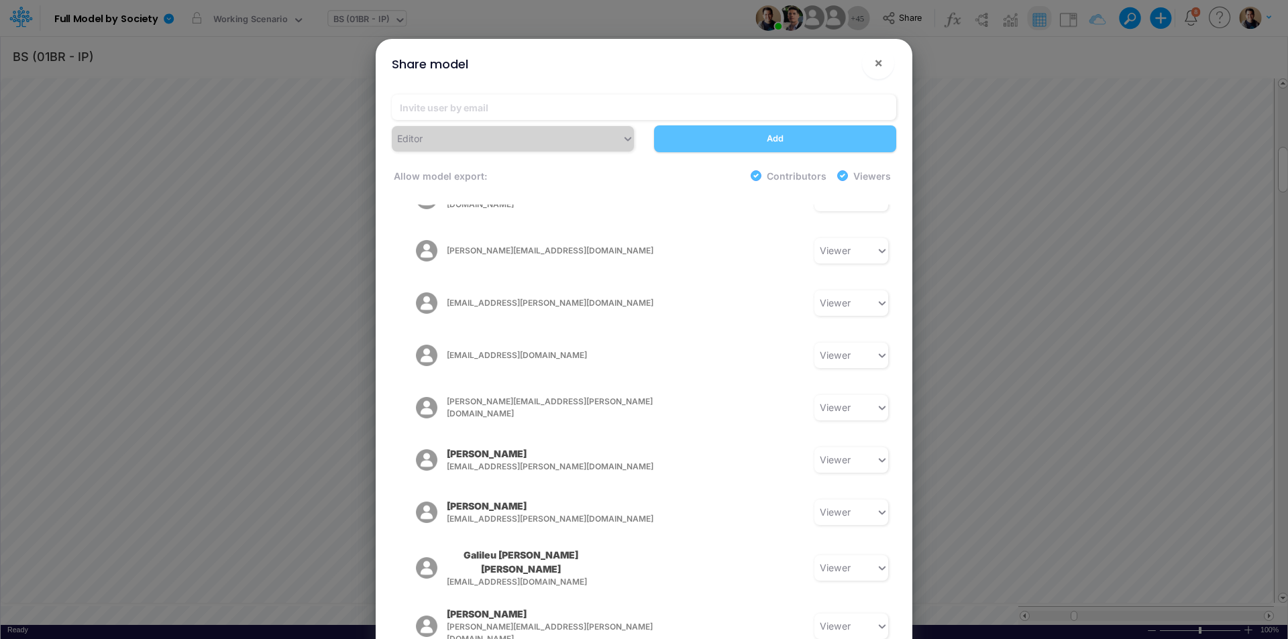
scroll to position [1944, 0]
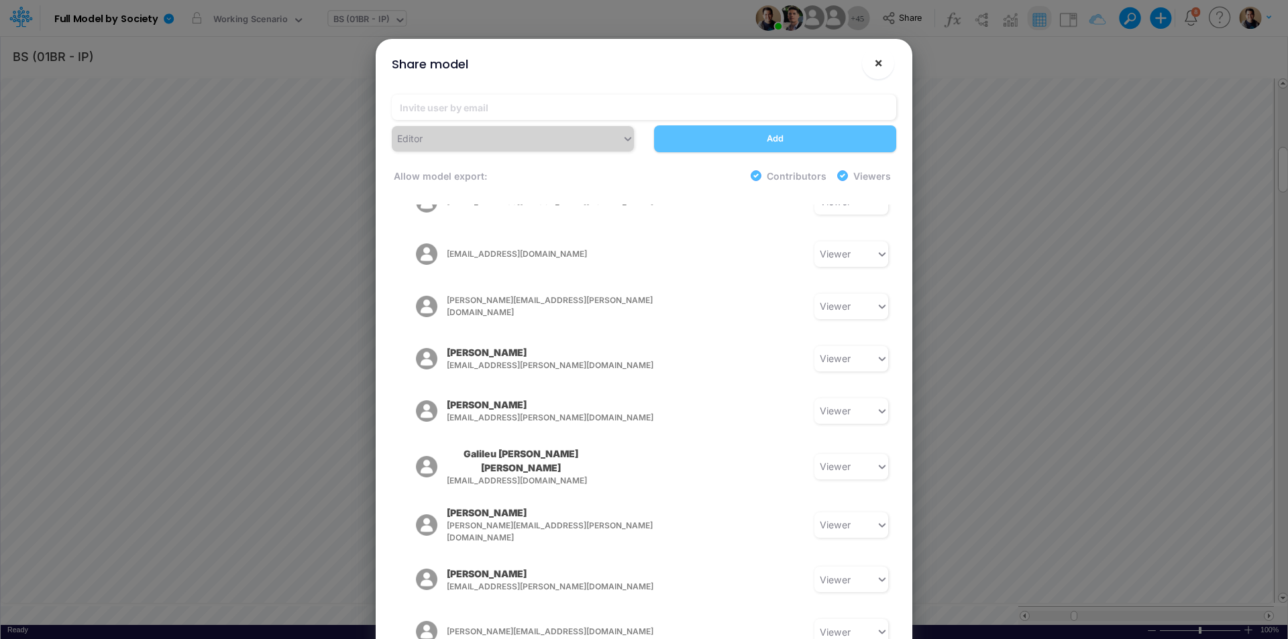
drag, startPoint x: 876, startPoint y: 62, endPoint x: 1265, endPoint y: 83, distance: 389.6
click at [877, 62] on span "×" at bounding box center [878, 62] width 9 height 16
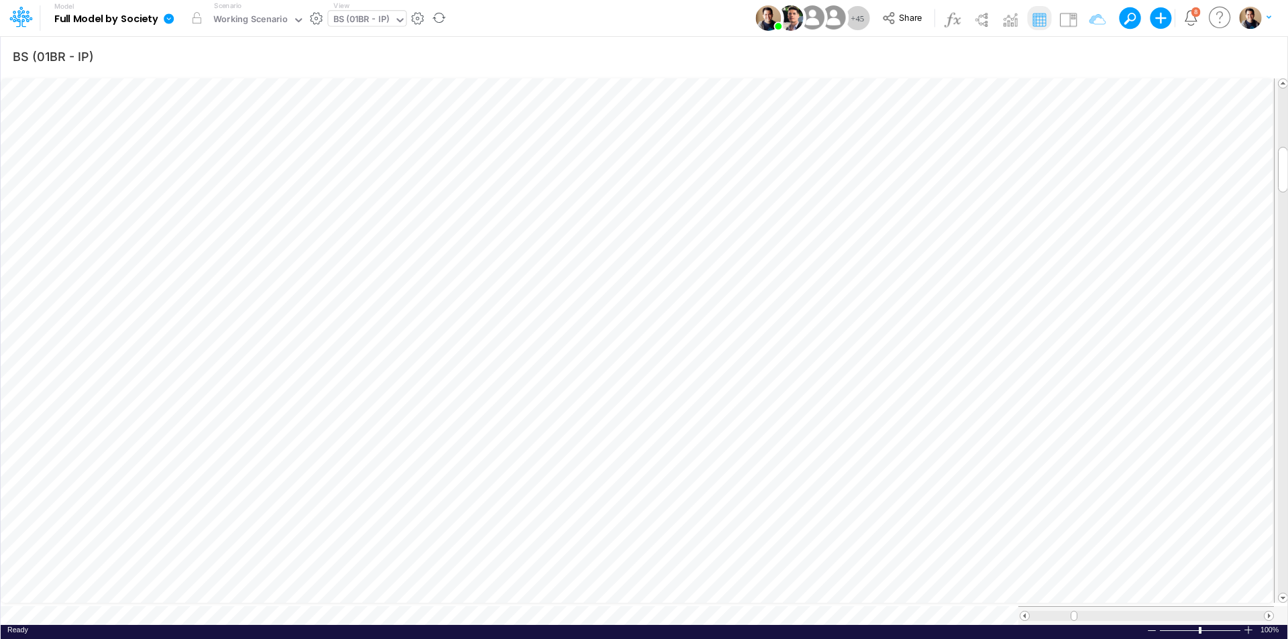
drag, startPoint x: 170, startPoint y: 18, endPoint x: 198, endPoint y: 41, distance: 36.2
click at [170, 18] on icon at bounding box center [169, 18] width 10 height 10
click at [253, 138] on button "View model info" at bounding box center [236, 139] width 144 height 21
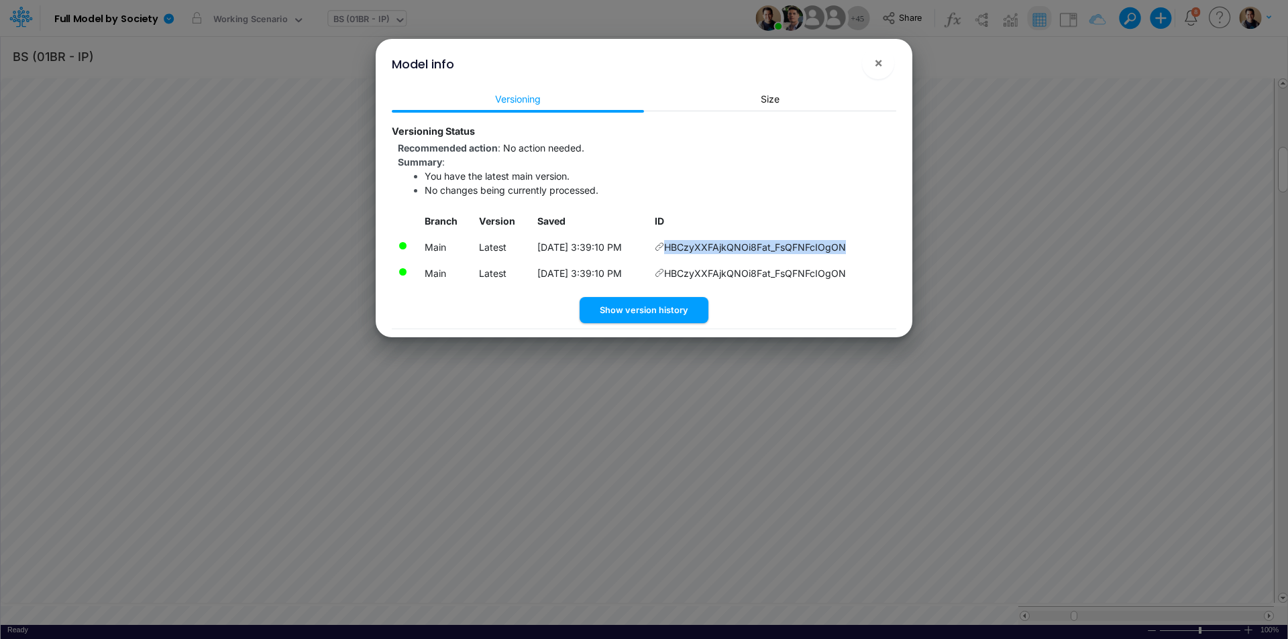
drag, startPoint x: 864, startPoint y: 241, endPoint x: 676, endPoint y: 248, distance: 187.9
click at [676, 248] on td "HBCzyXXFAjkQNOi8Fat_FsQFNFcIOgON" at bounding box center [773, 247] width 248 height 26
copy span "HBCzyXXFAjkQNOi8Fat_FsQFNFcIOgON"
click at [879, 66] on span "×" at bounding box center [878, 62] width 9 height 16
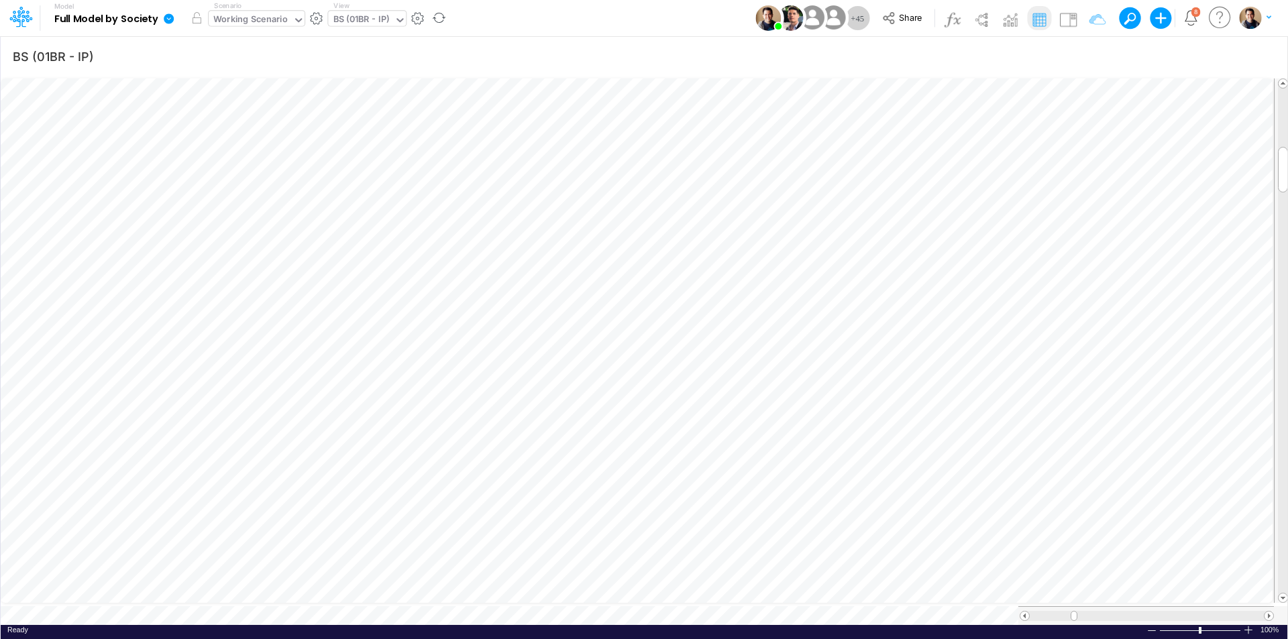
click at [263, 19] on div "Working Scenario" at bounding box center [250, 20] width 74 height 15
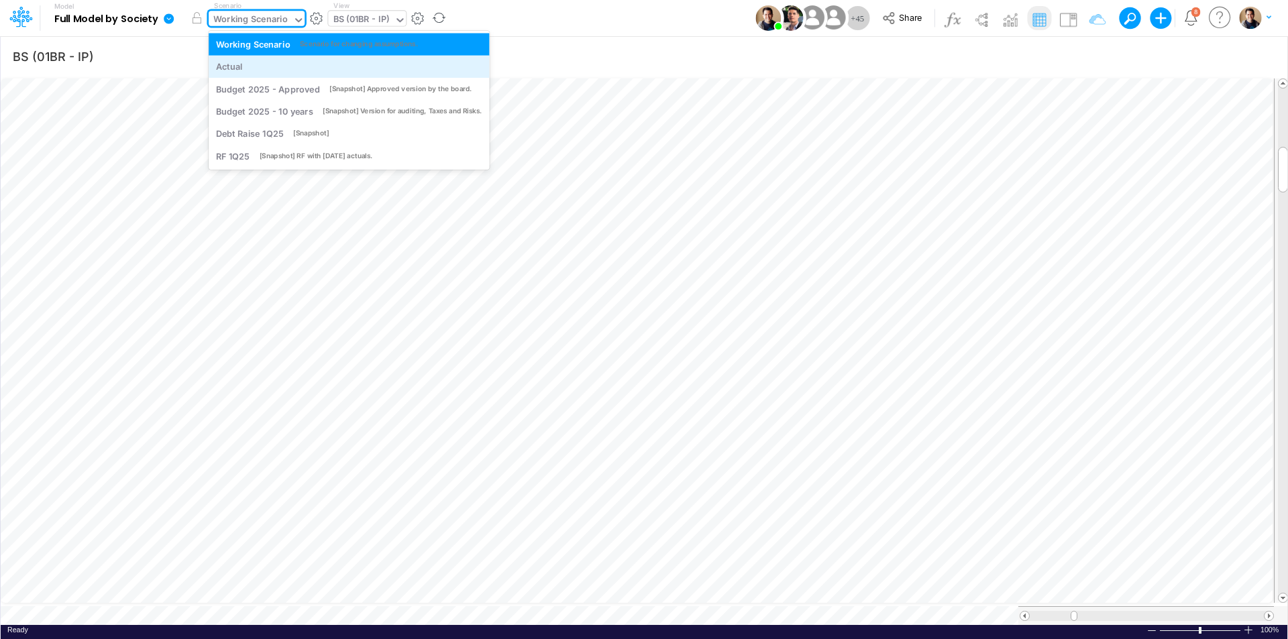
click at [243, 63] on div "Actual" at bounding box center [349, 66] width 266 height 13
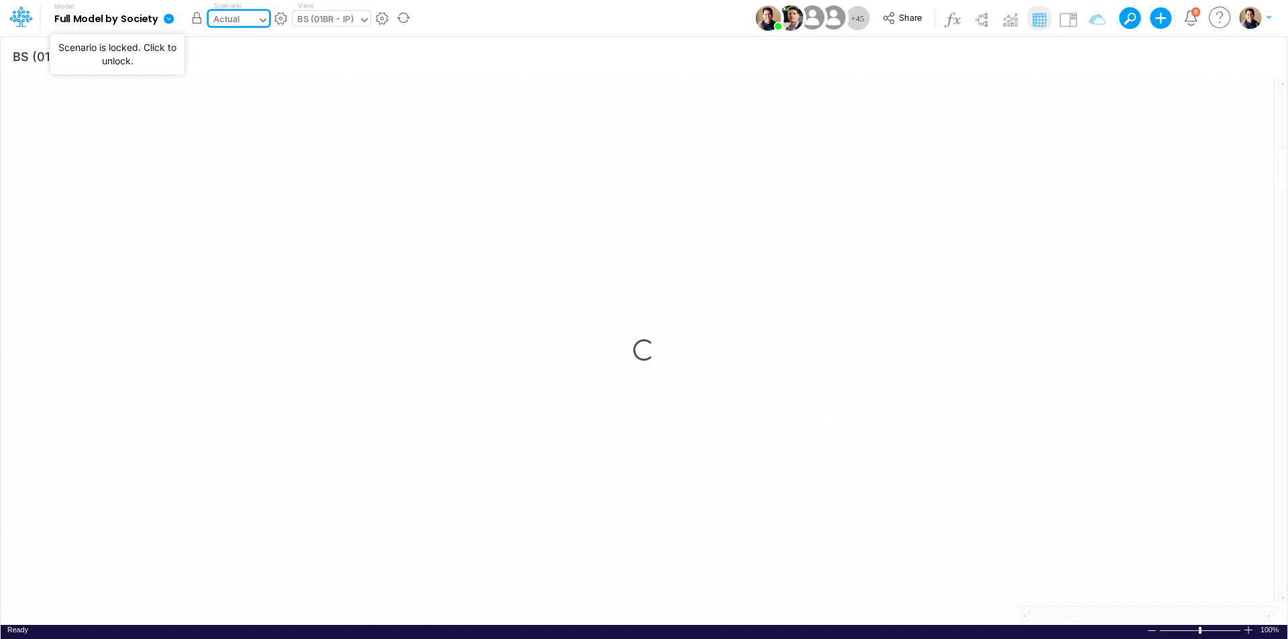
click at [195, 19] on button "button" at bounding box center [196, 18] width 24 height 24
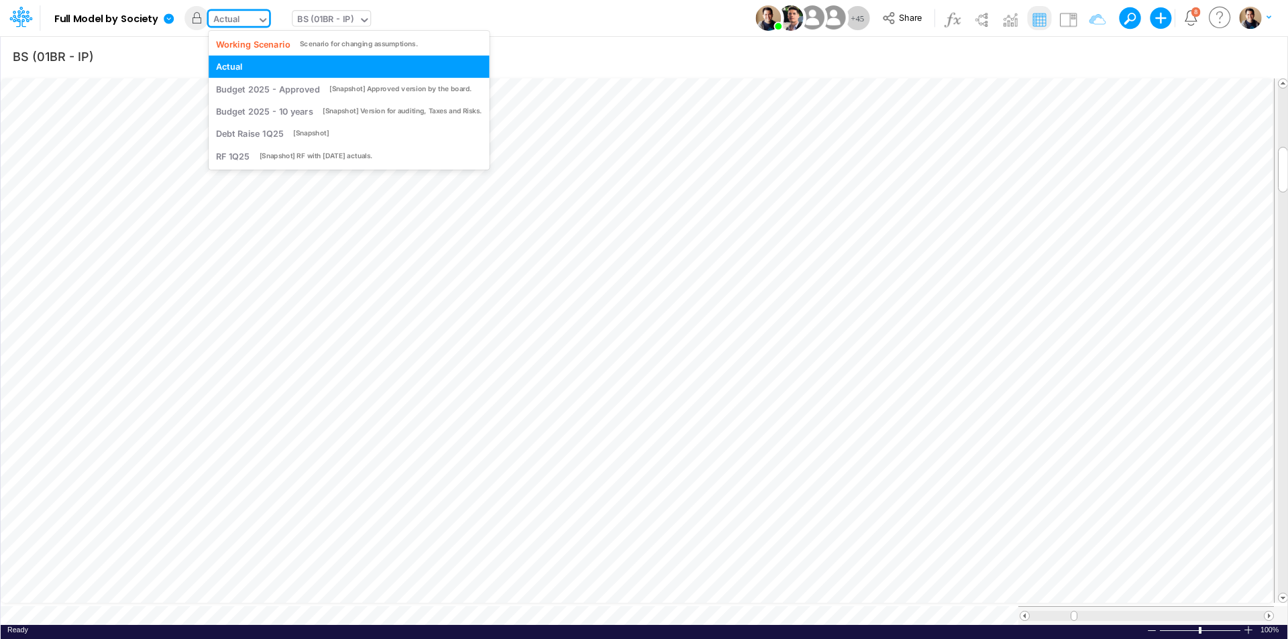
click at [240, 23] on div "Actual" at bounding box center [233, 21] width 48 height 20
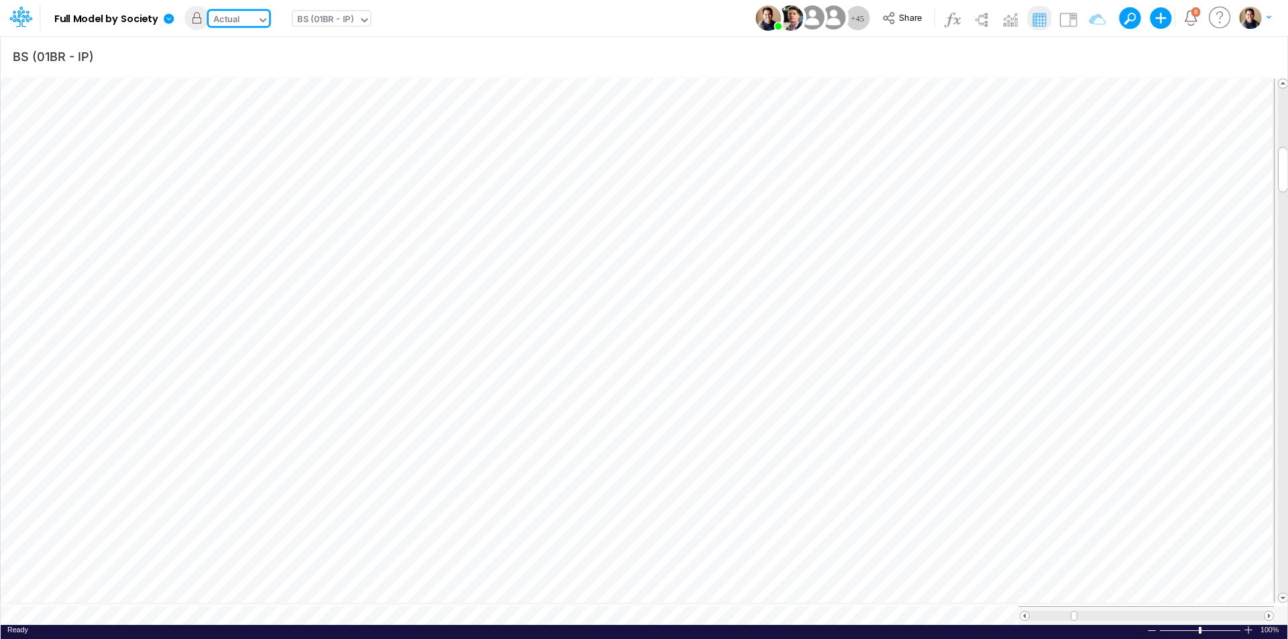
click at [240, 23] on div "Actual" at bounding box center [233, 21] width 48 height 20
click at [324, 16] on div "BS (01BR - IP)" at bounding box center [325, 20] width 56 height 15
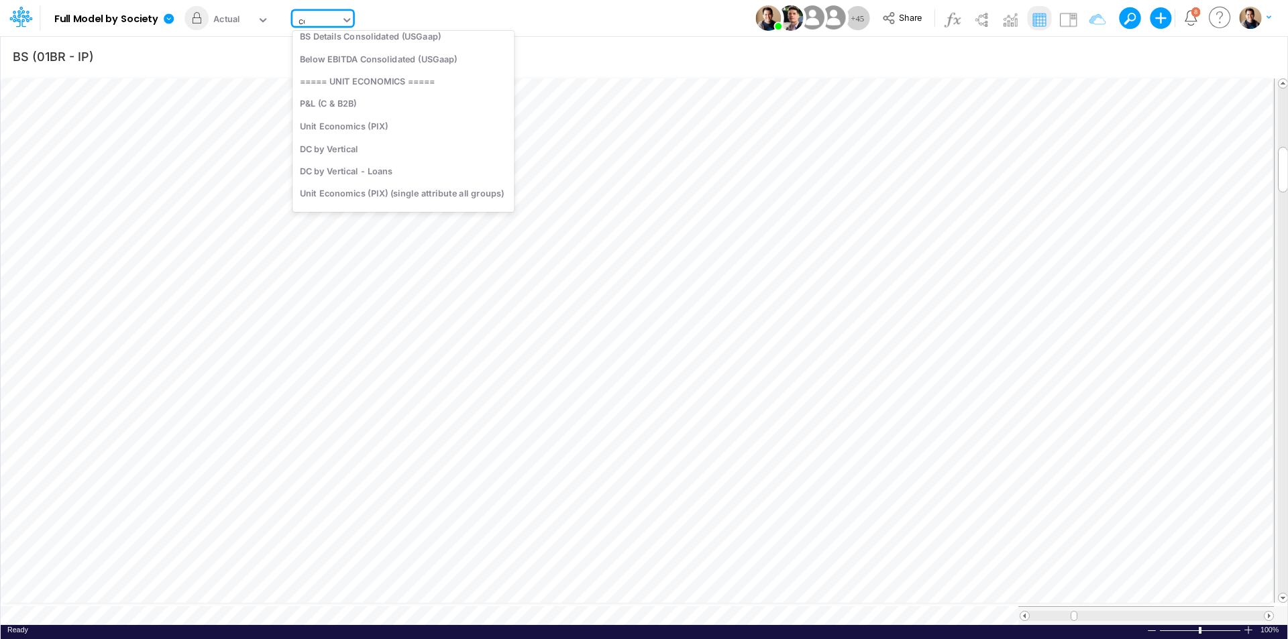
scroll to position [232, 0]
type input "cons"
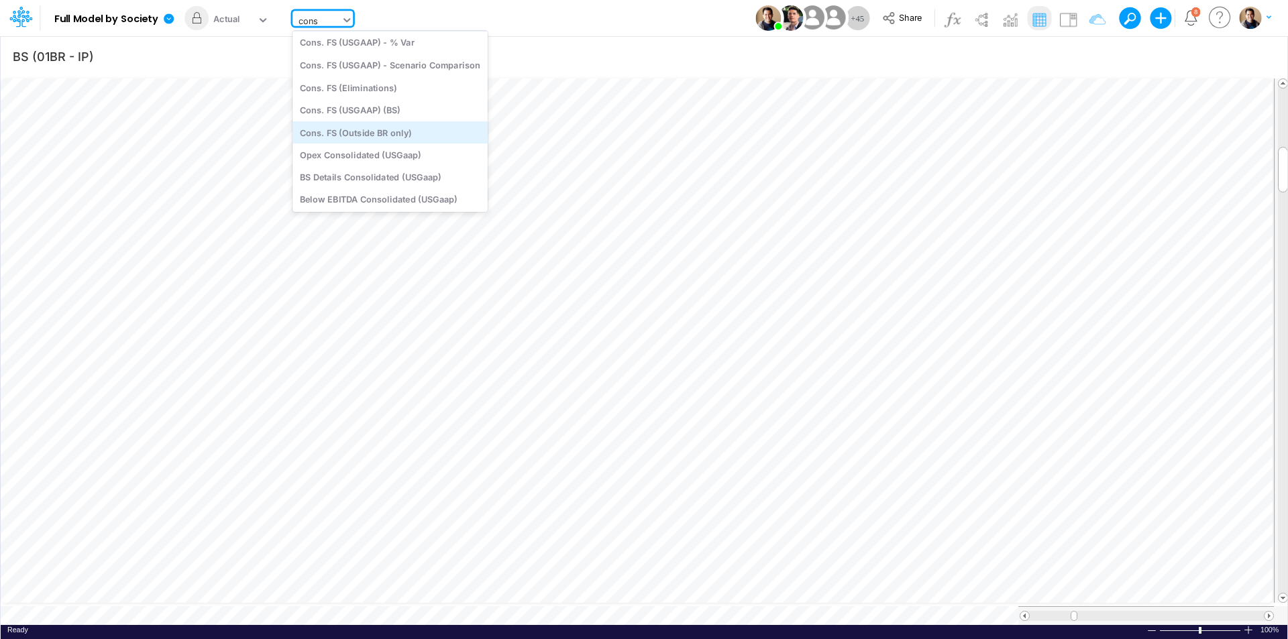
scroll to position [0, 0]
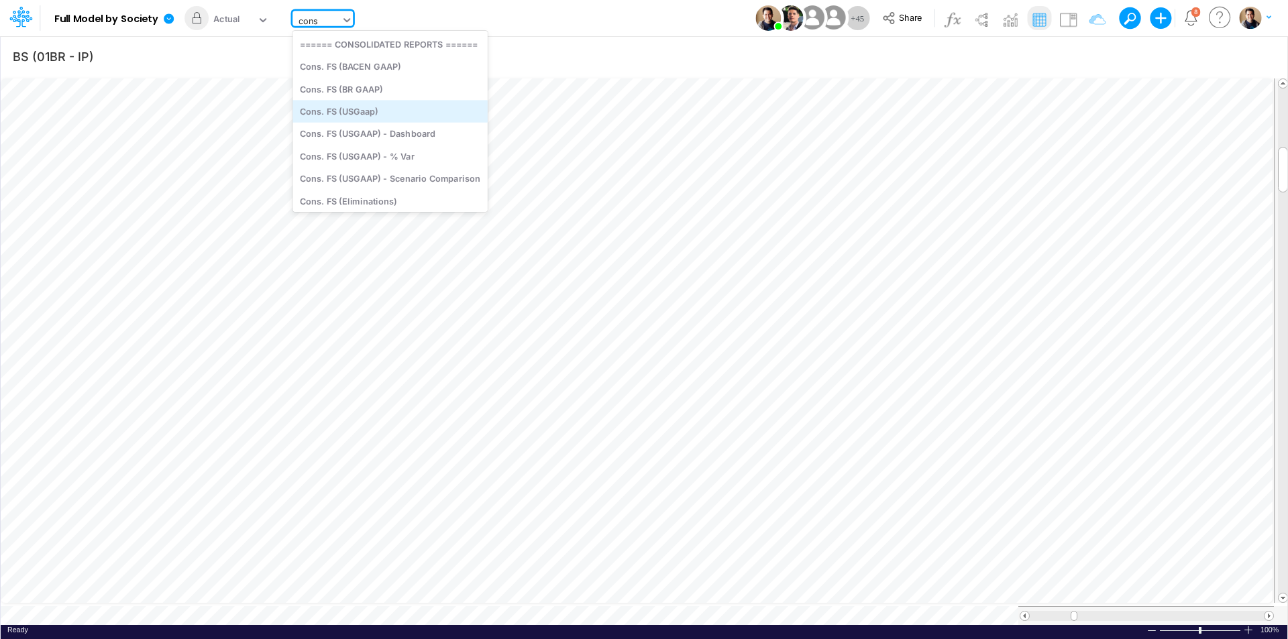
click at [405, 115] on div "Cons. FS (USGaap)" at bounding box center [389, 111] width 195 height 22
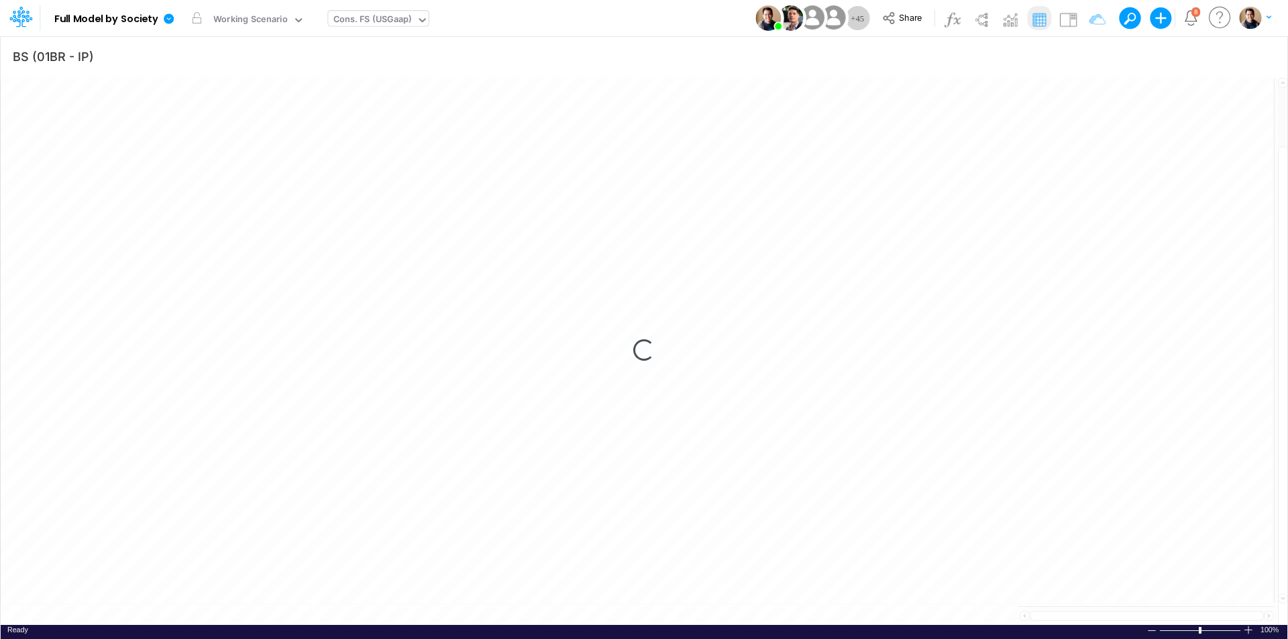
type input "Consolidated FS - USGAAP"
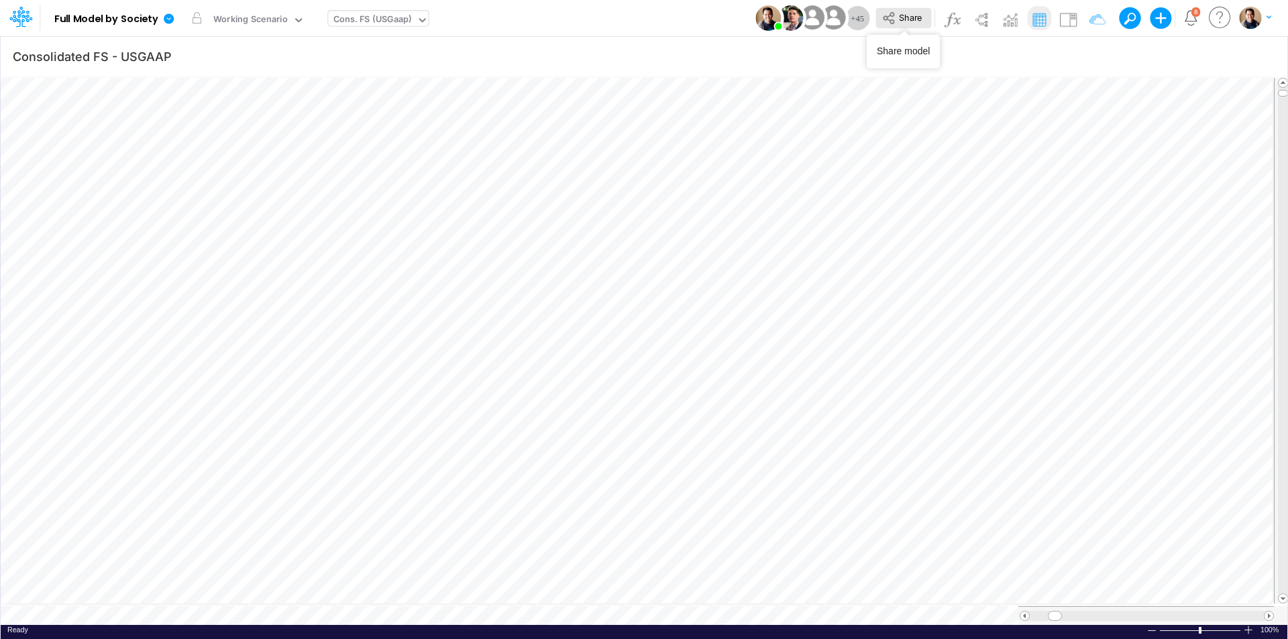
click at [900, 12] on span "Share" at bounding box center [910, 17] width 23 height 10
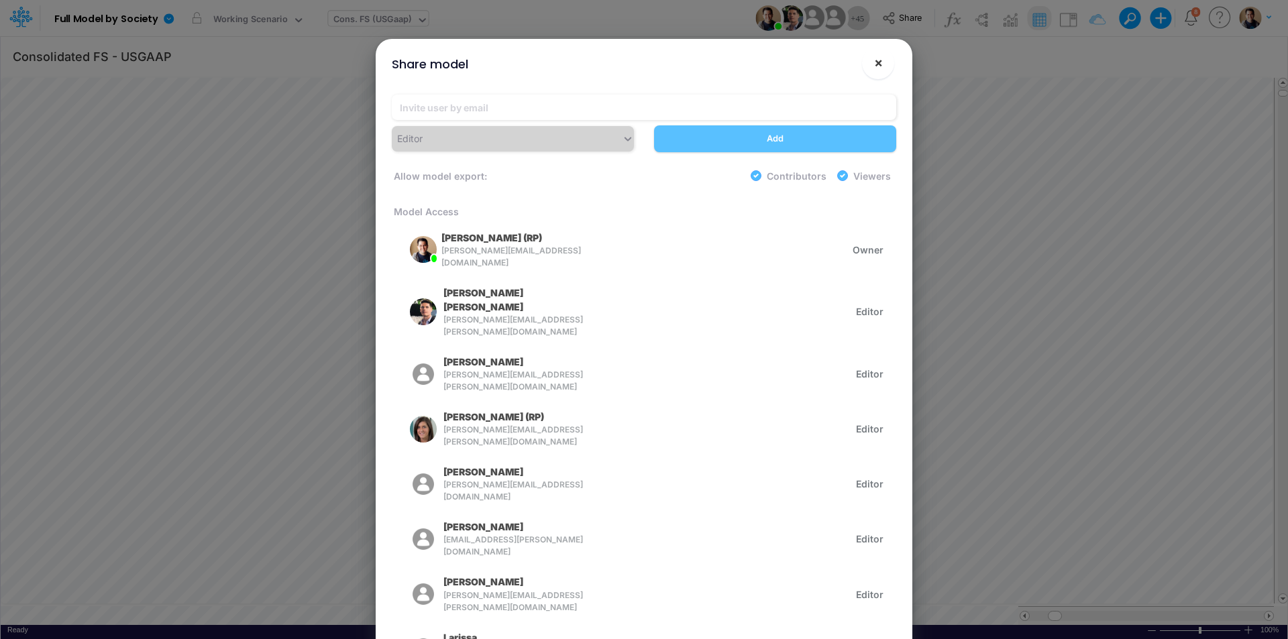
click at [877, 69] on span "×" at bounding box center [878, 62] width 9 height 16
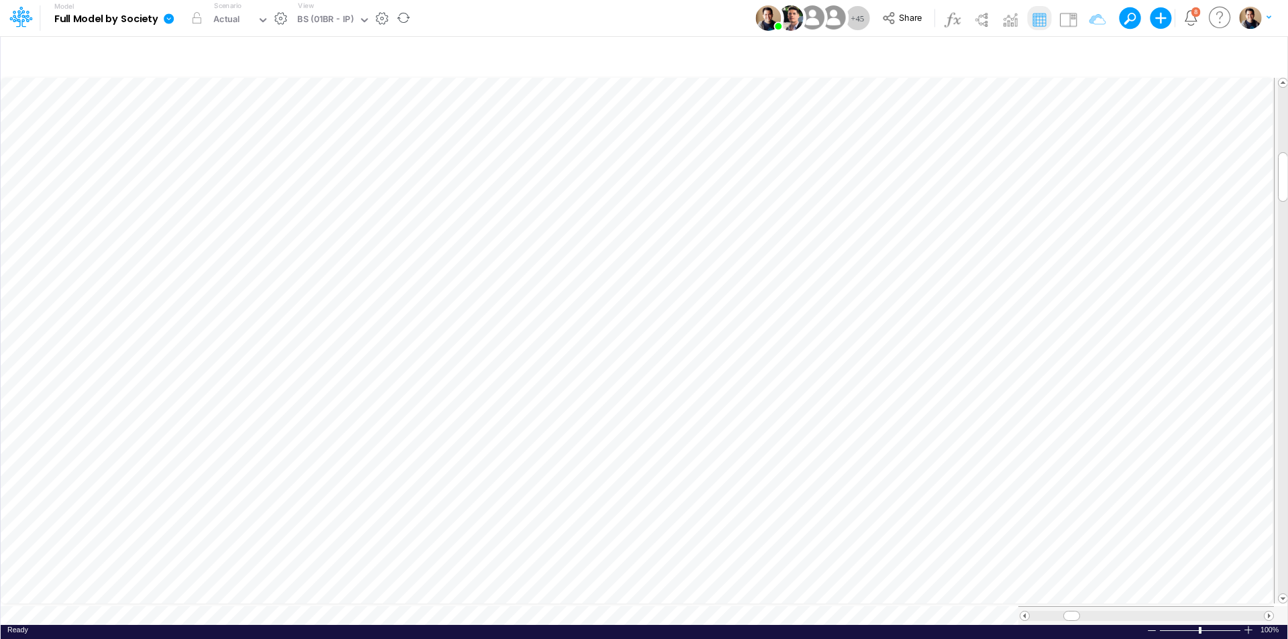
click at [172, 17] on icon at bounding box center [169, 18] width 10 height 10
click at [228, 137] on button "View model info" at bounding box center [236, 139] width 144 height 21
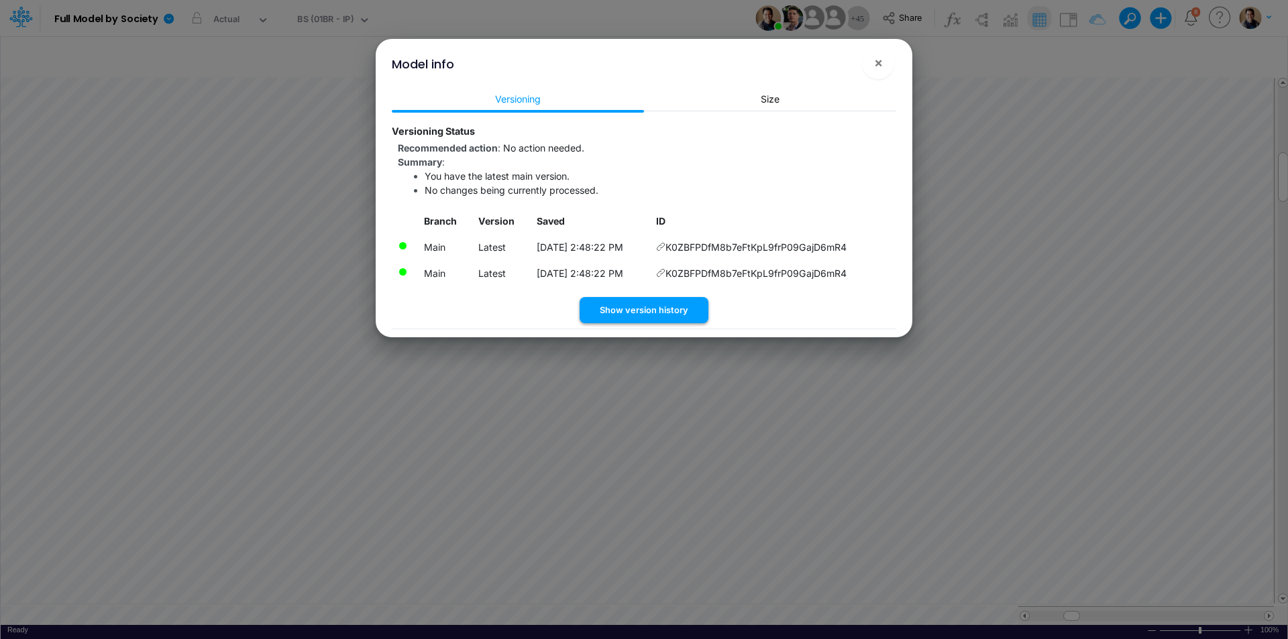
click at [681, 307] on button "Show version history" at bounding box center [644, 310] width 129 height 26
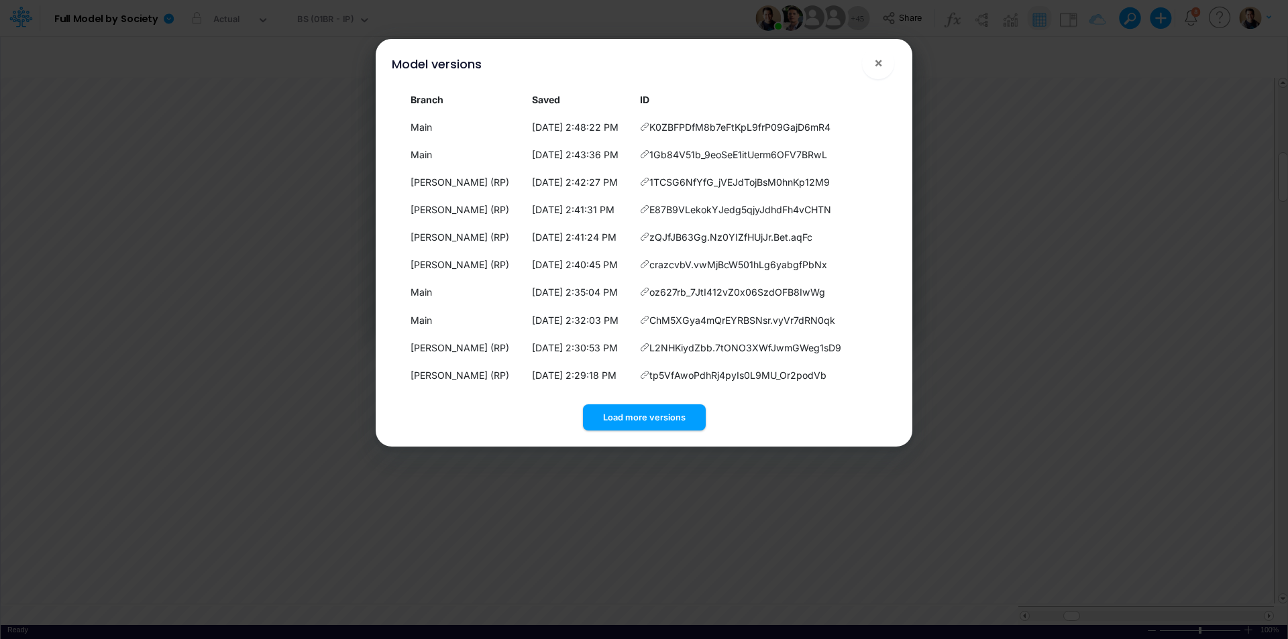
click at [672, 411] on button "Load more versions" at bounding box center [644, 418] width 123 height 26
click at [684, 413] on div "Load more versions" at bounding box center [644, 415] width 504 height 32
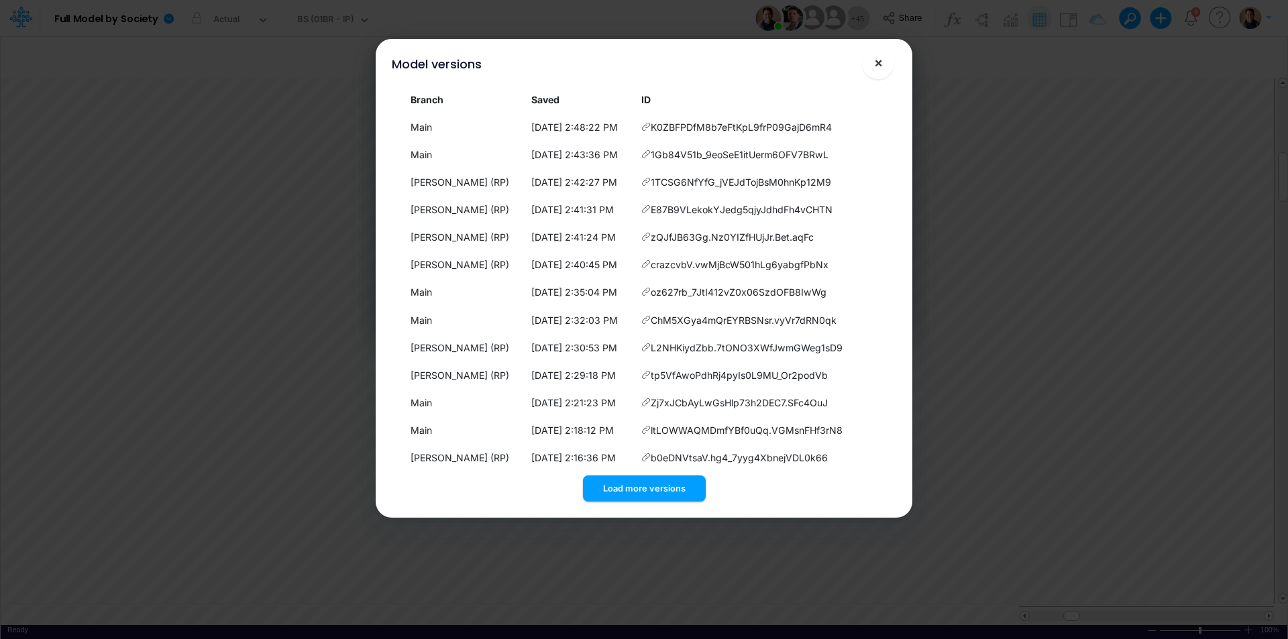
click at [881, 62] on span "×" at bounding box center [878, 62] width 9 height 16
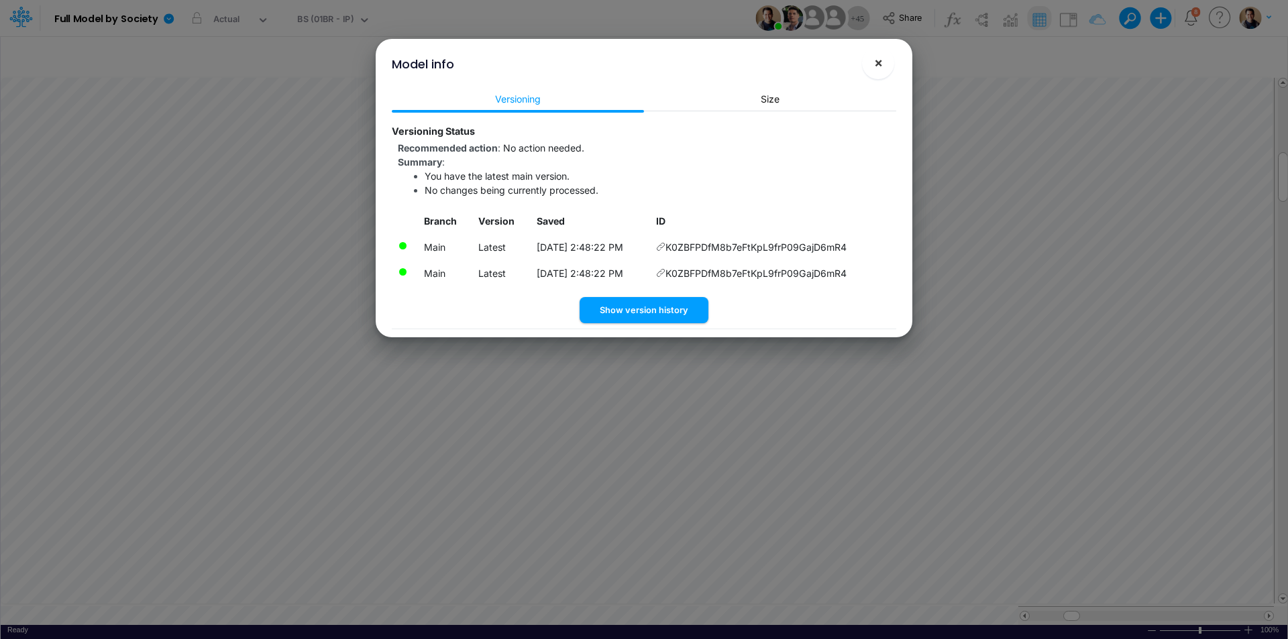
click at [879, 64] on span "×" at bounding box center [878, 62] width 9 height 16
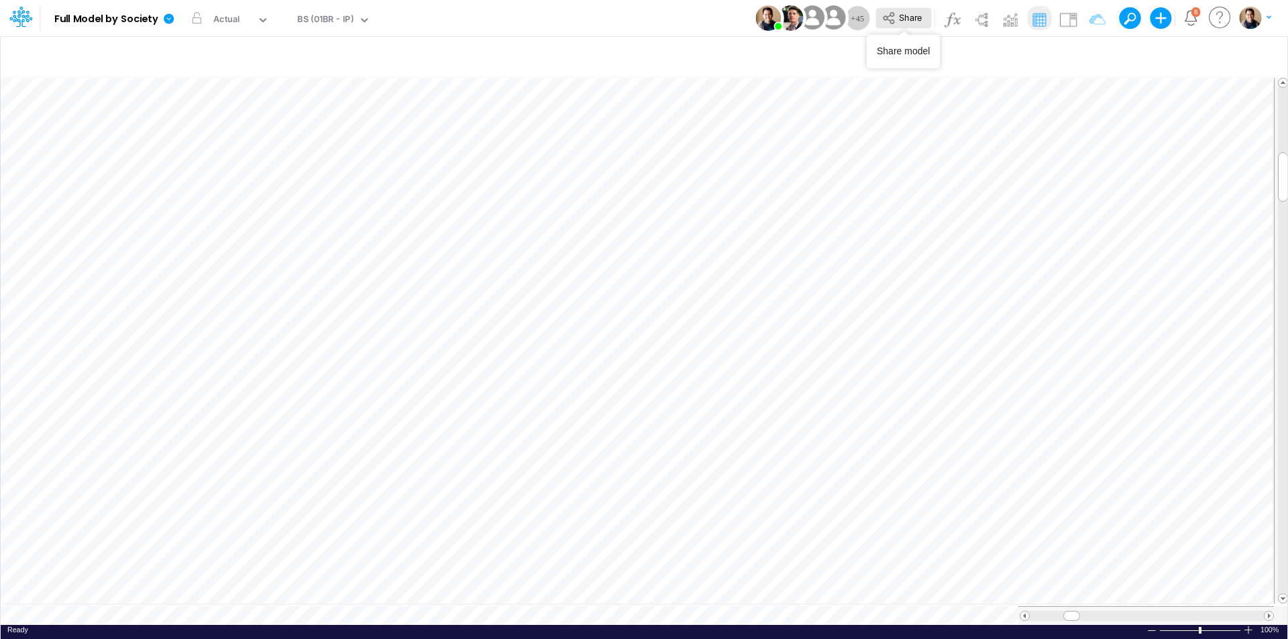
click at [914, 19] on span "Share" at bounding box center [910, 17] width 23 height 10
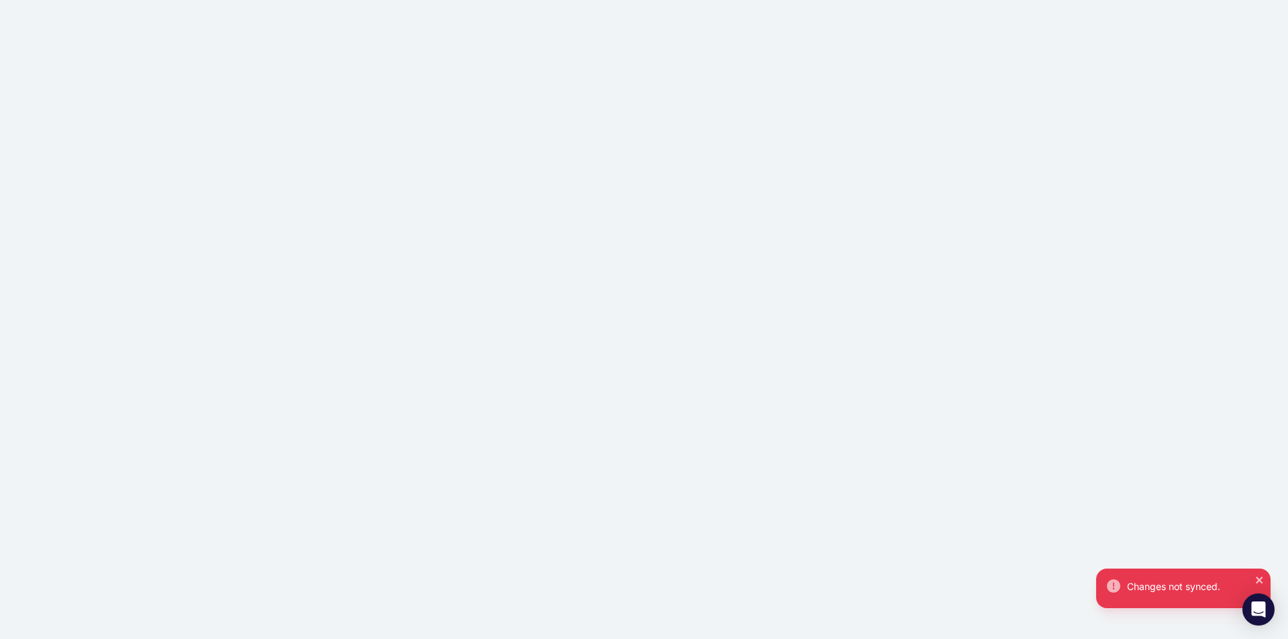
drag, startPoint x: 325, startPoint y: 55, endPoint x: 477, endPoint y: 380, distance: 358.9
click at [477, 380] on div "Changes not synced." at bounding box center [644, 319] width 1288 height 639
click at [400, 130] on div "Changes not synced." at bounding box center [644, 319] width 1288 height 639
